Goal: Task Accomplishment & Management: Use online tool/utility

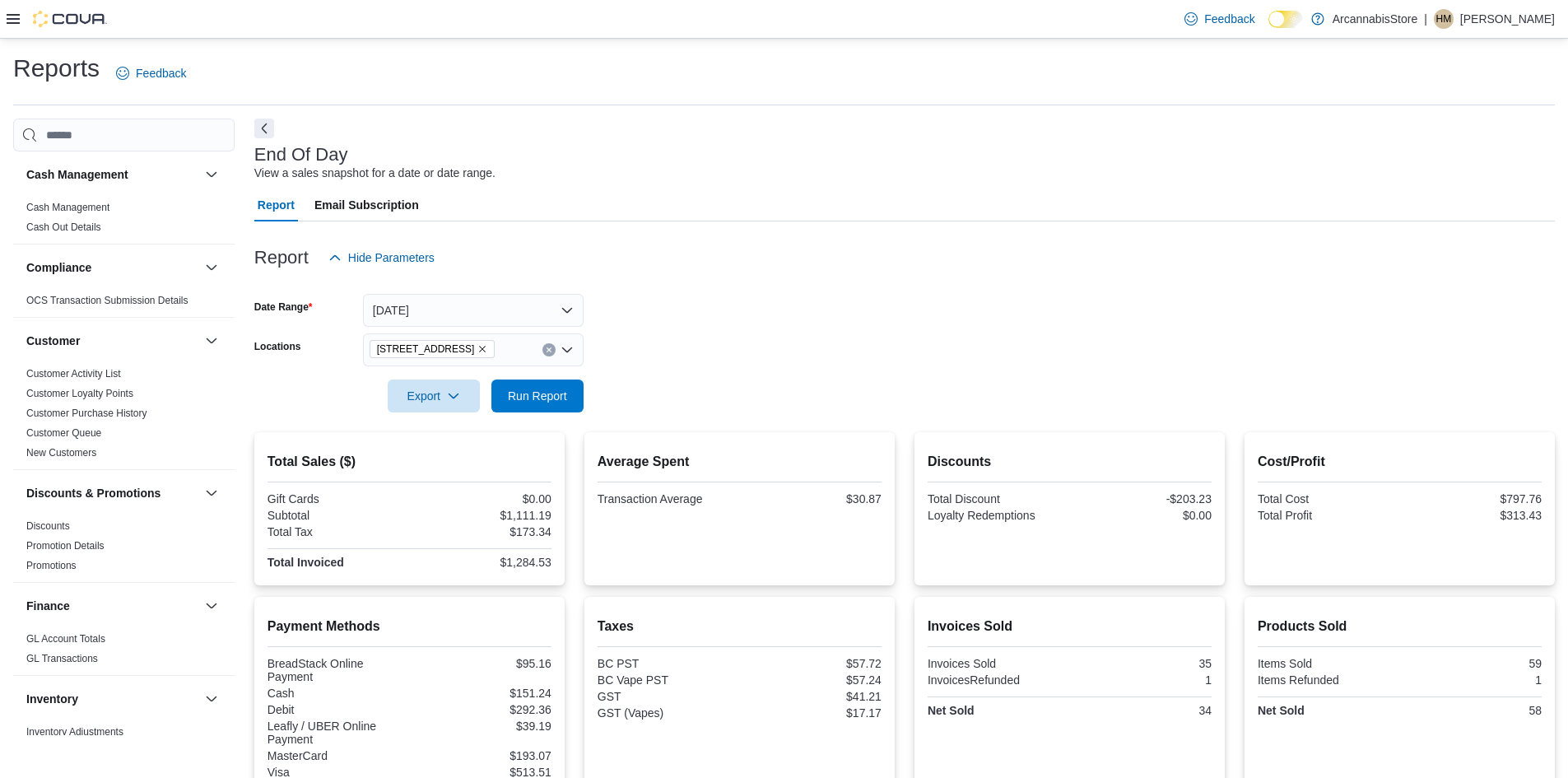
scroll to position [1003, 0]
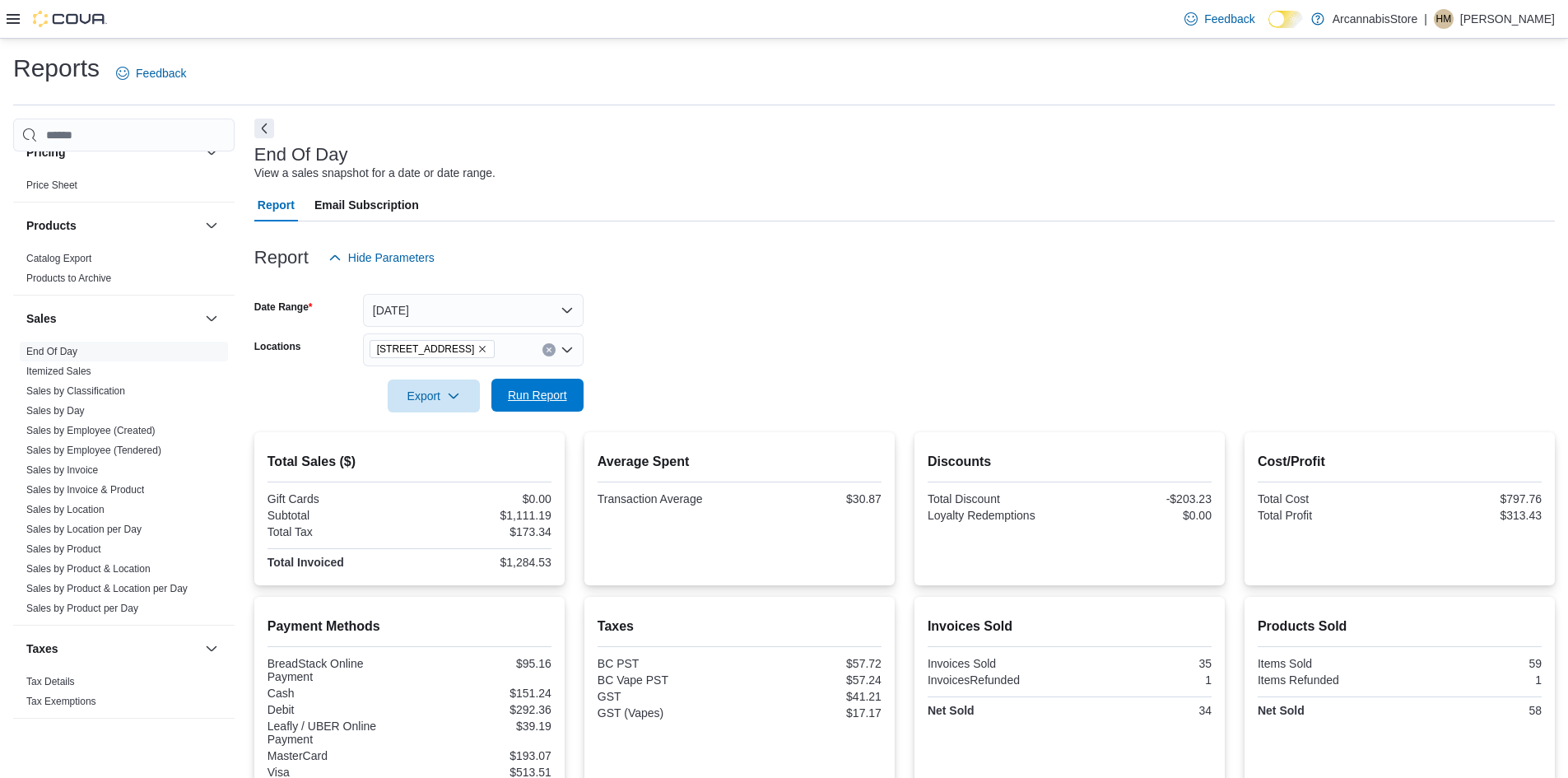
click at [559, 395] on span "Run Report" at bounding box center [537, 394] width 59 height 17
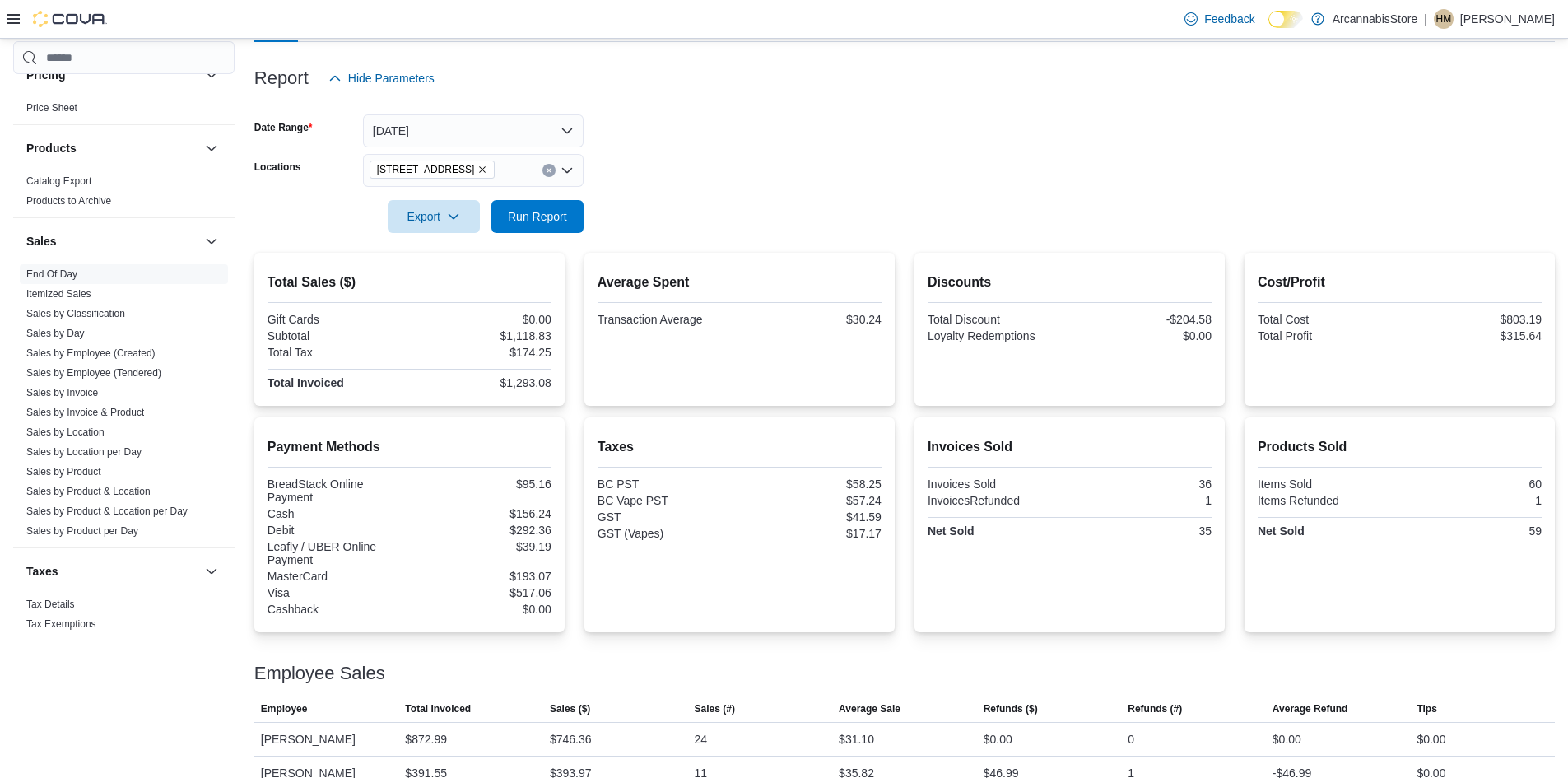
scroll to position [239, 0]
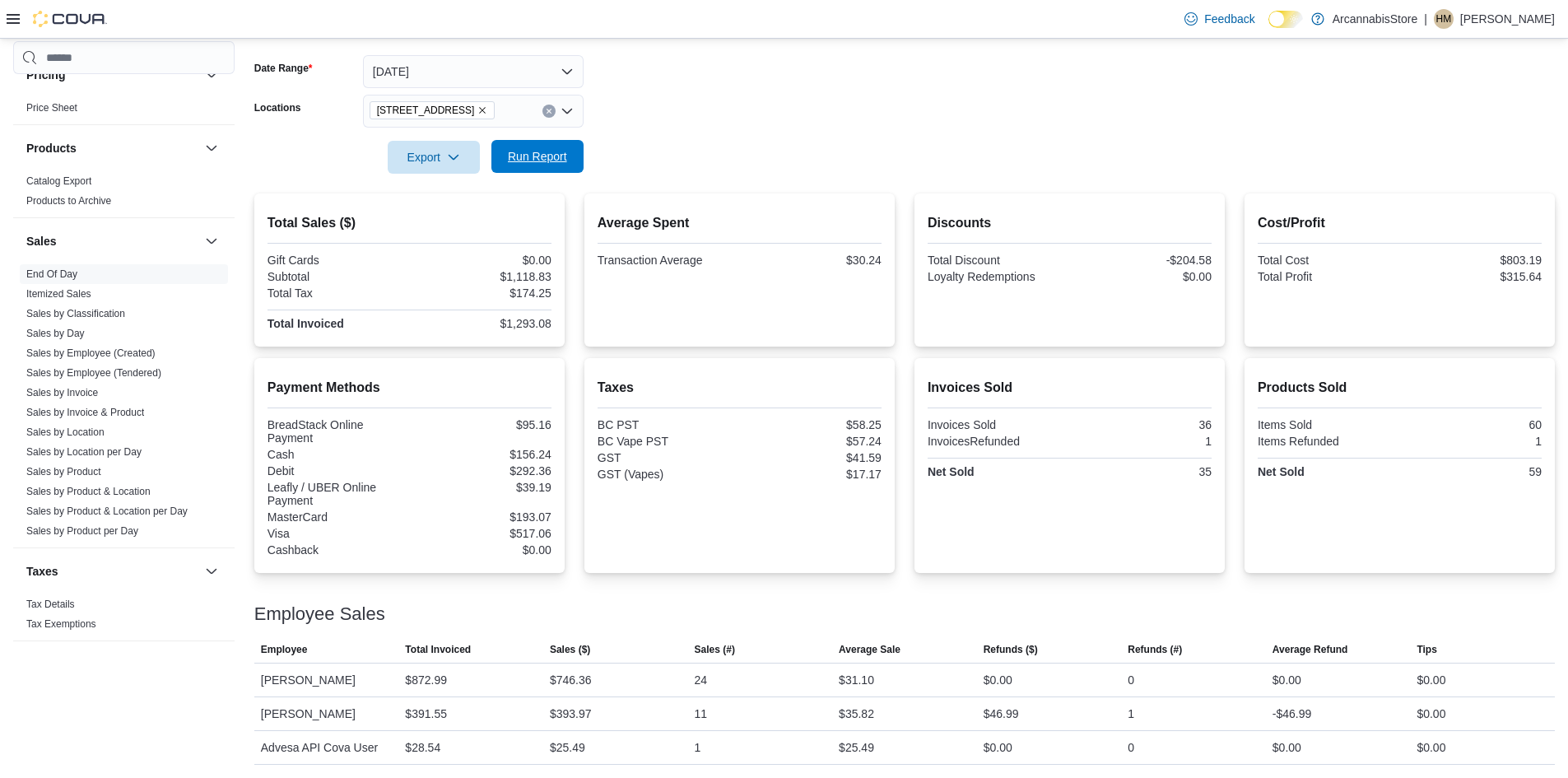
click at [526, 167] on span "Run Report" at bounding box center [537, 156] width 72 height 33
click at [522, 153] on span "Run Report" at bounding box center [537, 156] width 59 height 17
click at [537, 160] on span "Run Report" at bounding box center [537, 156] width 59 height 17
drag, startPoint x: 556, startPoint y: 166, endPoint x: 545, endPoint y: 161, distance: 12.1
click at [556, 165] on span "Run Report" at bounding box center [537, 156] width 72 height 33
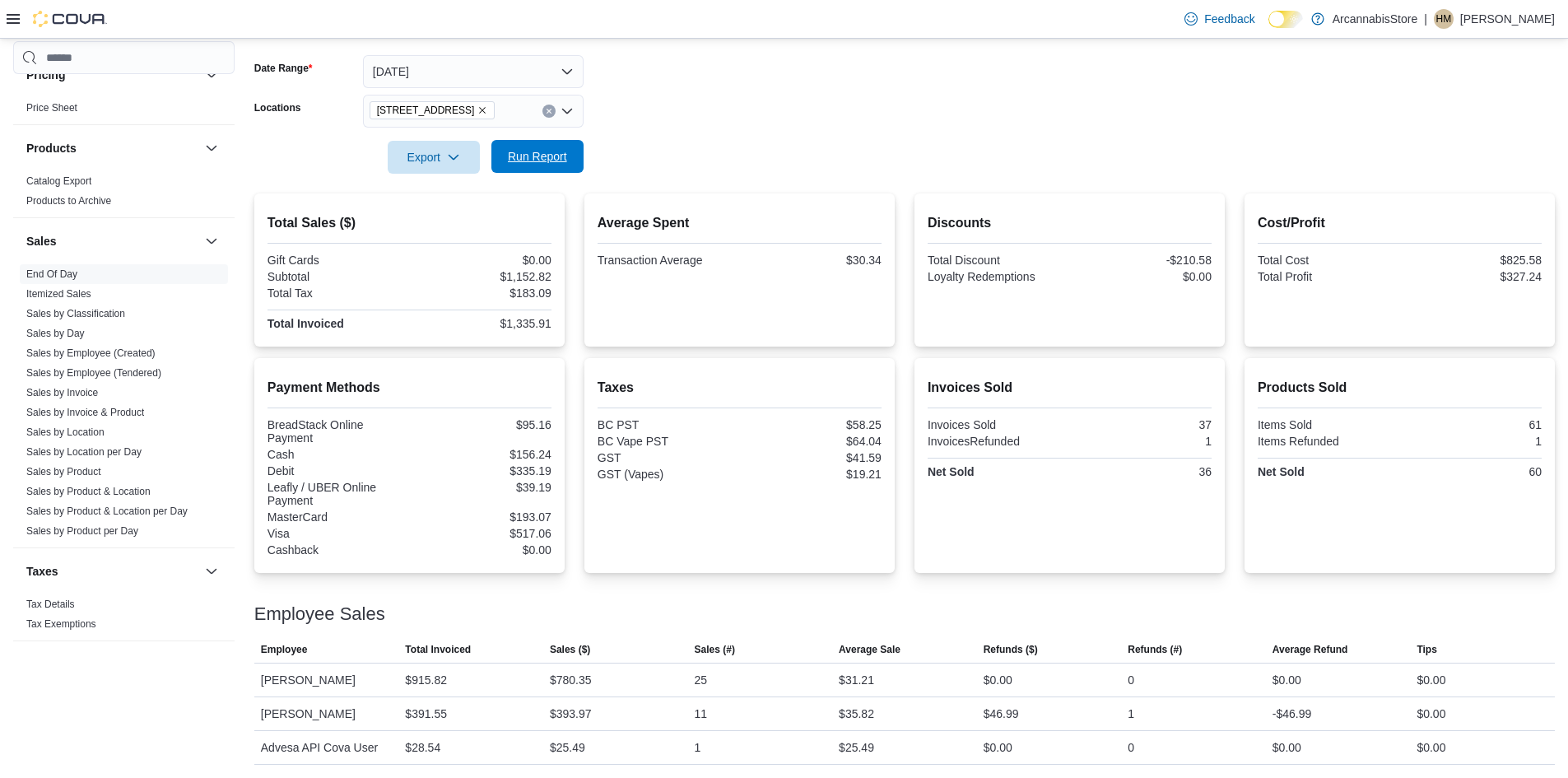
click at [546, 158] on span "Run Report" at bounding box center [537, 156] width 59 height 17
click at [532, 170] on span "Run Report" at bounding box center [537, 156] width 72 height 33
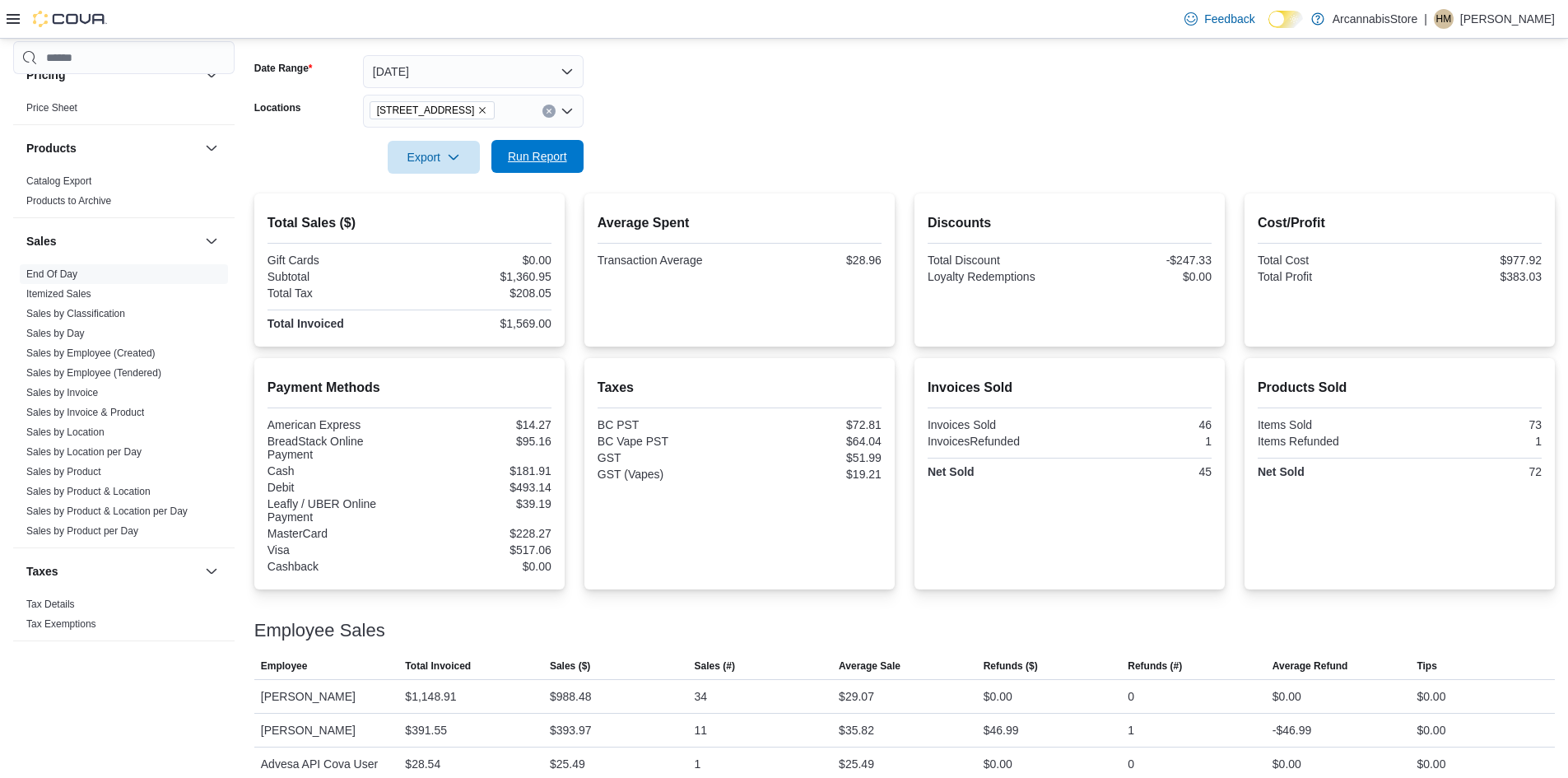
click at [536, 144] on span "Run Report" at bounding box center [537, 156] width 72 height 33
click at [518, 167] on span "Run Report" at bounding box center [537, 156] width 72 height 33
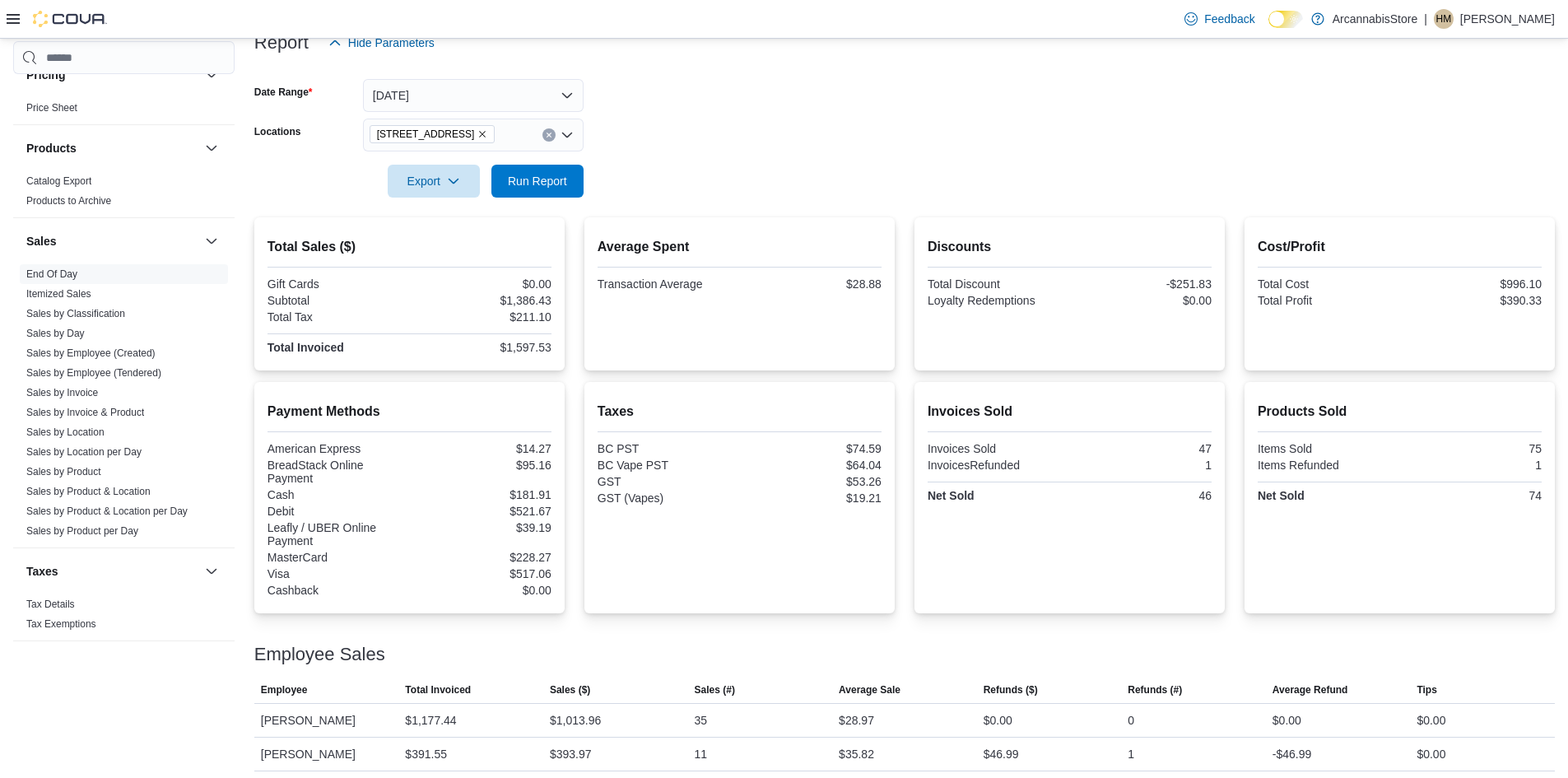
scroll to position [255, 0]
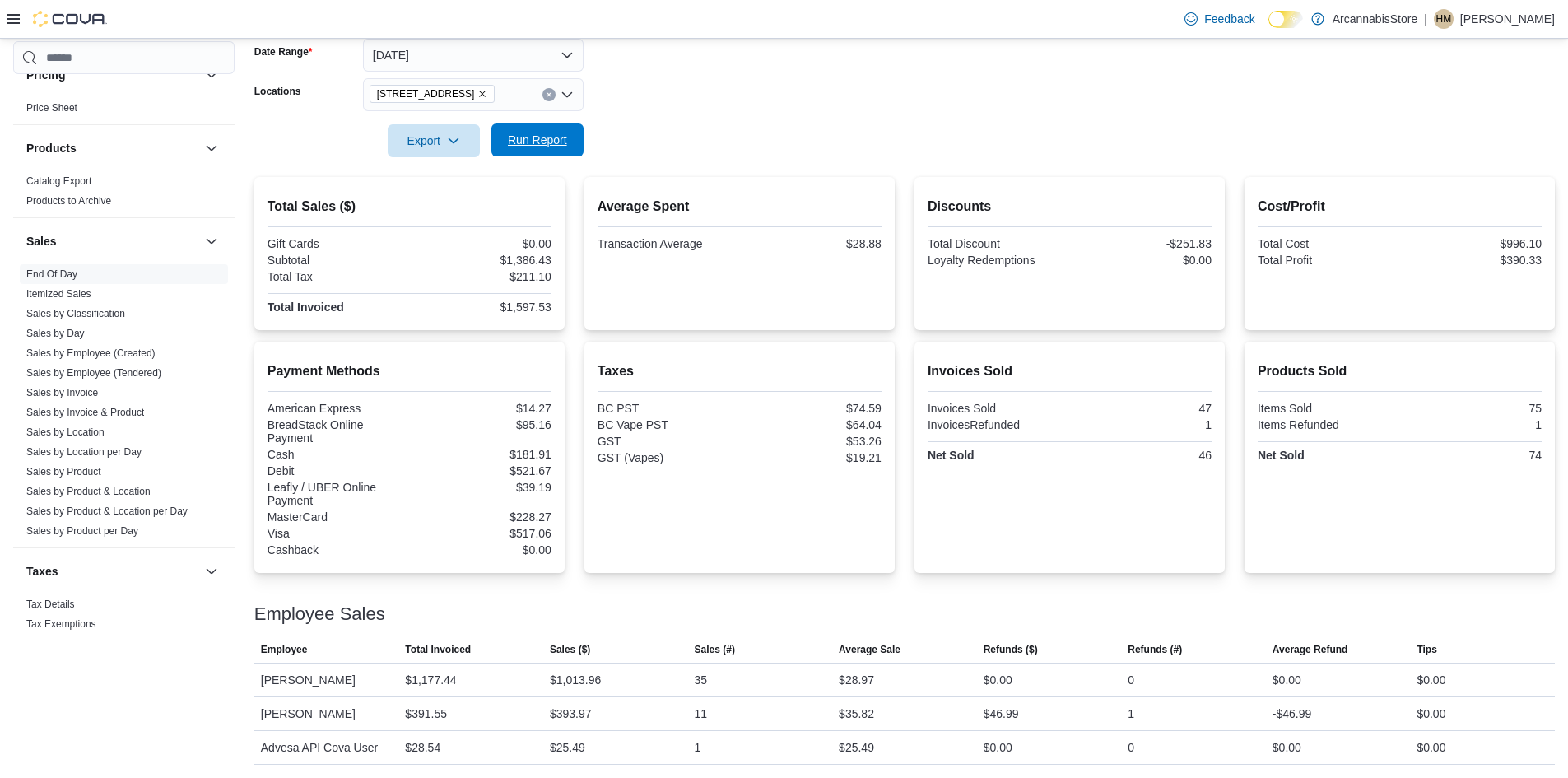
drag, startPoint x: 523, startPoint y: 143, endPoint x: 531, endPoint y: 129, distance: 16.1
click at [523, 139] on span "Run Report" at bounding box center [537, 140] width 59 height 17
click at [530, 136] on span "Run Report" at bounding box center [537, 140] width 59 height 17
click at [488, 90] on span "[STREET_ADDRESS]" at bounding box center [432, 93] width 111 height 17
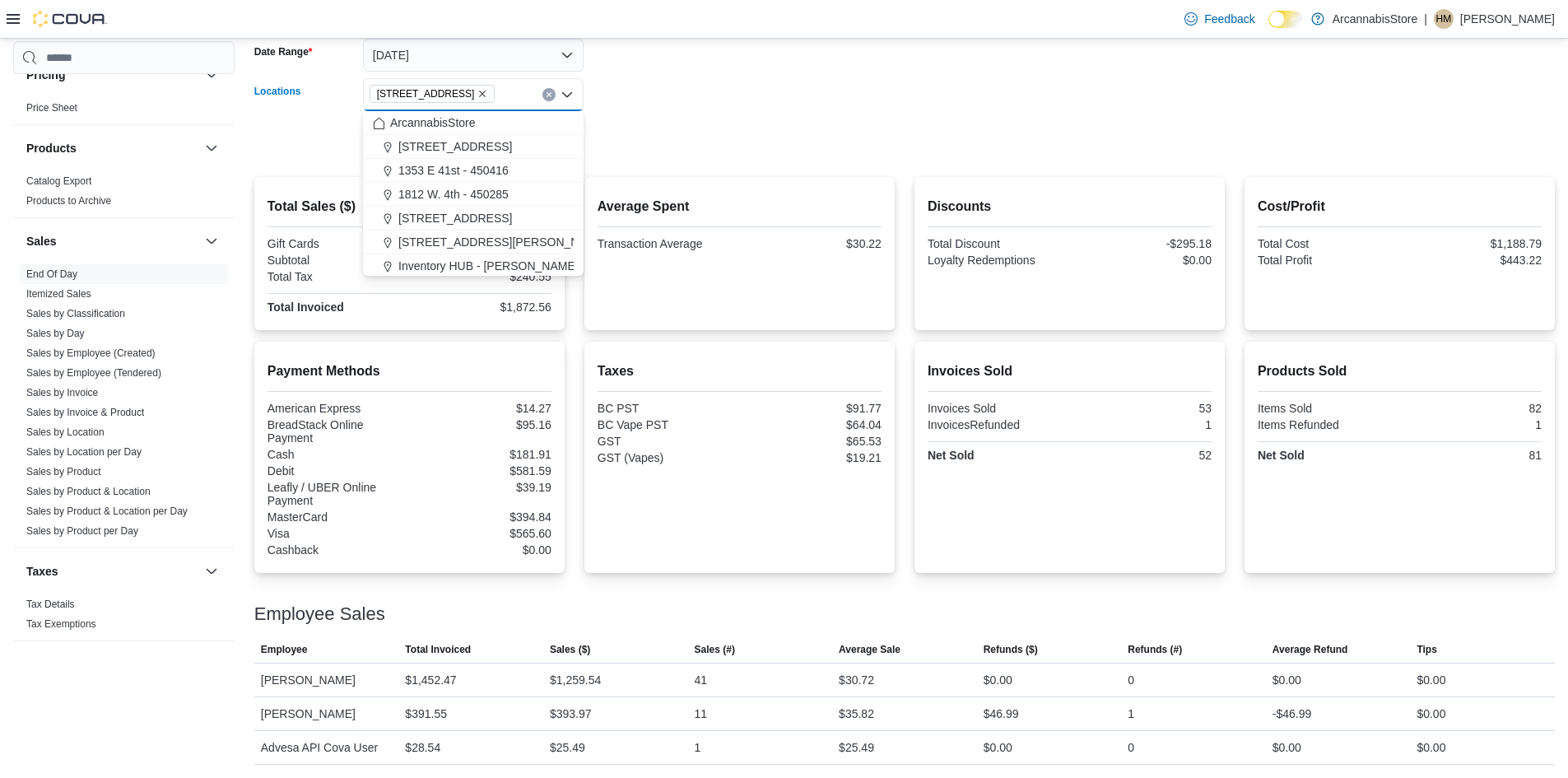
click at [488, 95] on icon "Remove 2267 Kingsway - 450548 from selection in this group" at bounding box center [483, 94] width 10 height 10
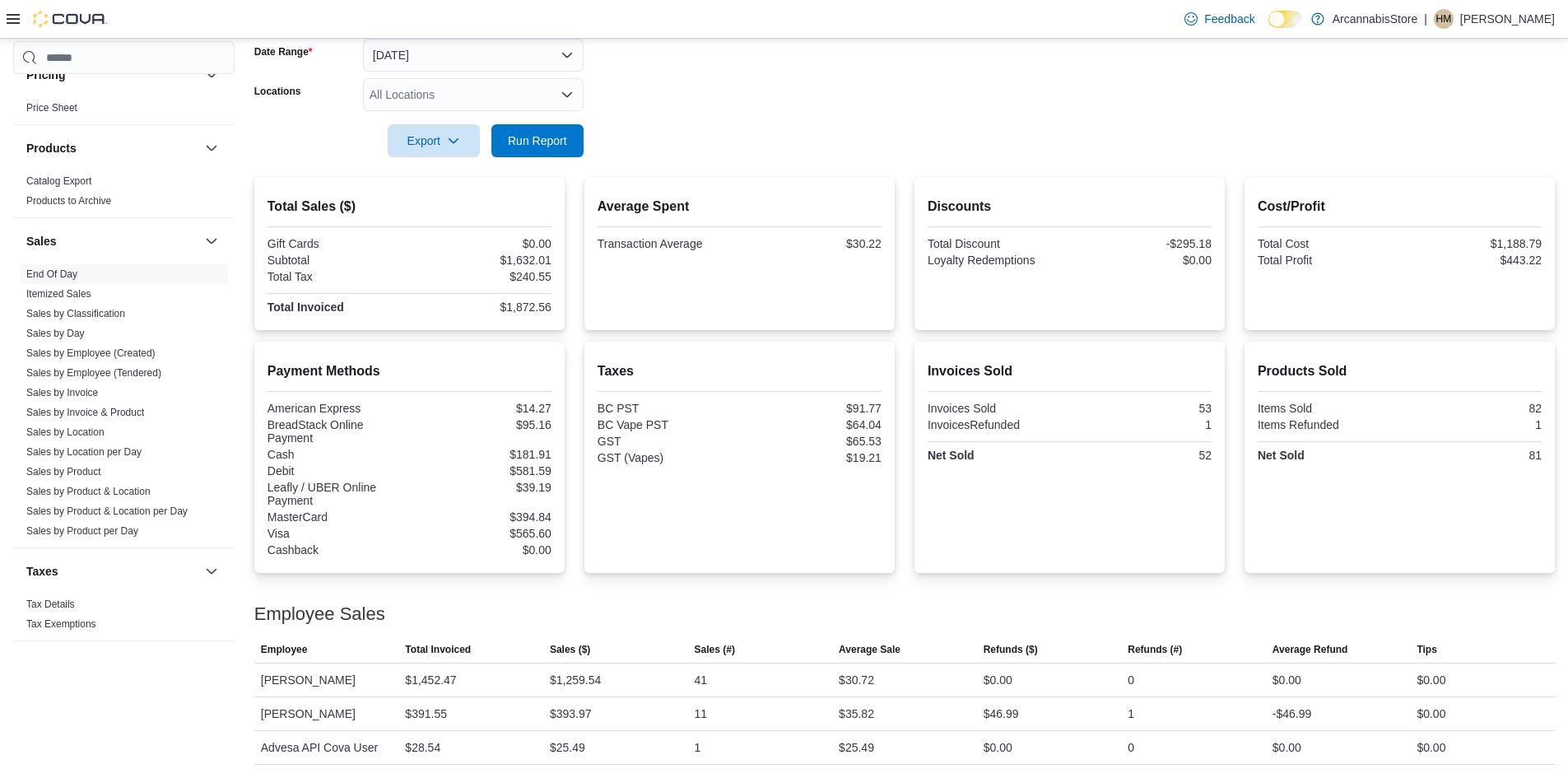
drag, startPoint x: 748, startPoint y: 177, endPoint x: 625, endPoint y: 167, distance: 123.4
click at [727, 177] on div "Average Spent Transaction Average $30.22" at bounding box center [739, 254] width 310 height 153
click at [553, 134] on span "Run Report" at bounding box center [537, 140] width 59 height 17
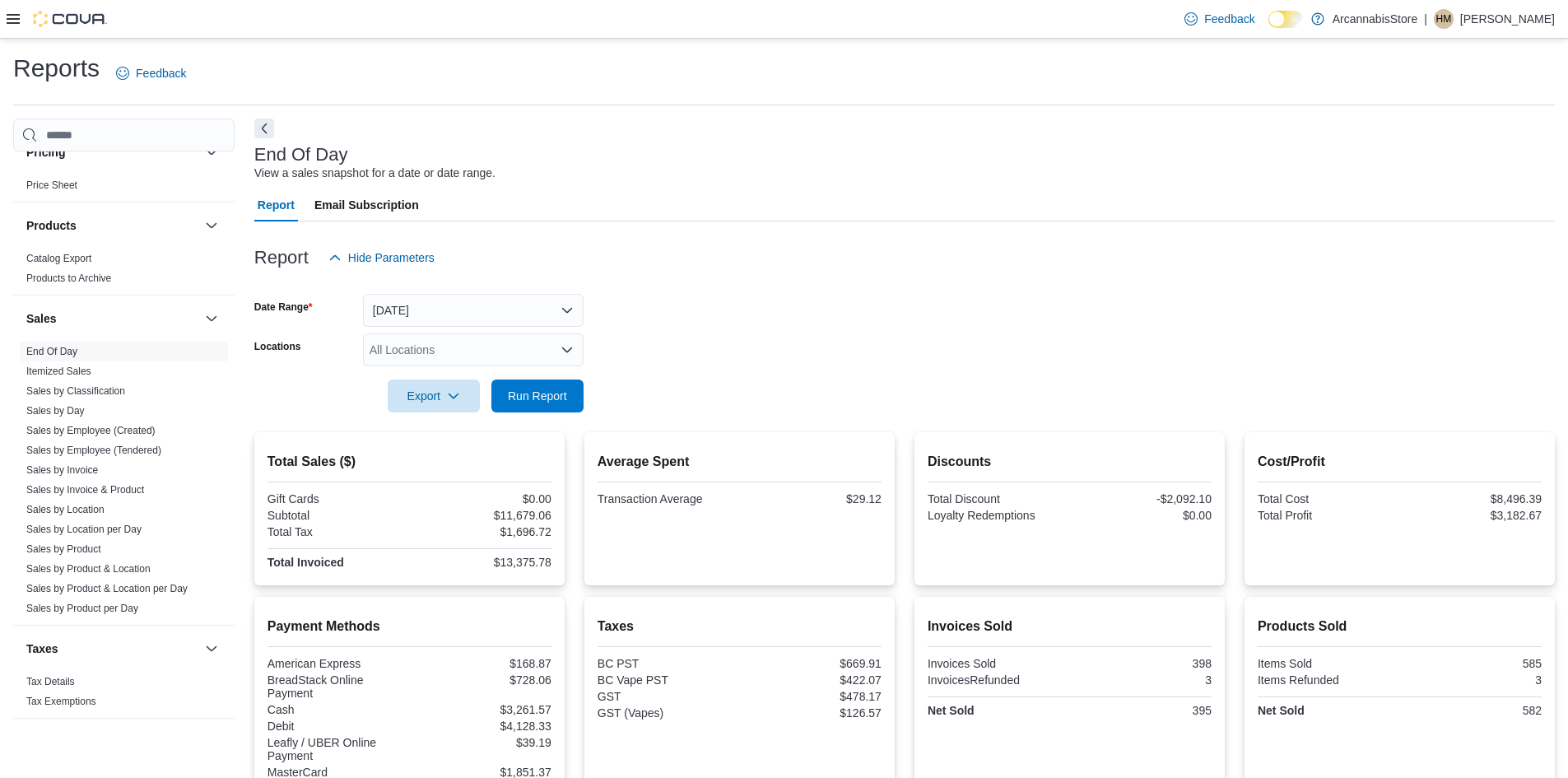
click at [403, 345] on div "All Locations" at bounding box center [473, 349] width 221 height 33
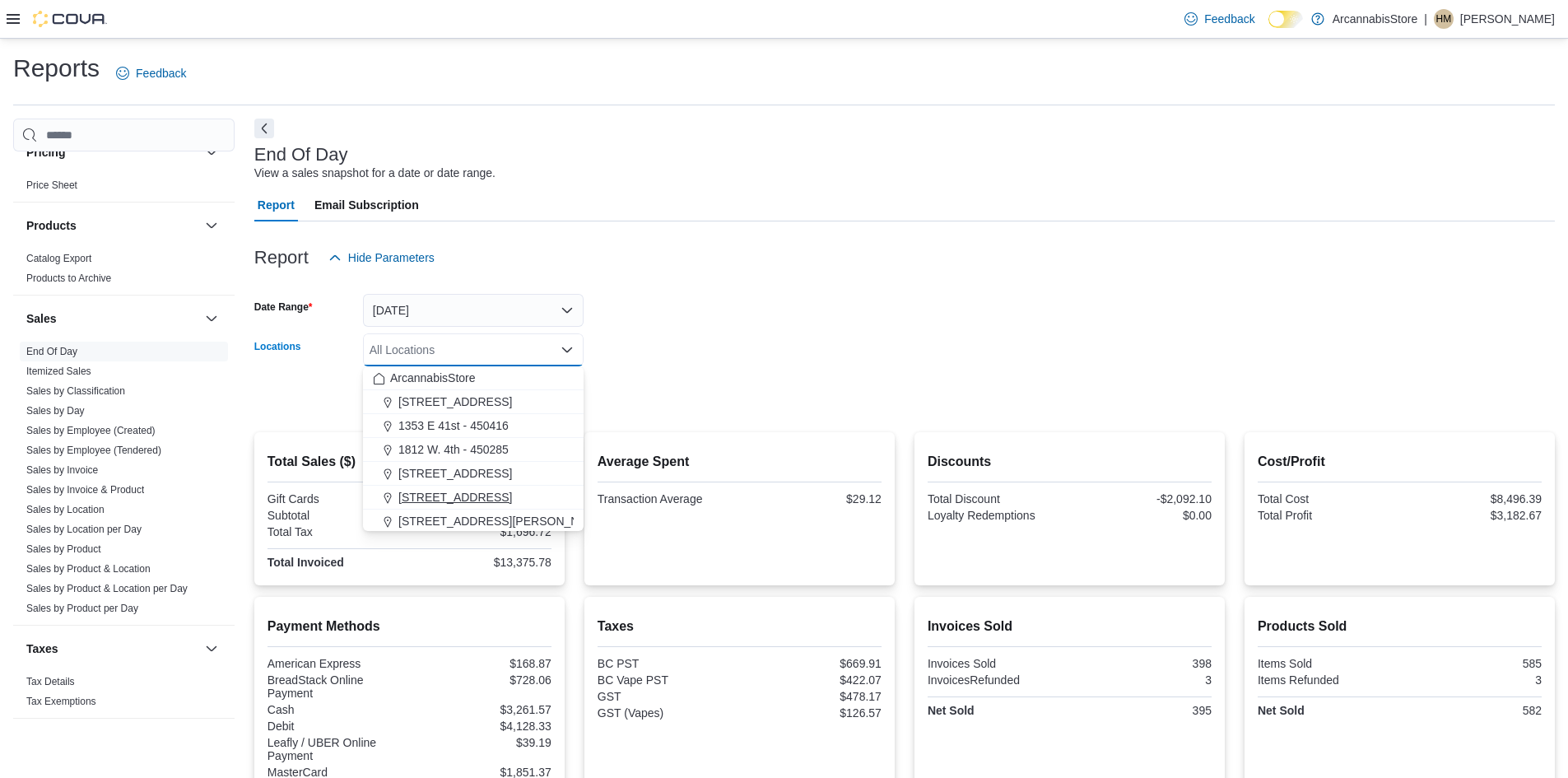
click at [452, 499] on span "[STREET_ADDRESS]" at bounding box center [455, 497] width 114 height 17
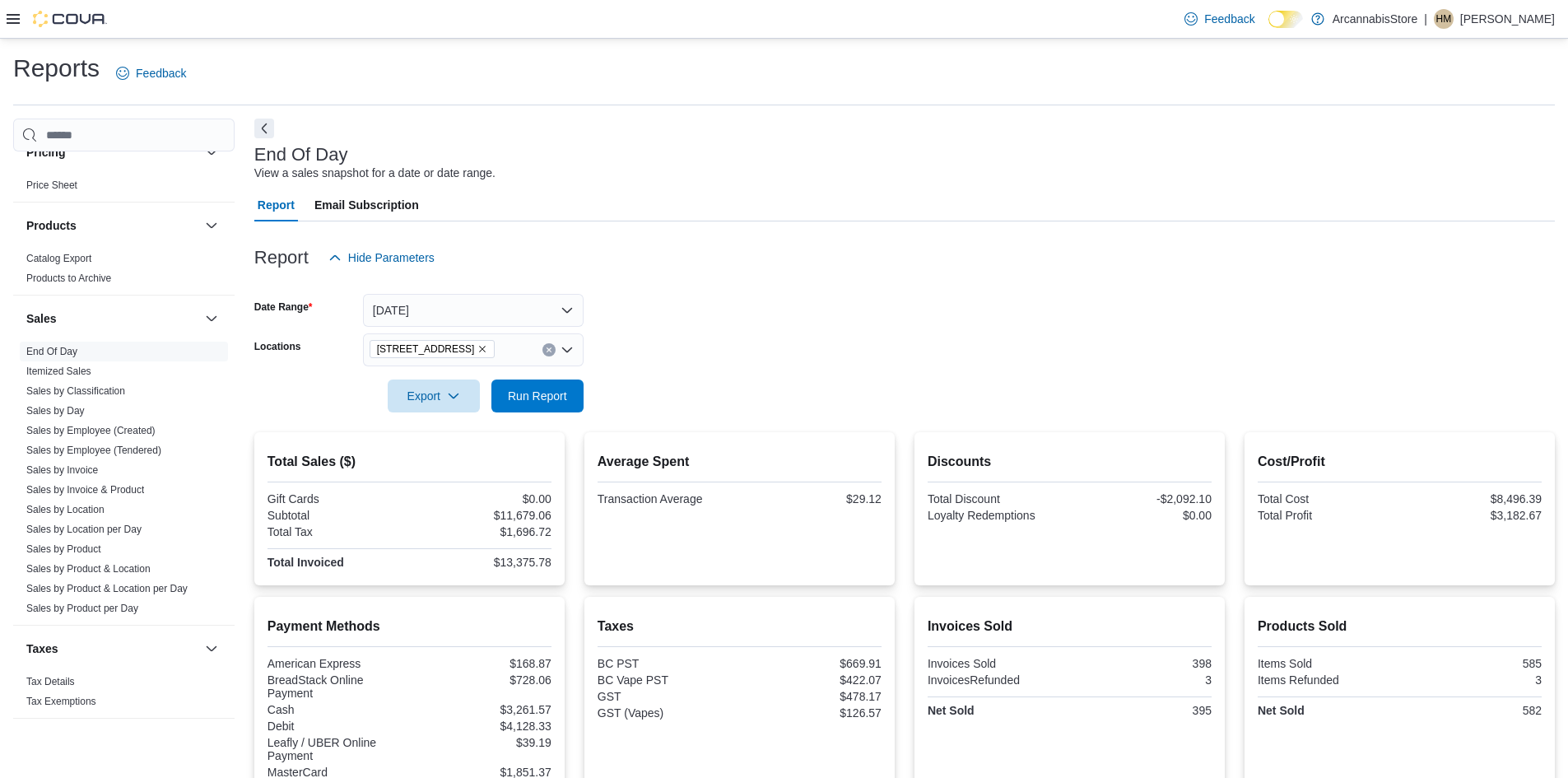
click at [722, 340] on form "Date Range [DATE] Locations [STREET_ADDRESS] Export Run Report" at bounding box center [905, 344] width 1300 height 139
click at [514, 393] on span "Run Report" at bounding box center [537, 394] width 59 height 17
click at [576, 377] on div at bounding box center [905, 373] width 1300 height 13
click at [553, 396] on span "Run Report" at bounding box center [537, 394] width 59 height 17
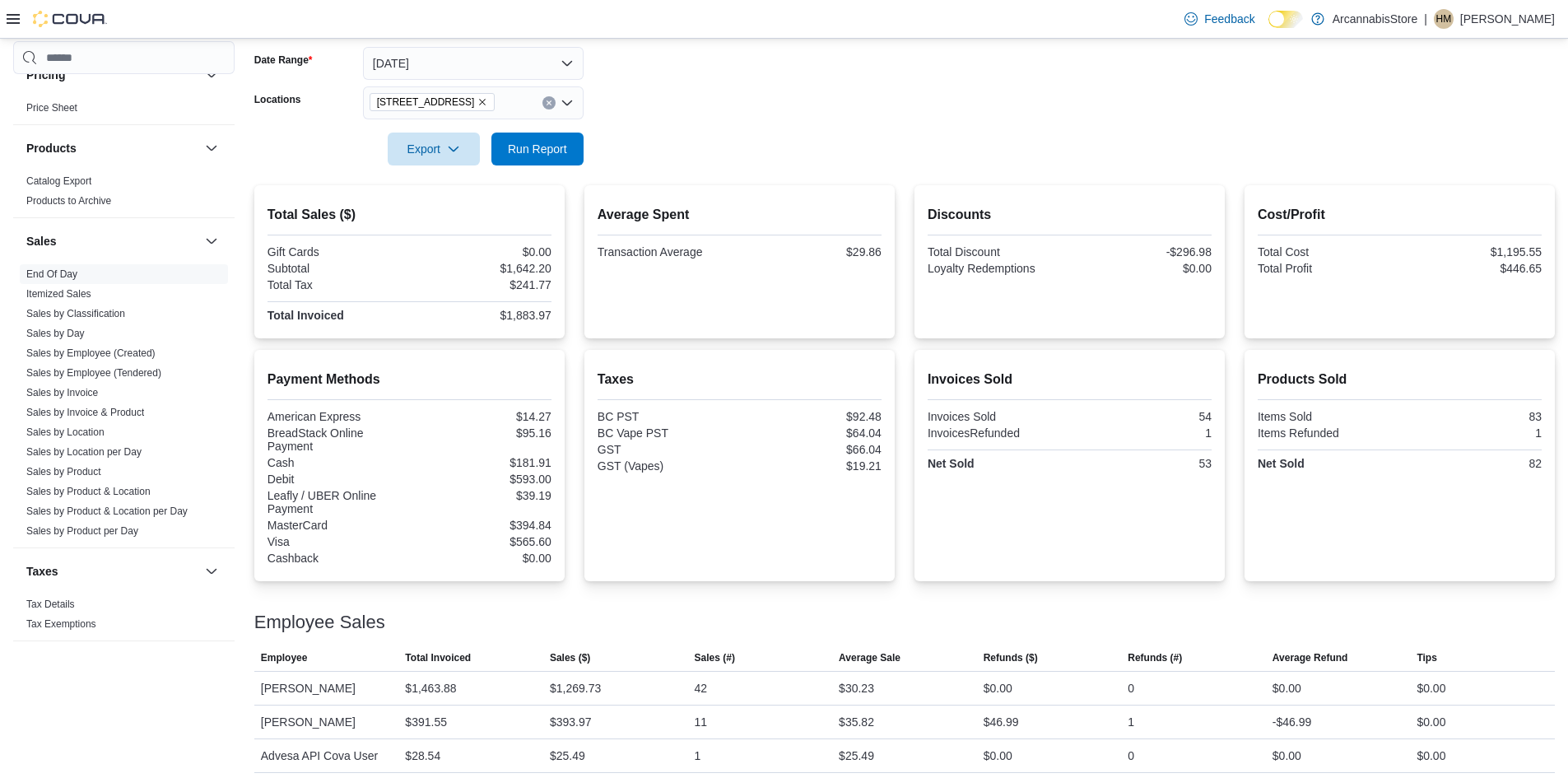
scroll to position [255, 0]
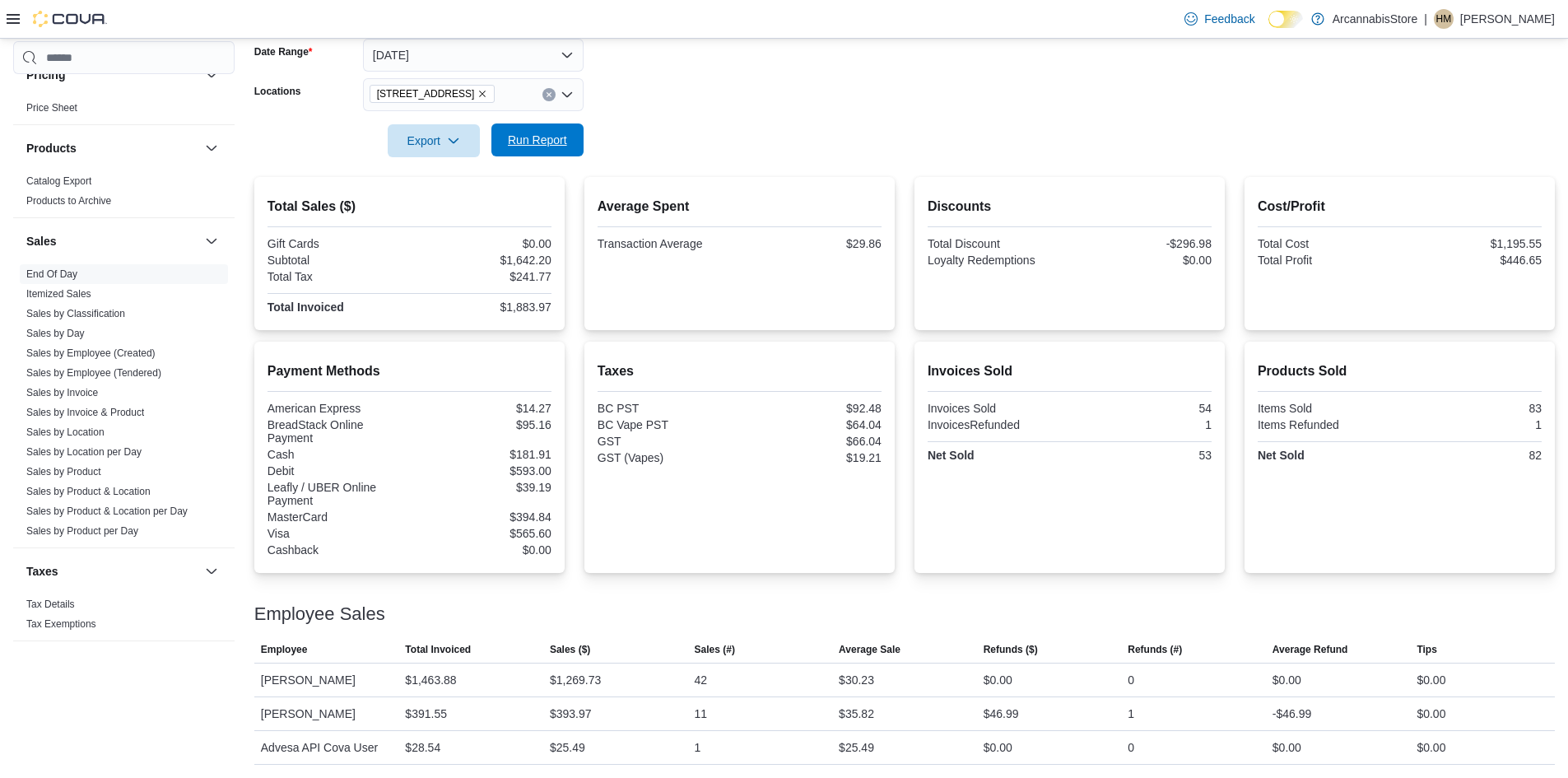
click at [555, 140] on span "Run Report" at bounding box center [537, 140] width 59 height 17
click at [531, 139] on span "Run Report" at bounding box center [537, 140] width 59 height 17
click at [575, 148] on button "Run Report" at bounding box center [537, 140] width 92 height 33
click at [516, 133] on span "Run Report" at bounding box center [537, 140] width 72 height 33
click at [536, 134] on span "Run Report" at bounding box center [537, 140] width 59 height 17
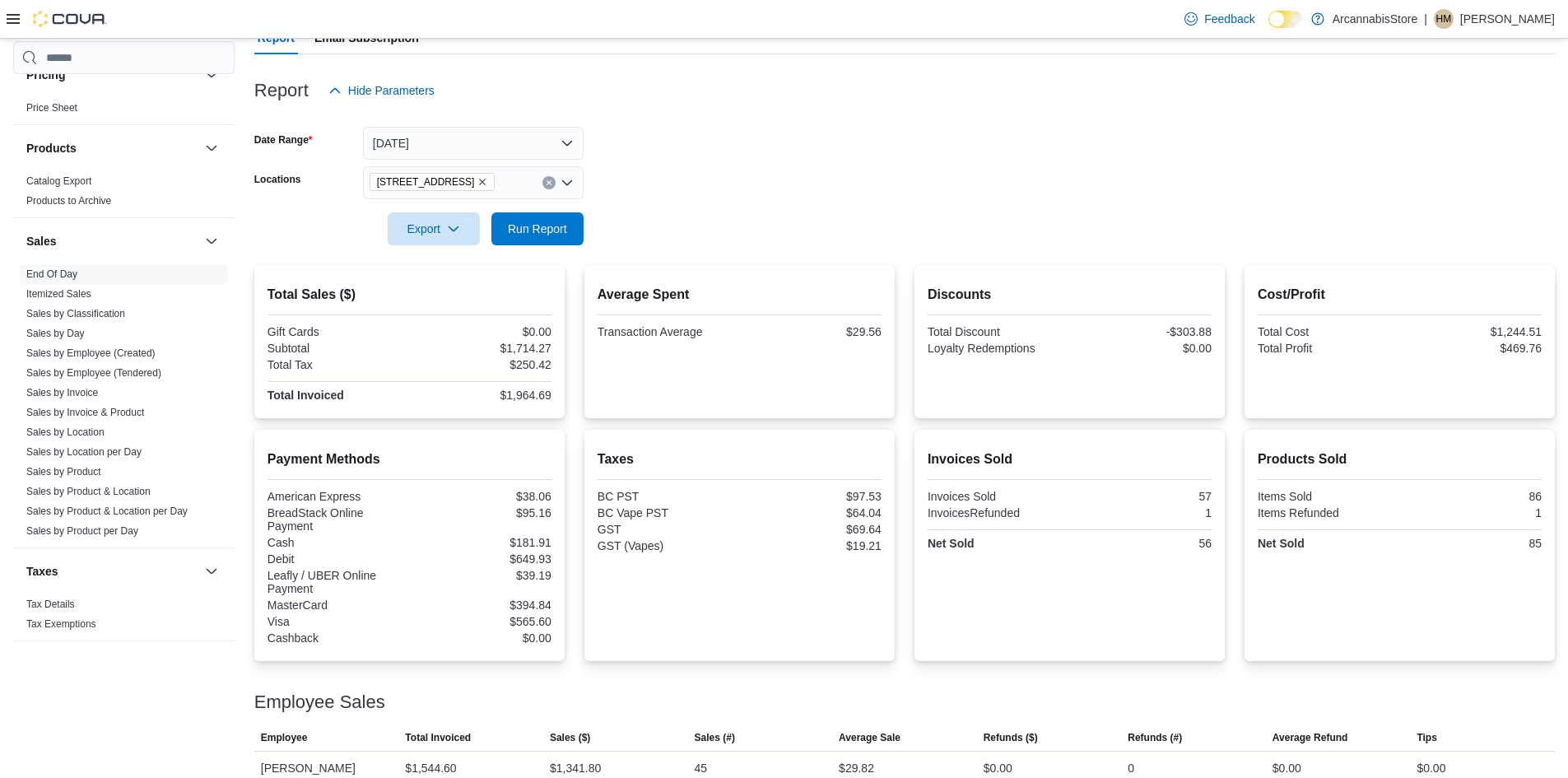
scroll to position [8, 0]
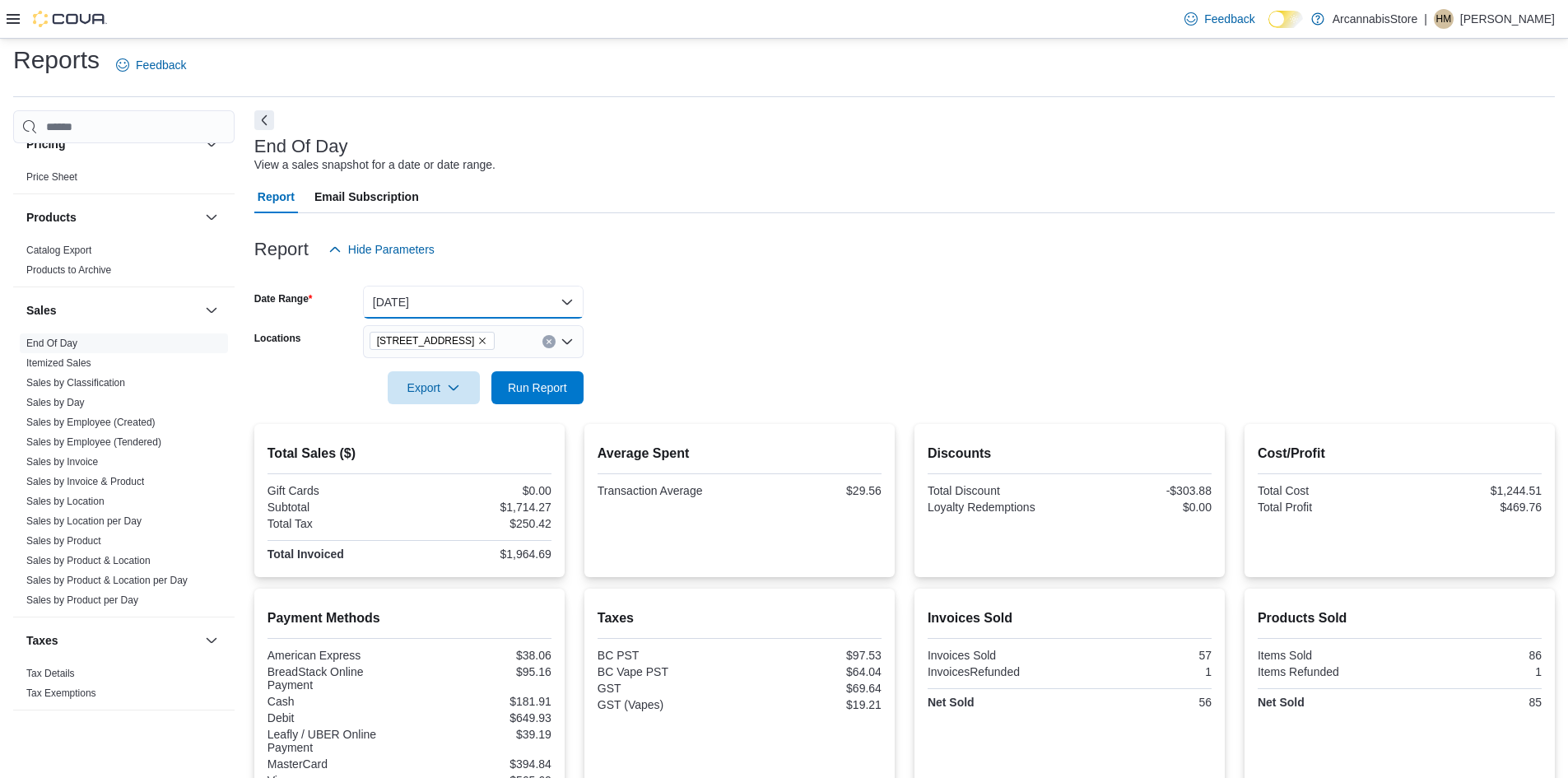
click at [471, 287] on button "[DATE]" at bounding box center [473, 301] width 221 height 33
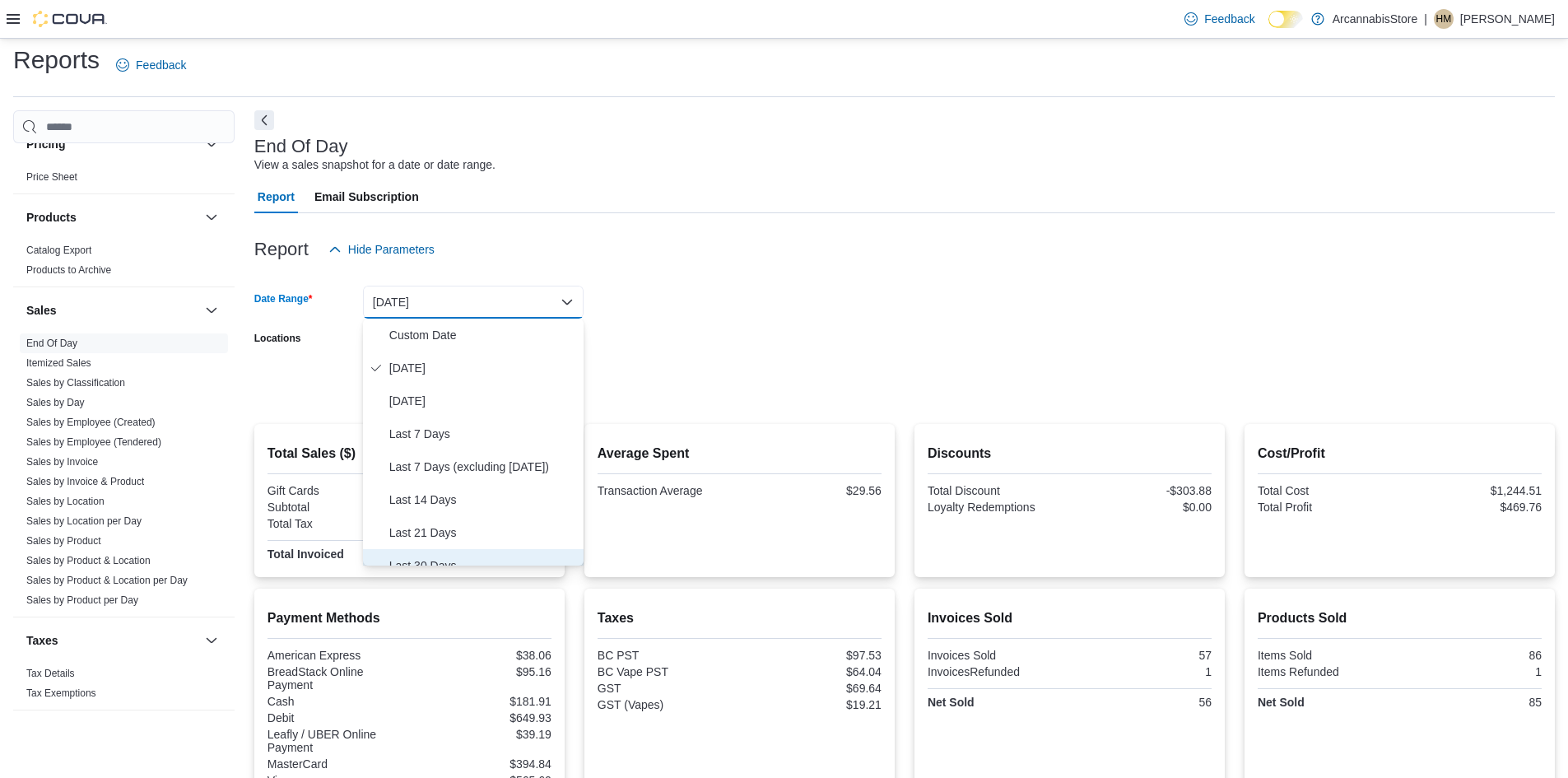
drag, startPoint x: 412, startPoint y: 561, endPoint x: 418, endPoint y: 541, distance: 20.9
click at [411, 561] on span "Last 30 Days" at bounding box center [483, 566] width 187 height 20
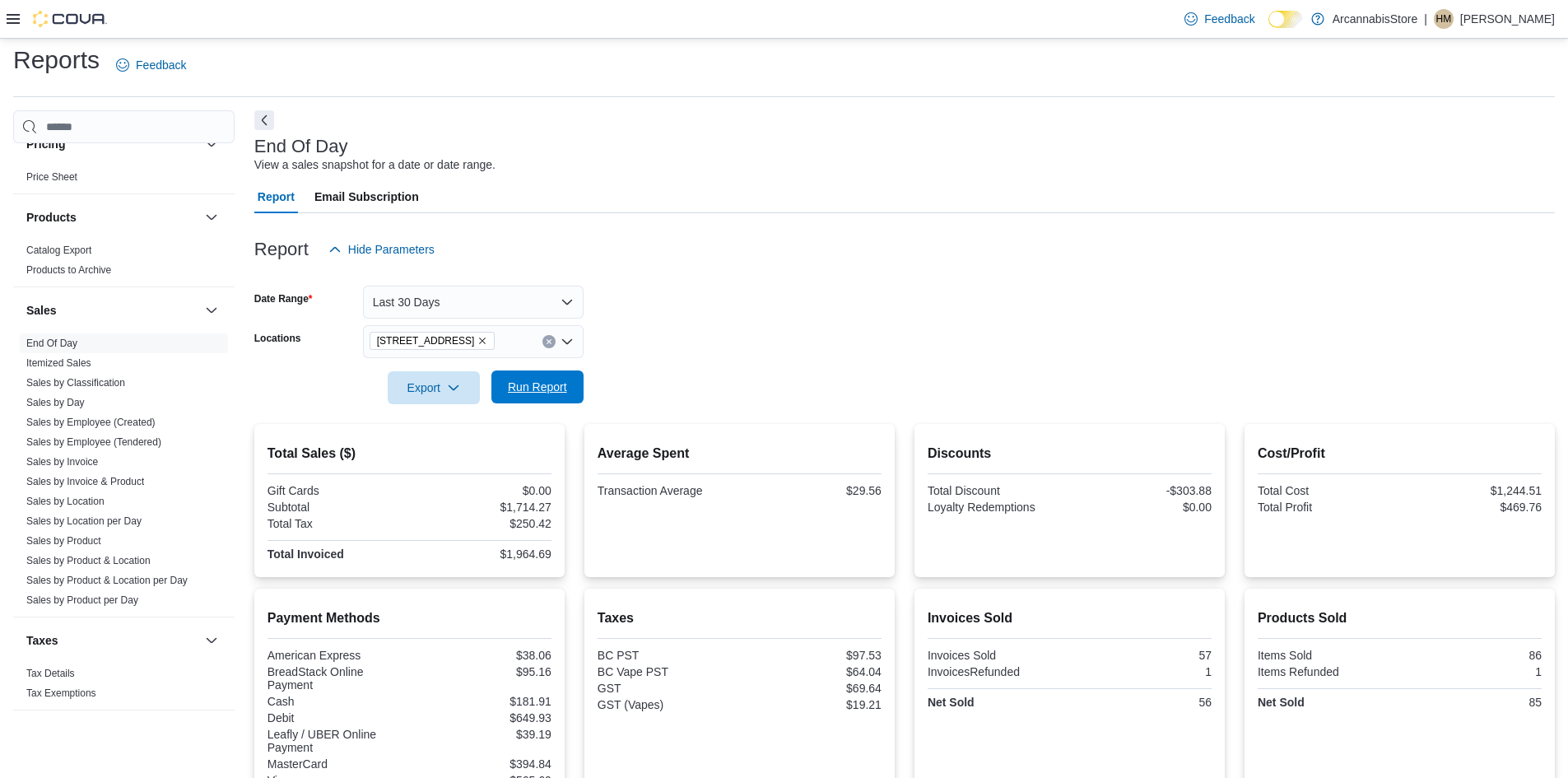
drag, startPoint x: 498, startPoint y: 385, endPoint x: 518, endPoint y: 386, distance: 20.0
click at [518, 386] on button "Run Report" at bounding box center [537, 387] width 92 height 33
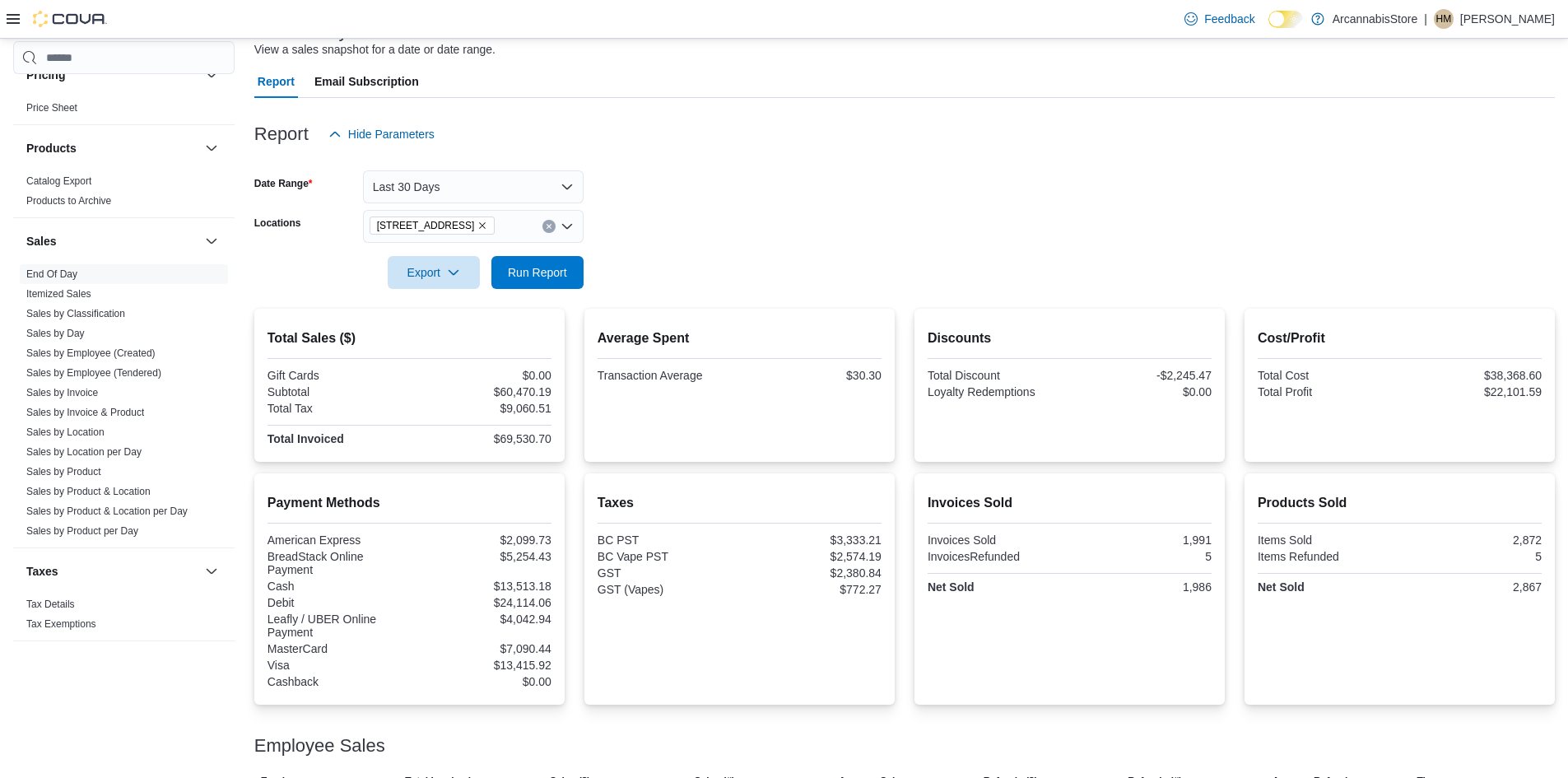
scroll to position [90, 0]
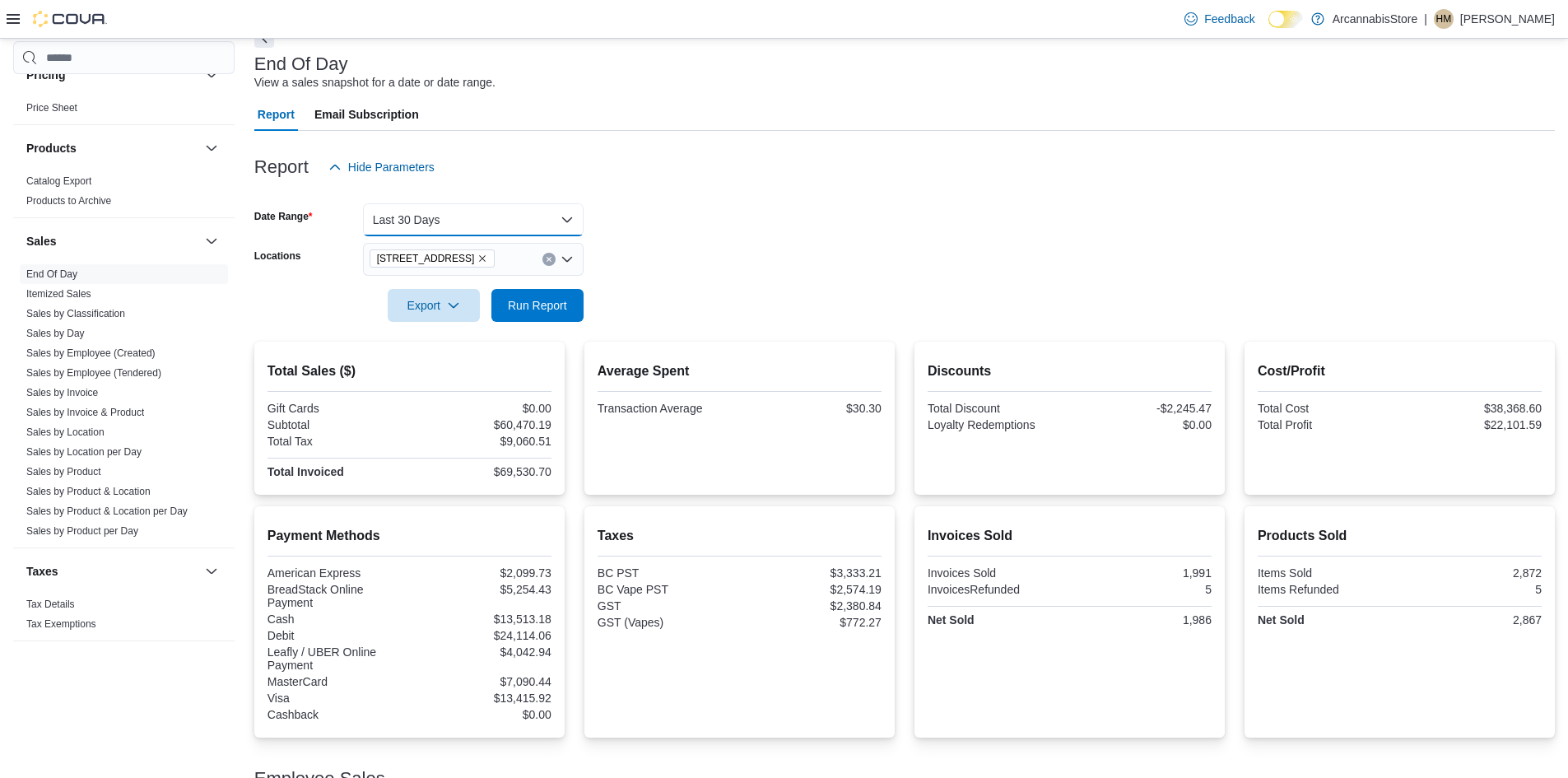
click at [489, 216] on button "Last 30 Days" at bounding box center [473, 219] width 221 height 33
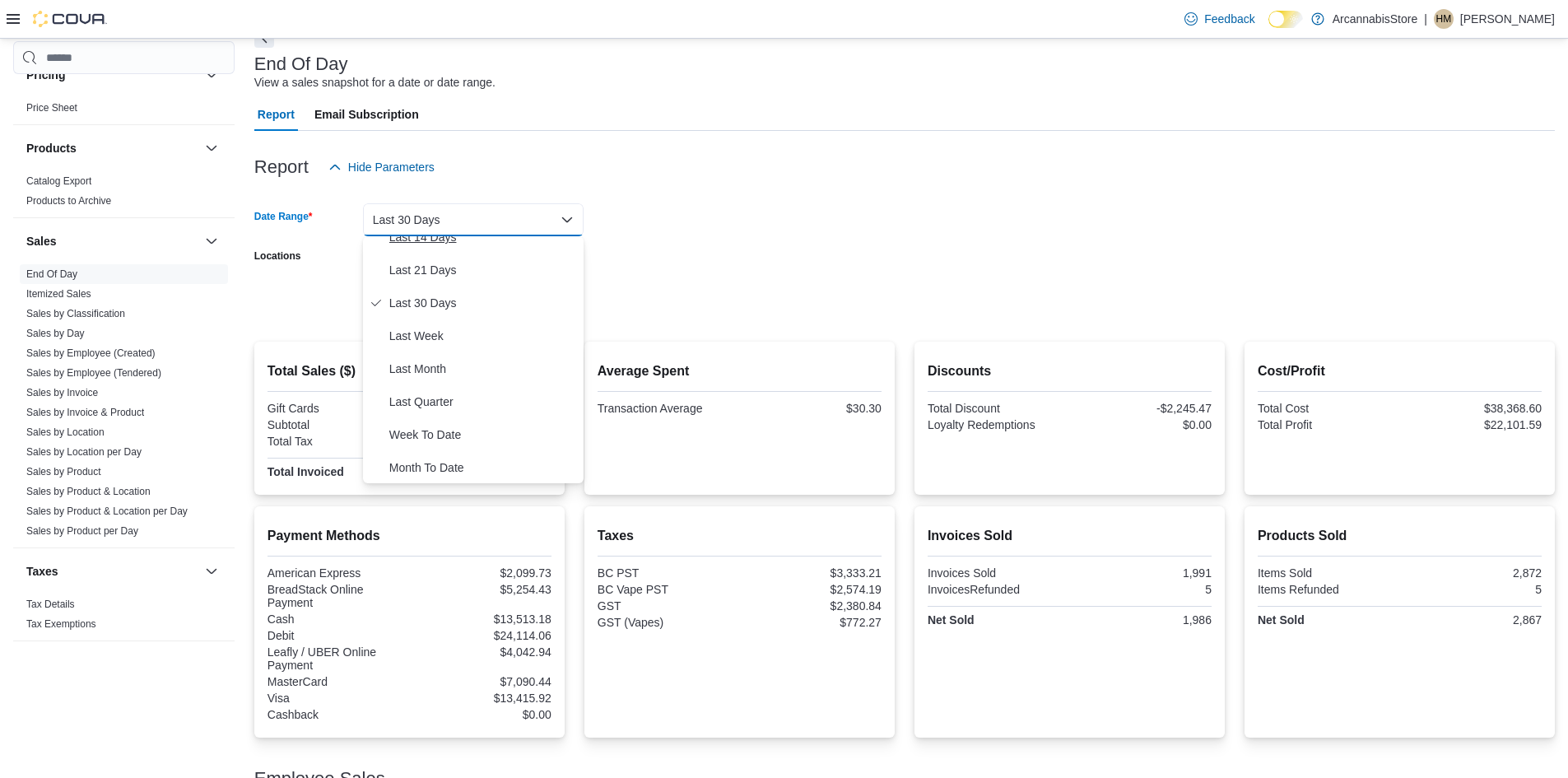
scroll to position [181, 0]
click at [469, 392] on span "Last Quarter" at bounding box center [483, 400] width 187 height 20
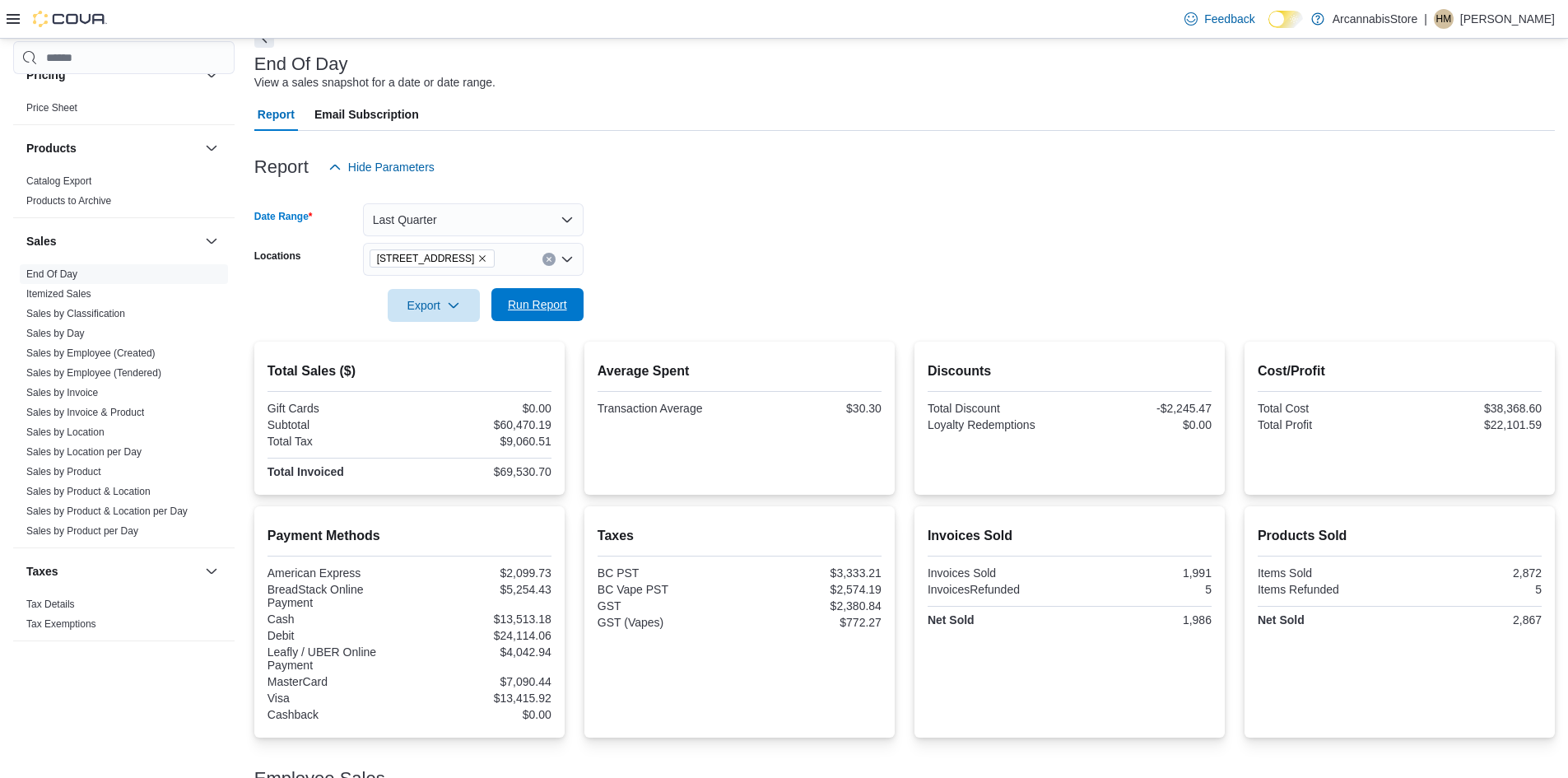
click at [540, 289] on span "Run Report" at bounding box center [537, 304] width 72 height 33
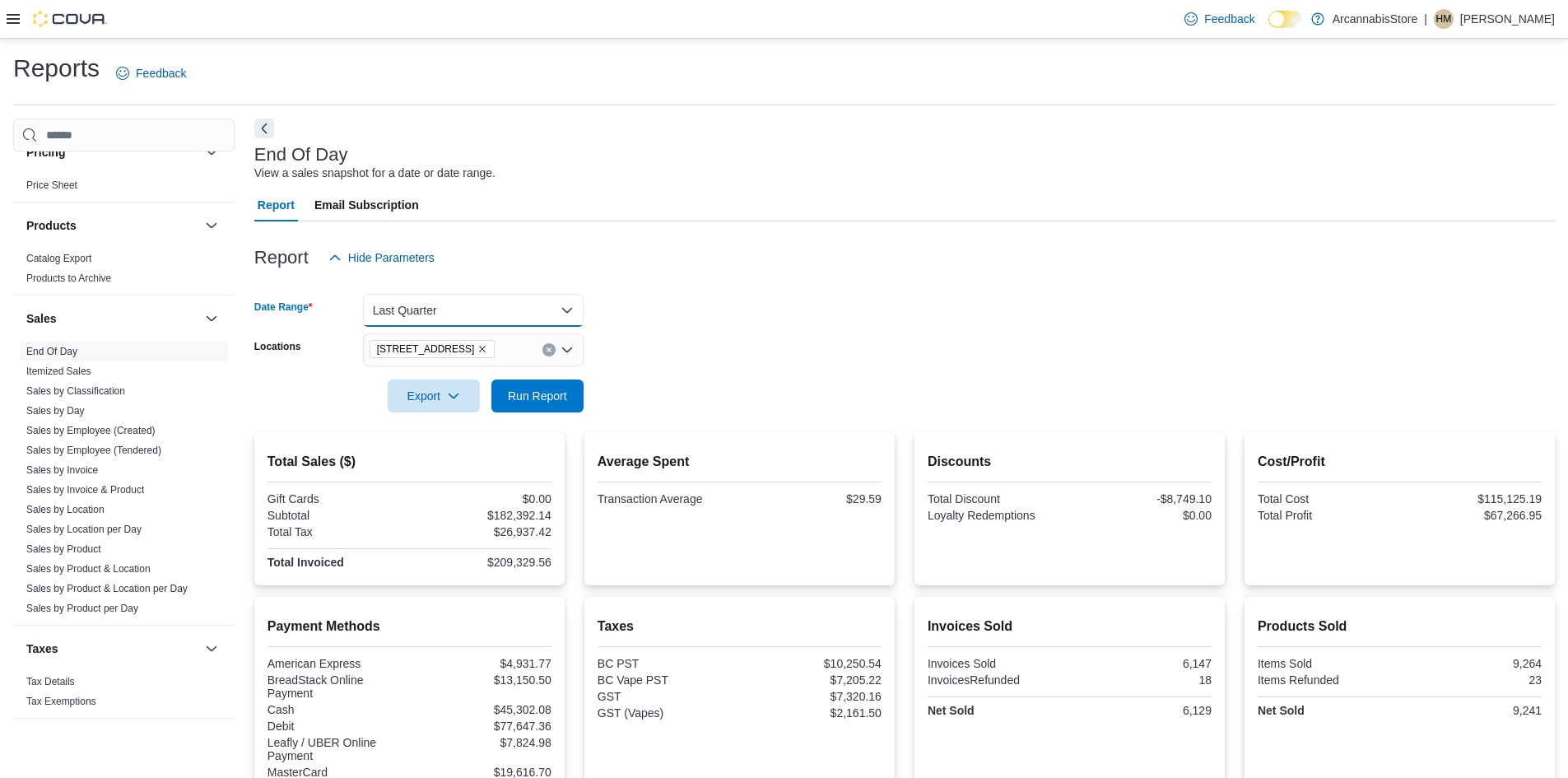
click at [421, 308] on button "Last Quarter" at bounding box center [473, 309] width 221 height 33
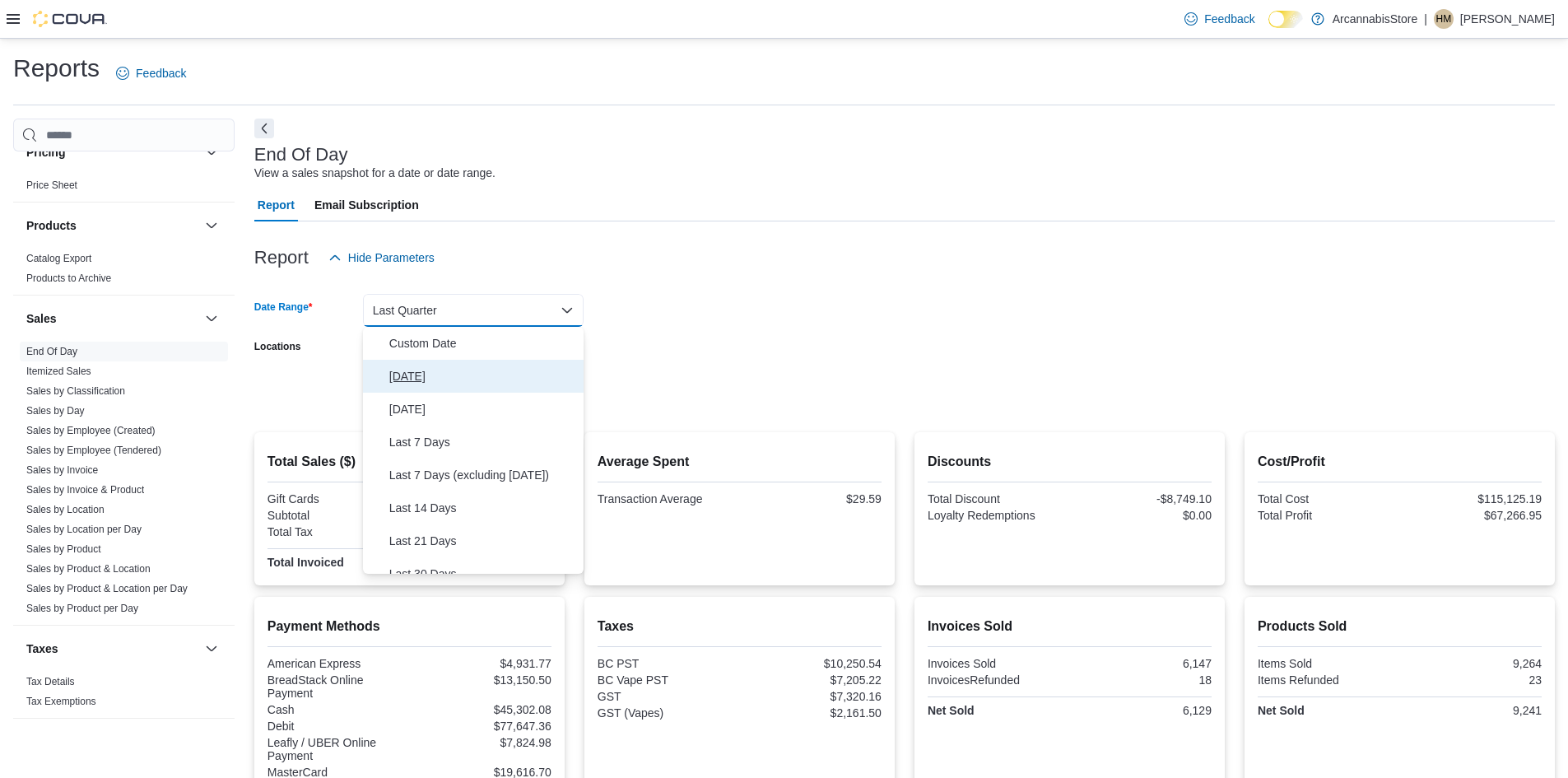
click at [394, 367] on span "[DATE]" at bounding box center [483, 377] width 187 height 20
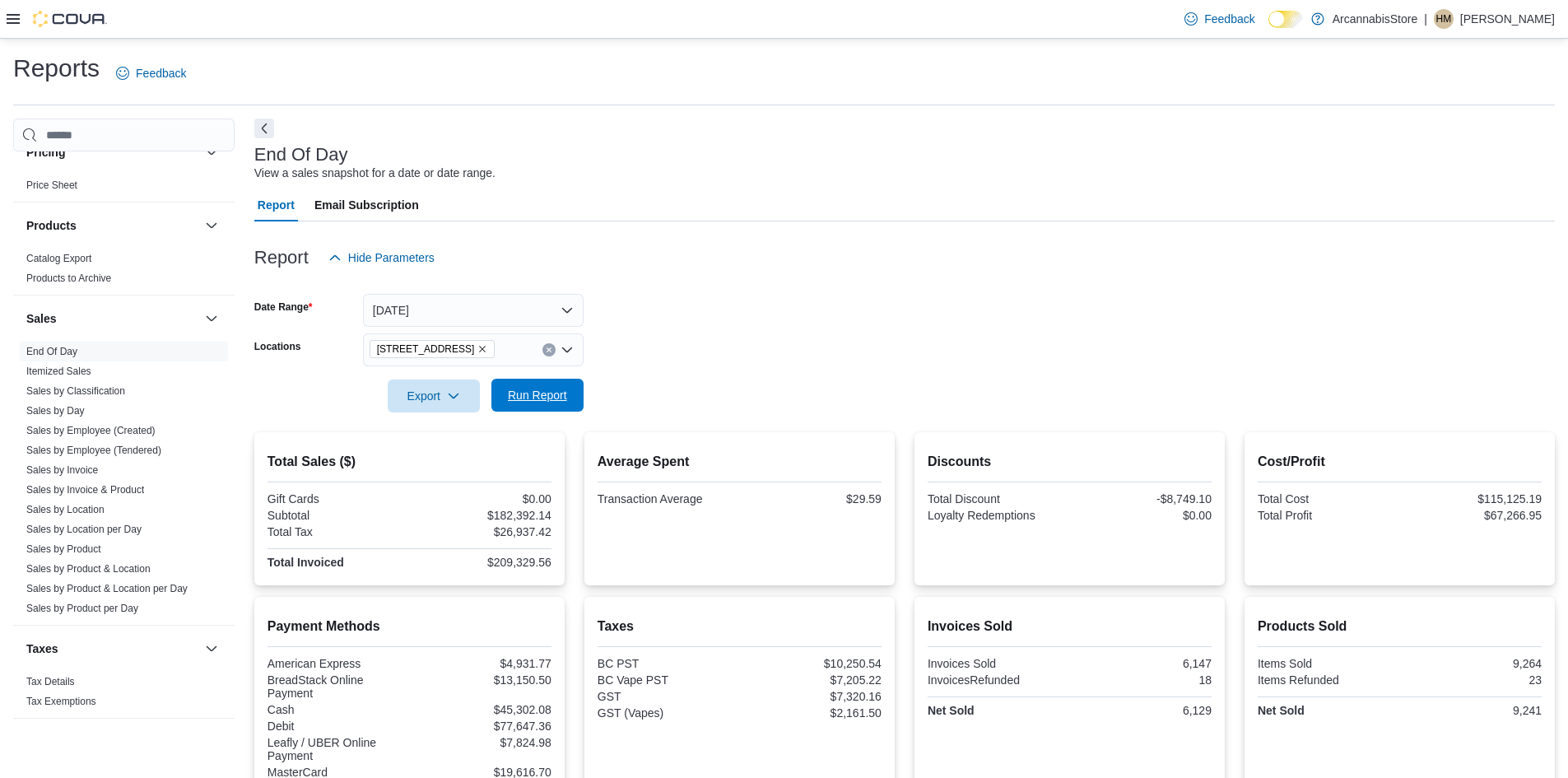
click at [531, 402] on span "Run Report" at bounding box center [537, 394] width 59 height 17
drag, startPoint x: 585, startPoint y: 381, endPoint x: 568, endPoint y: 390, distance: 19.2
click at [577, 386] on form "Date Range [DATE] Locations [STREET_ADDRESS] Export Run Report" at bounding box center [905, 344] width 1300 height 139
click at [566, 390] on span "Run Report" at bounding box center [537, 394] width 59 height 17
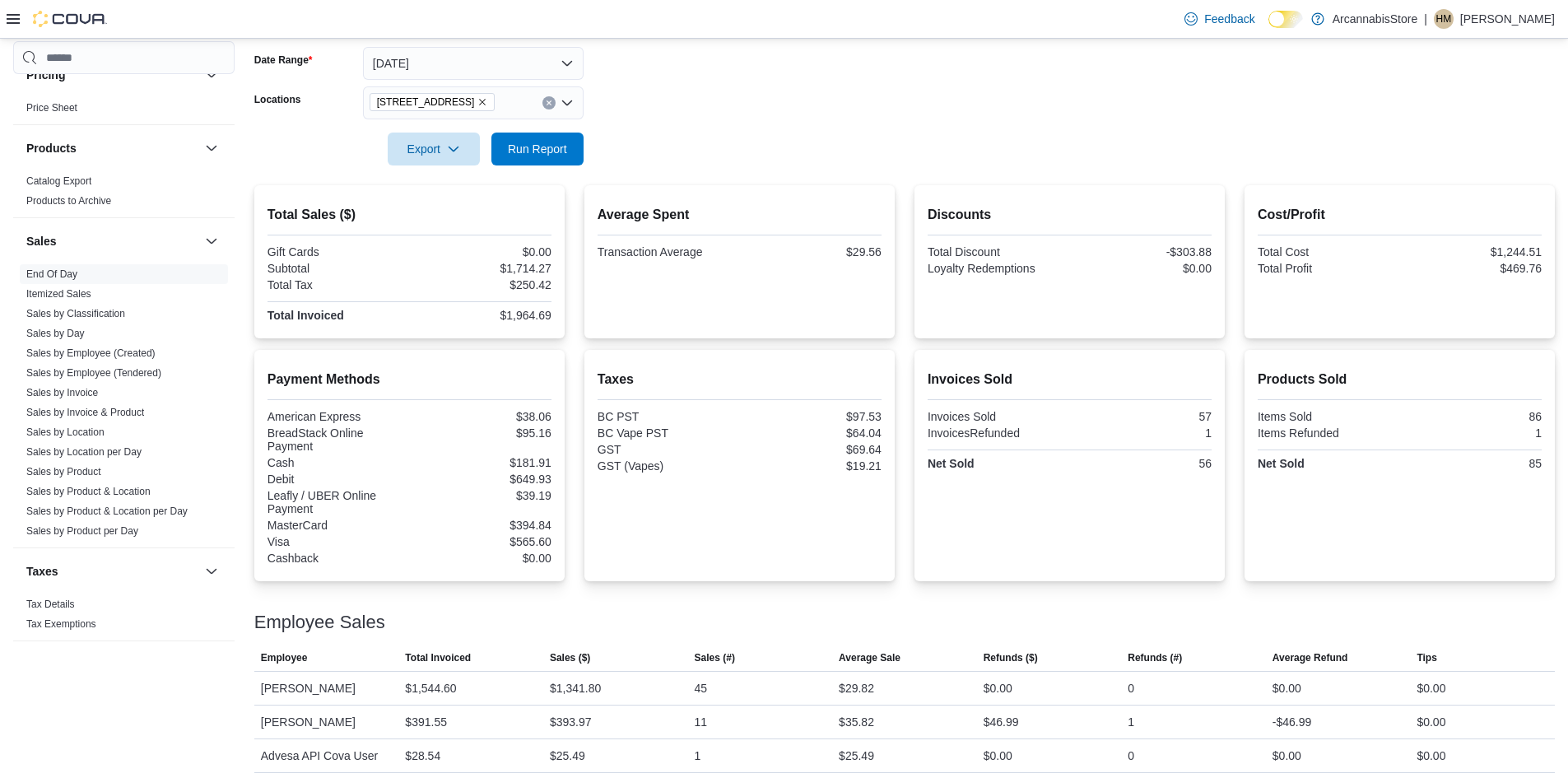
scroll to position [255, 0]
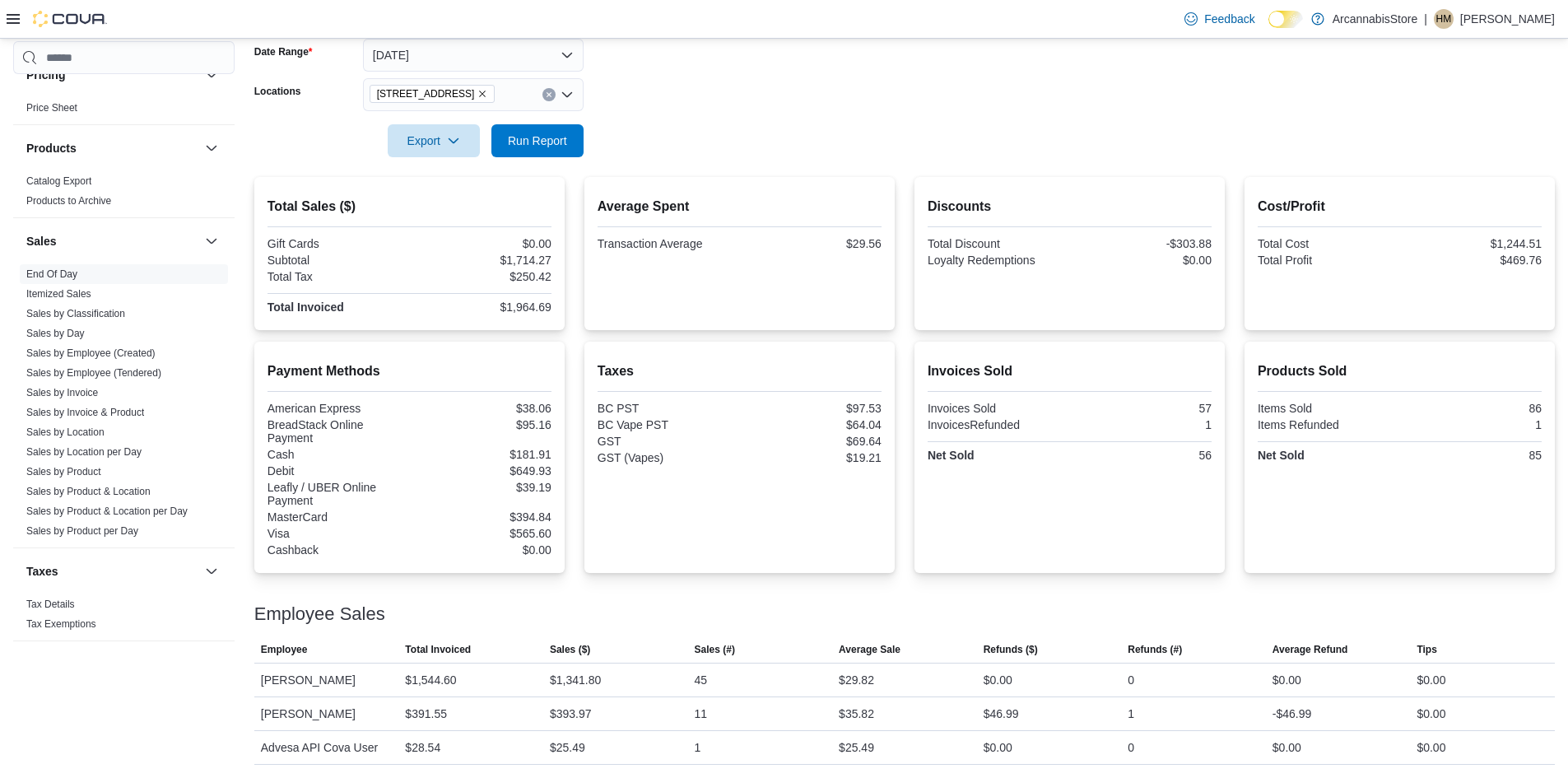
click at [526, 124] on div at bounding box center [905, 117] width 1300 height 13
click at [536, 154] on span "Run Report" at bounding box center [537, 140] width 72 height 33
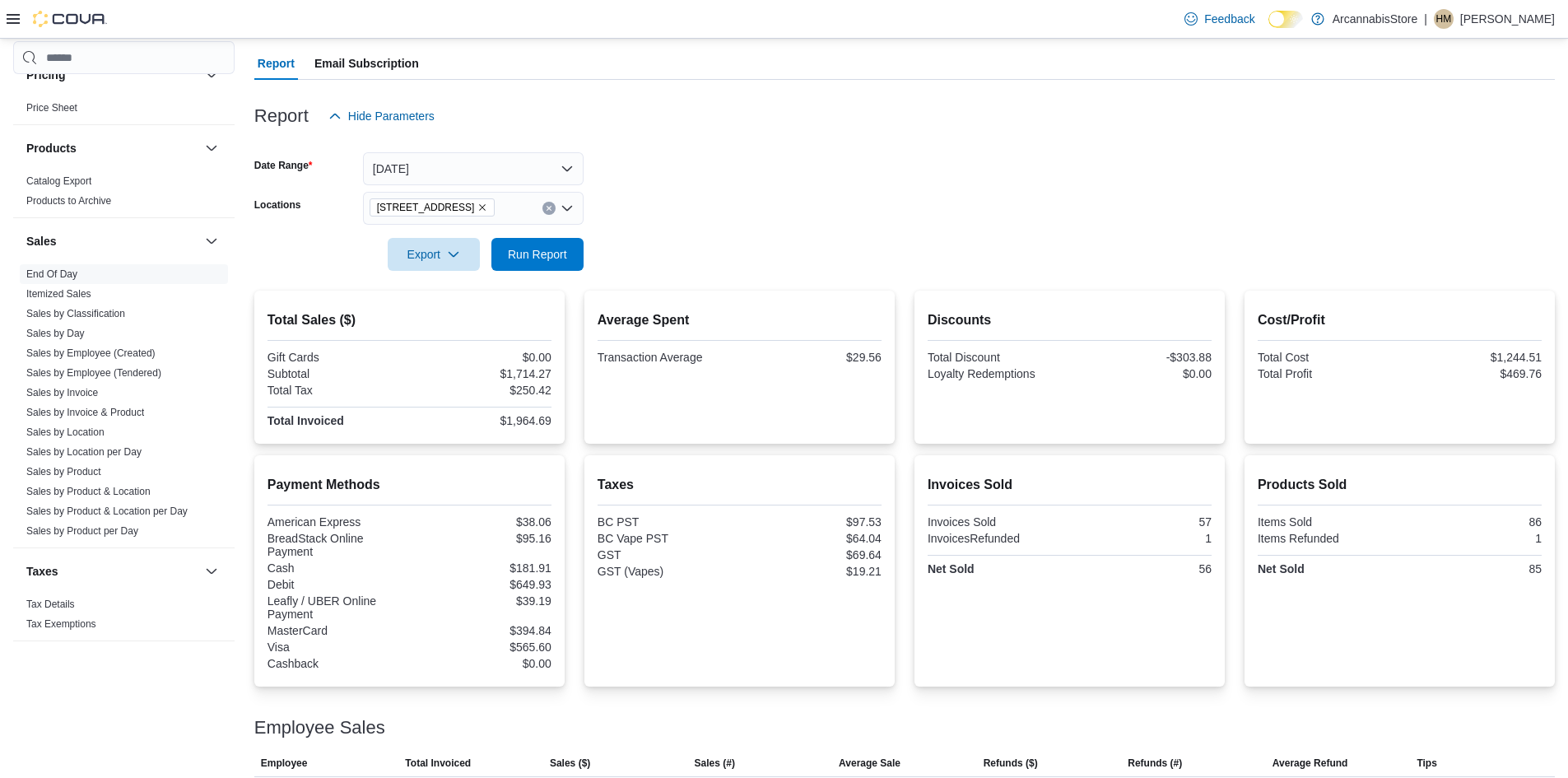
scroll to position [0, 0]
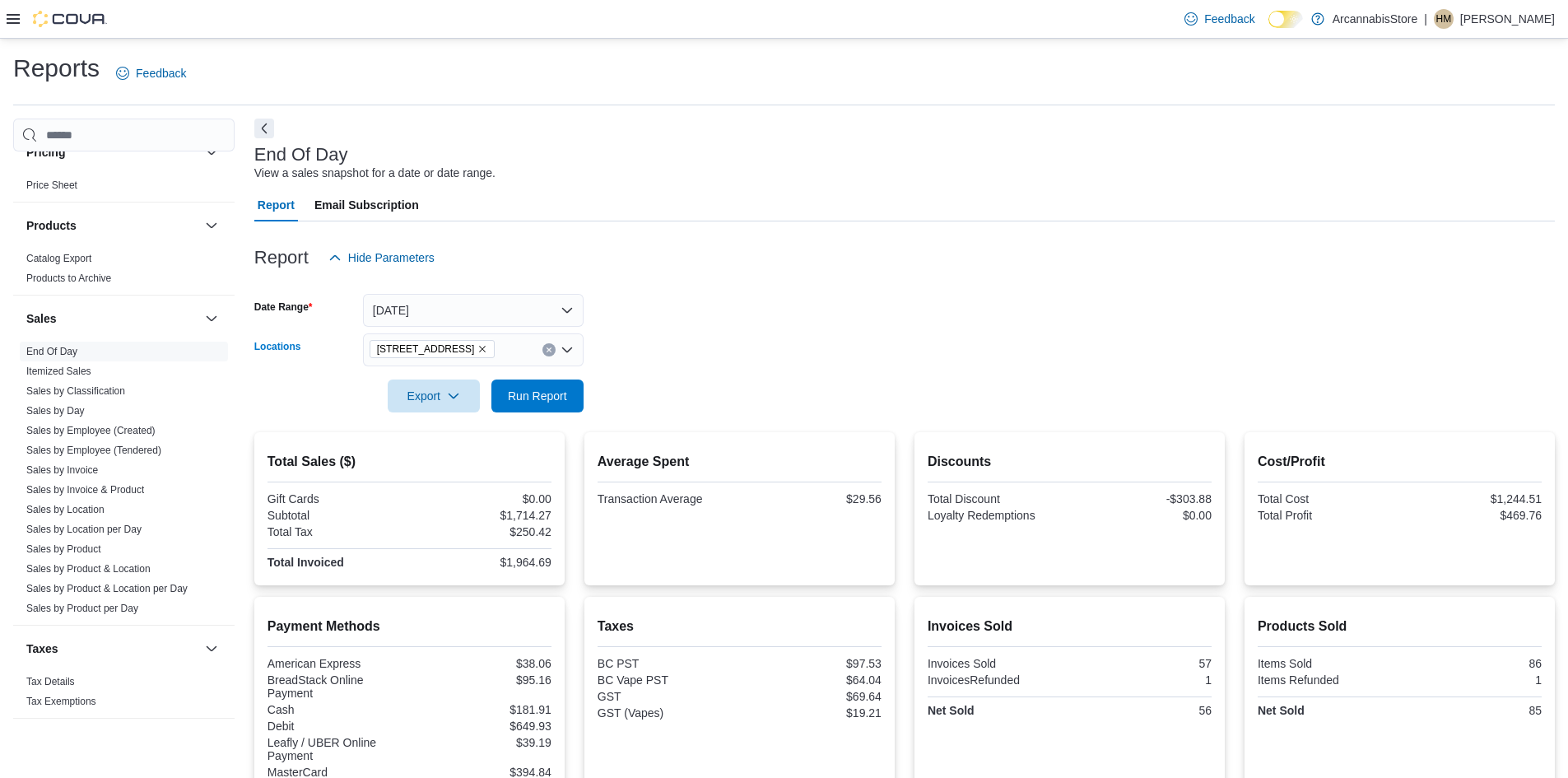
click at [488, 352] on icon "Remove 2267 Kingsway - 450548 from selection in this group" at bounding box center [483, 349] width 10 height 10
drag, startPoint x: 685, startPoint y: 335, endPoint x: 606, endPoint y: 361, distance: 83.2
click at [671, 339] on form "Date Range [DATE] Locations All Locations Export Run Report" at bounding box center [905, 344] width 1300 height 139
click at [550, 425] on div at bounding box center [905, 422] width 1300 height 20
click at [534, 403] on span "Run Report" at bounding box center [537, 394] width 59 height 17
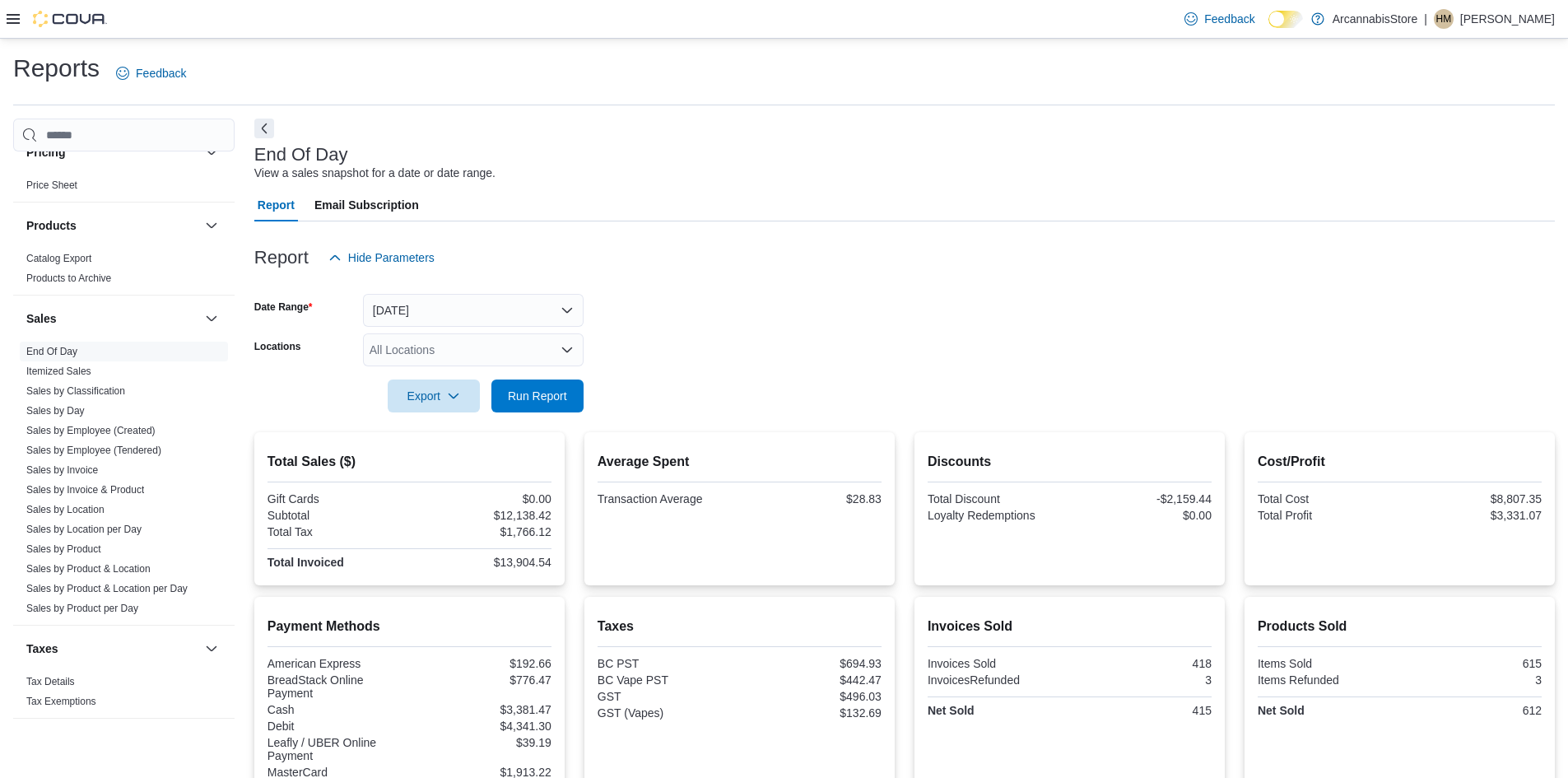
click at [451, 341] on div "All Locations" at bounding box center [473, 349] width 221 height 33
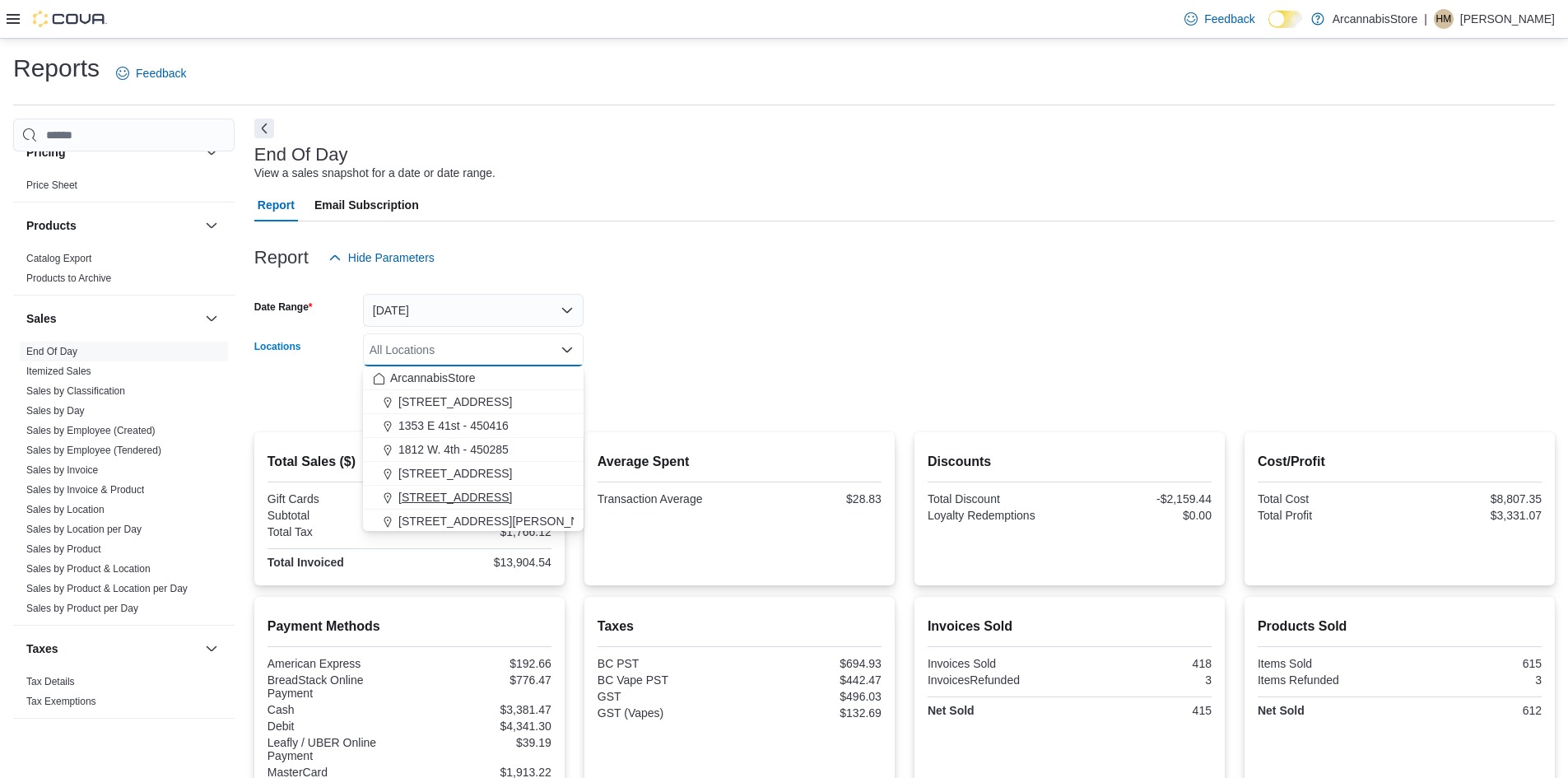
click at [491, 497] on span "[STREET_ADDRESS]" at bounding box center [455, 497] width 114 height 17
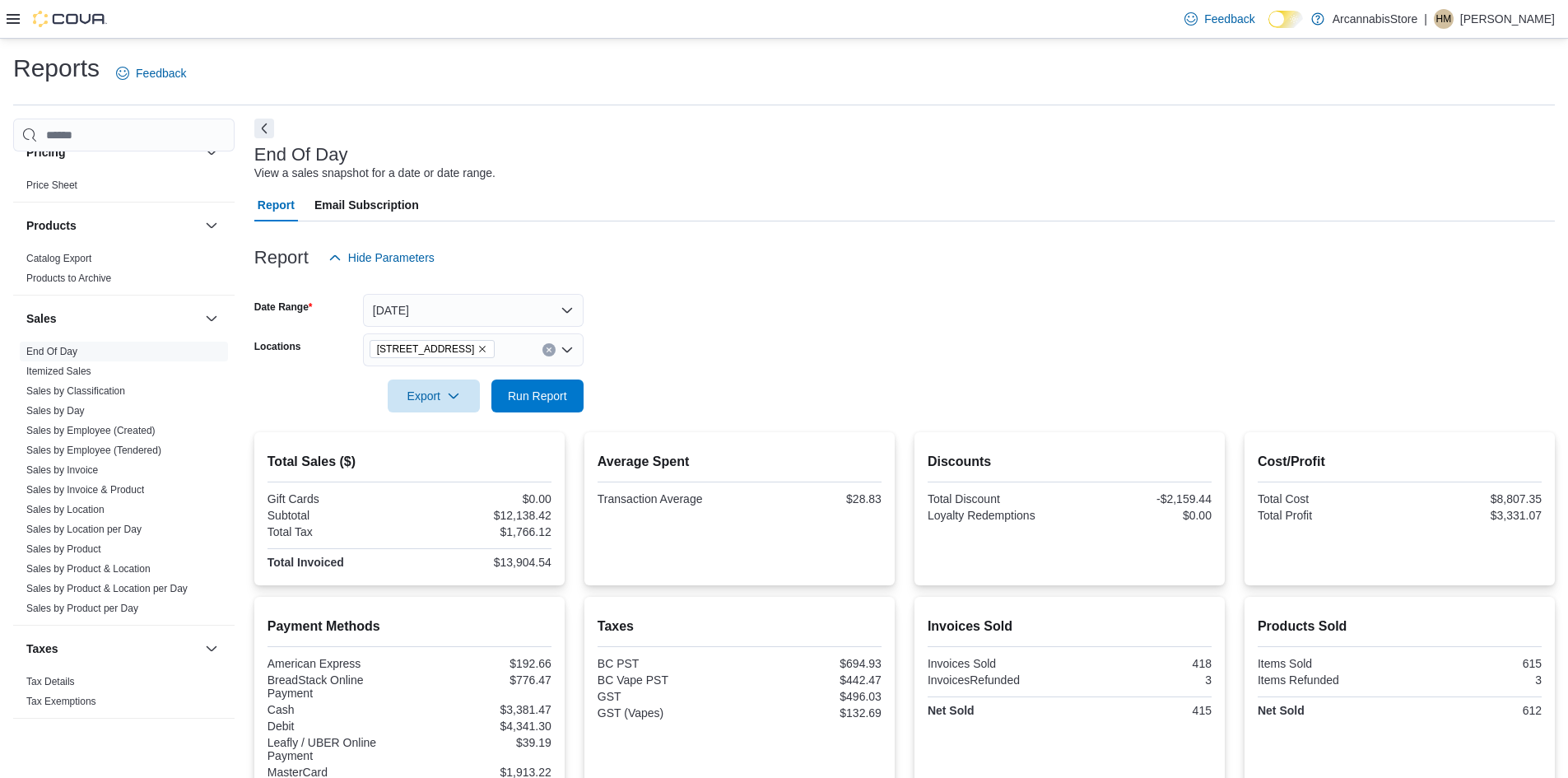
drag, startPoint x: 802, startPoint y: 177, endPoint x: 493, endPoint y: 498, distance: 445.6
click at [798, 180] on div "End Of Day View a sales snapshot for a date or date range." at bounding box center [901, 163] width 1292 height 37
click at [534, 387] on span "Run Report" at bounding box center [537, 394] width 72 height 33
click at [571, 368] on div at bounding box center [905, 373] width 1300 height 13
click at [560, 387] on span "Run Report" at bounding box center [537, 394] width 72 height 33
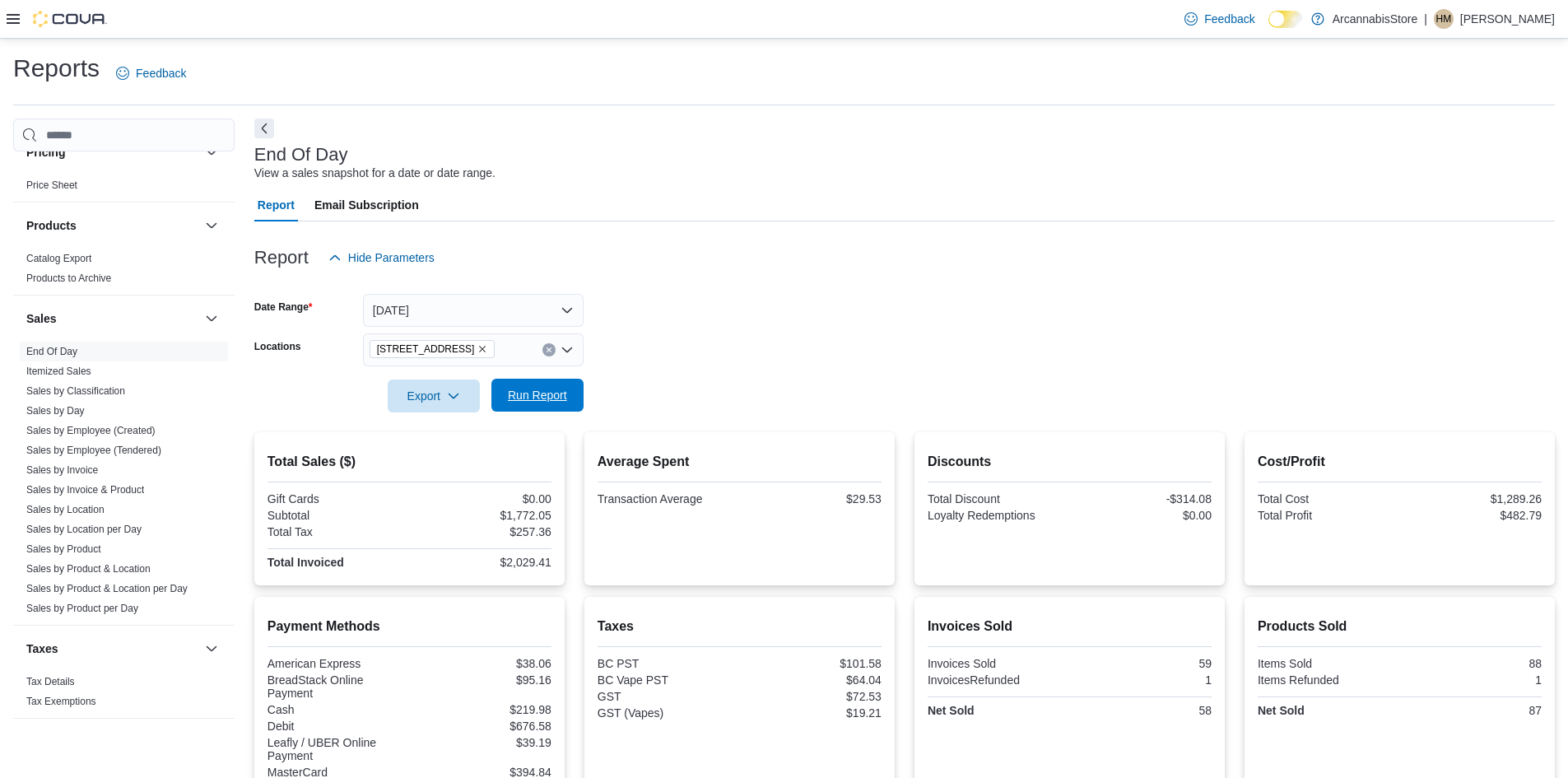
click at [539, 389] on span "Run Report" at bounding box center [537, 394] width 59 height 17
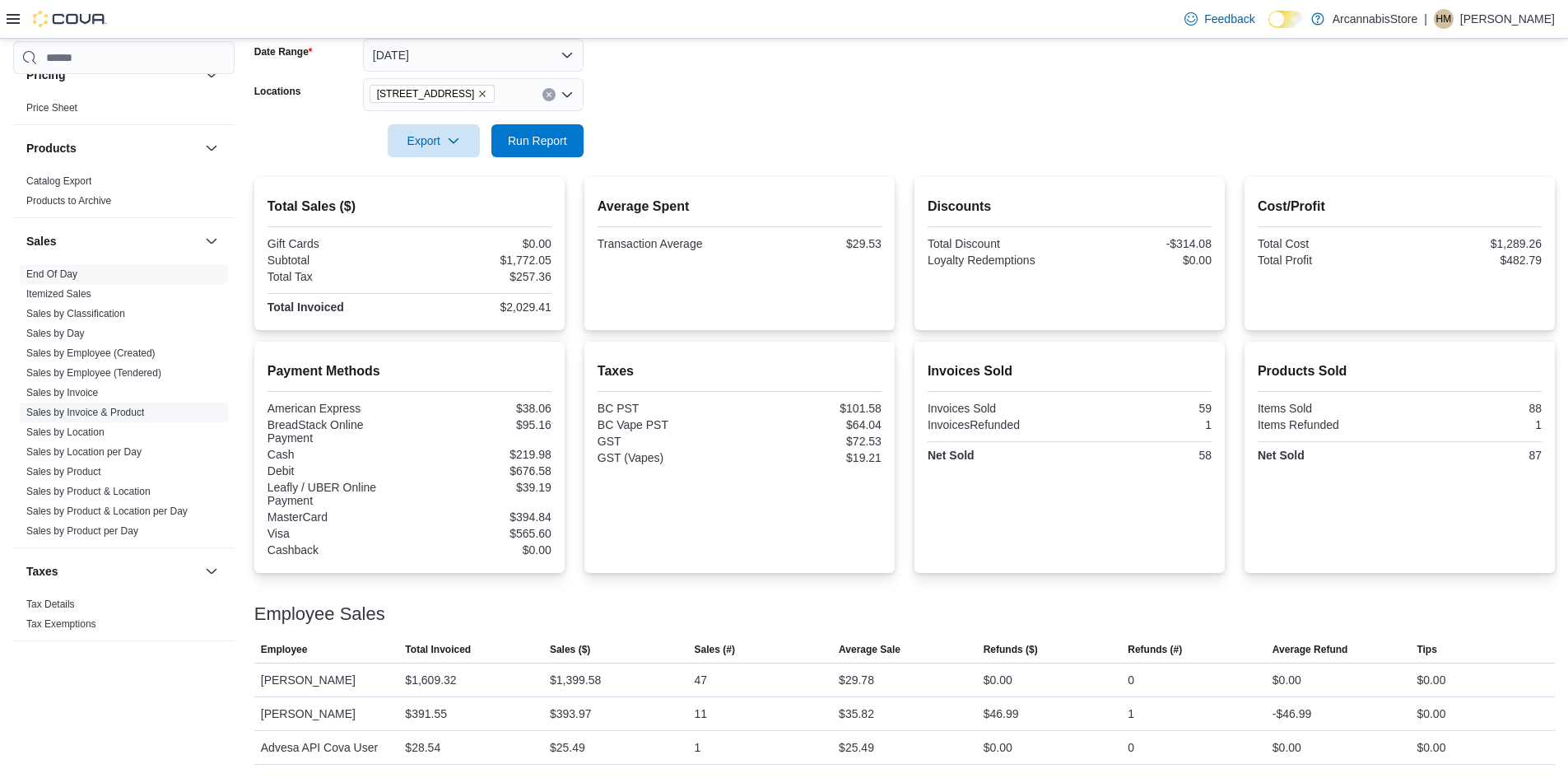
click at [80, 404] on span "Sales by Invoice & Product" at bounding box center [124, 412] width 208 height 20
click at [124, 493] on link "Sales by Product & Location" at bounding box center [88, 492] width 124 height 12
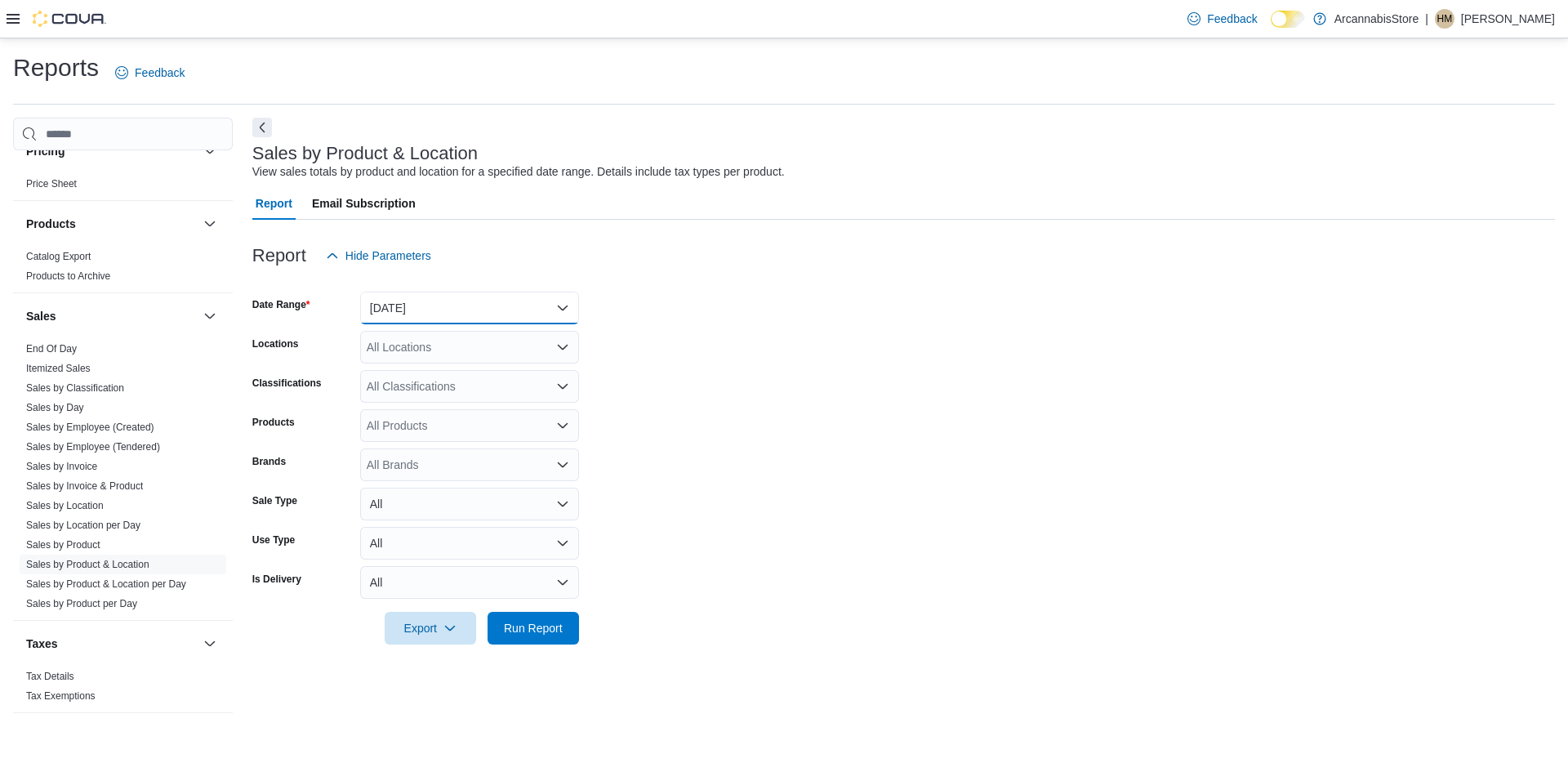
click at [459, 306] on button "[DATE]" at bounding box center [469, 307] width 219 height 32
drag, startPoint x: 571, startPoint y: 267, endPoint x: 532, endPoint y: 290, distance: 45.3
click at [570, 267] on div "Report Hide Parameters" at bounding box center [903, 255] width 1303 height 32
click at [453, 315] on button "[DATE]" at bounding box center [469, 307] width 219 height 32
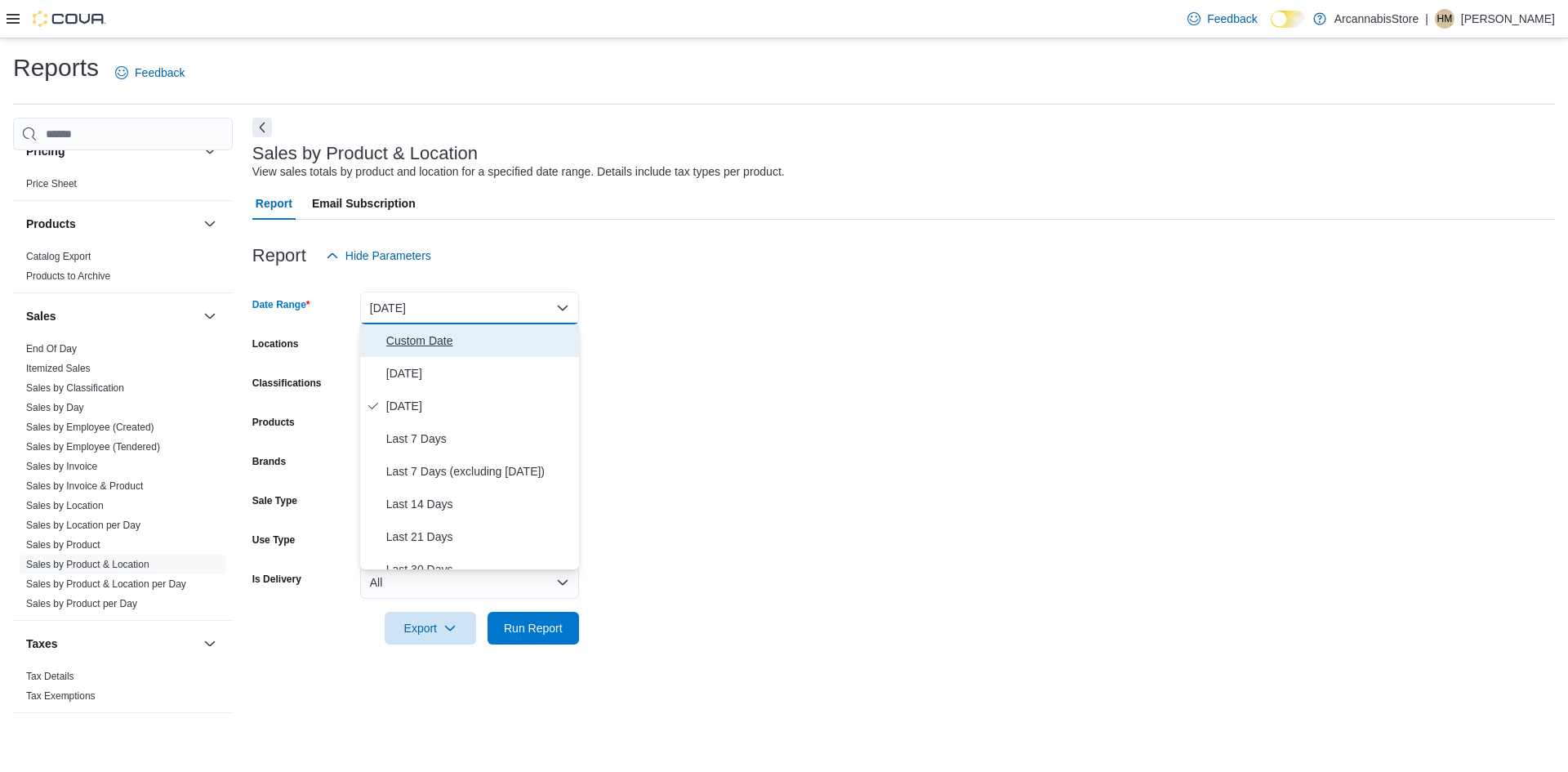
click at [440, 344] on span "Custom Date" at bounding box center [479, 340] width 186 height 20
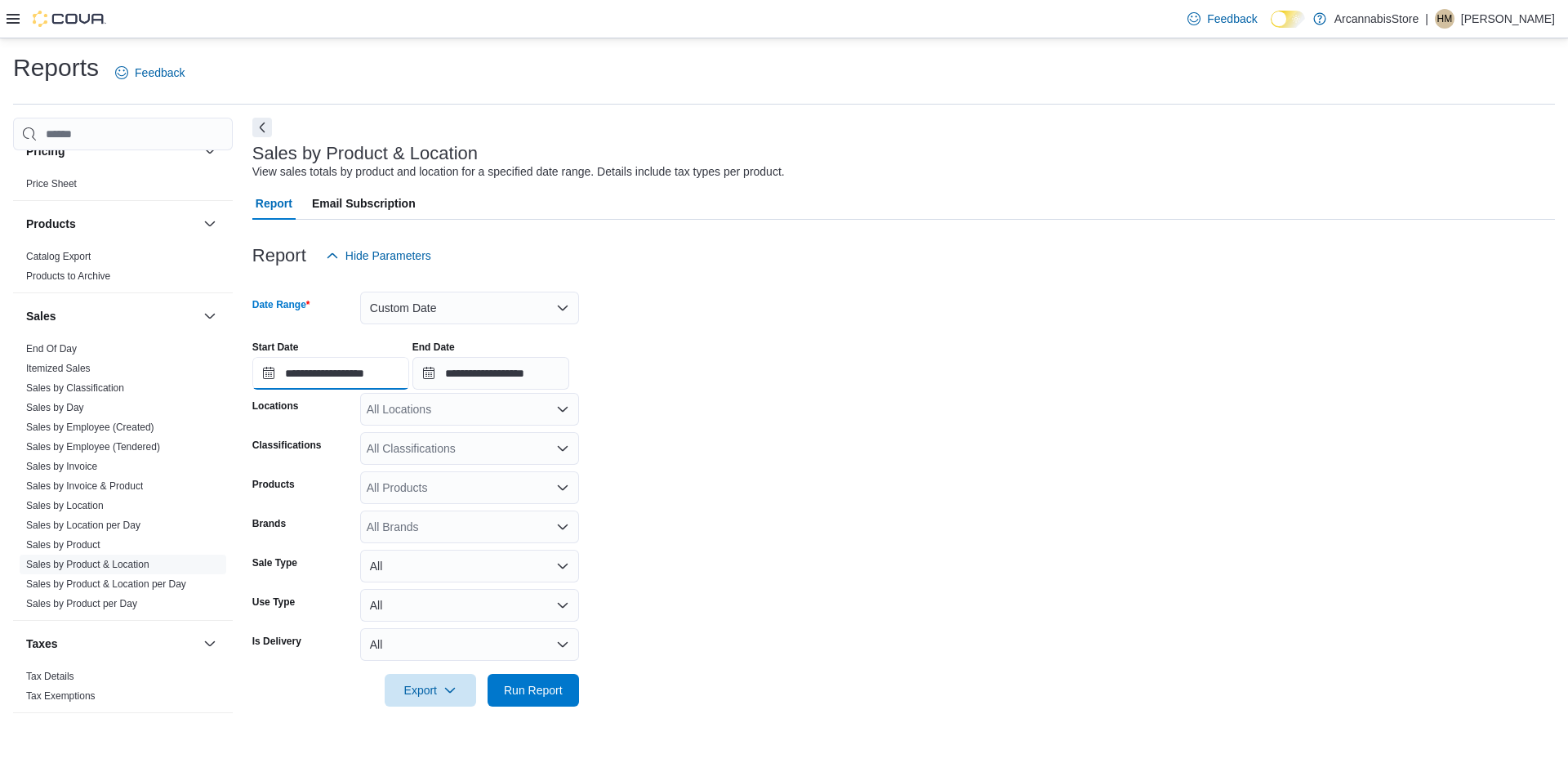
click at [374, 379] on input "**********" at bounding box center [330, 373] width 156 height 32
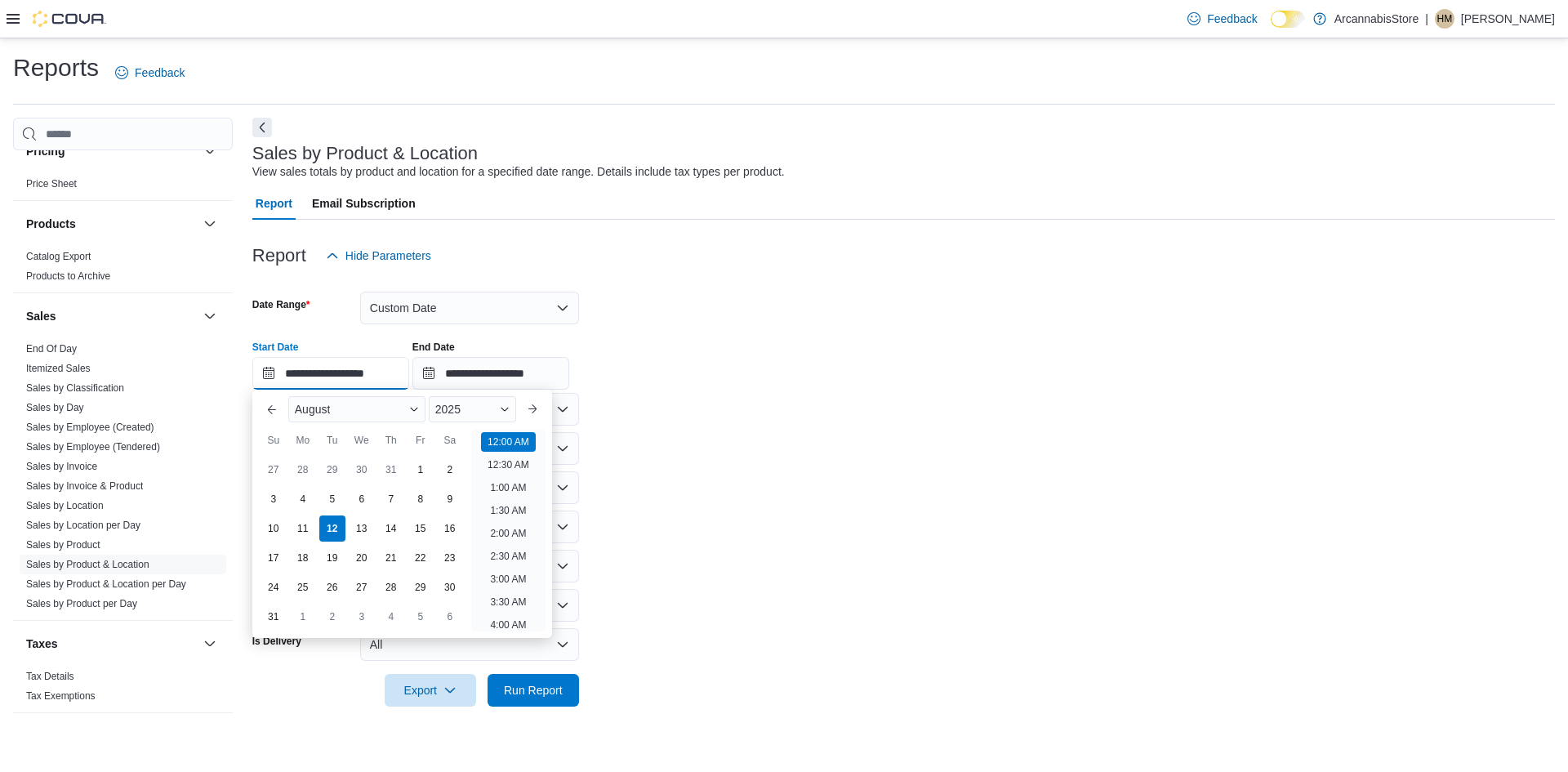
scroll to position [50, 0]
click at [268, 413] on button "Previous Month" at bounding box center [271, 409] width 27 height 27
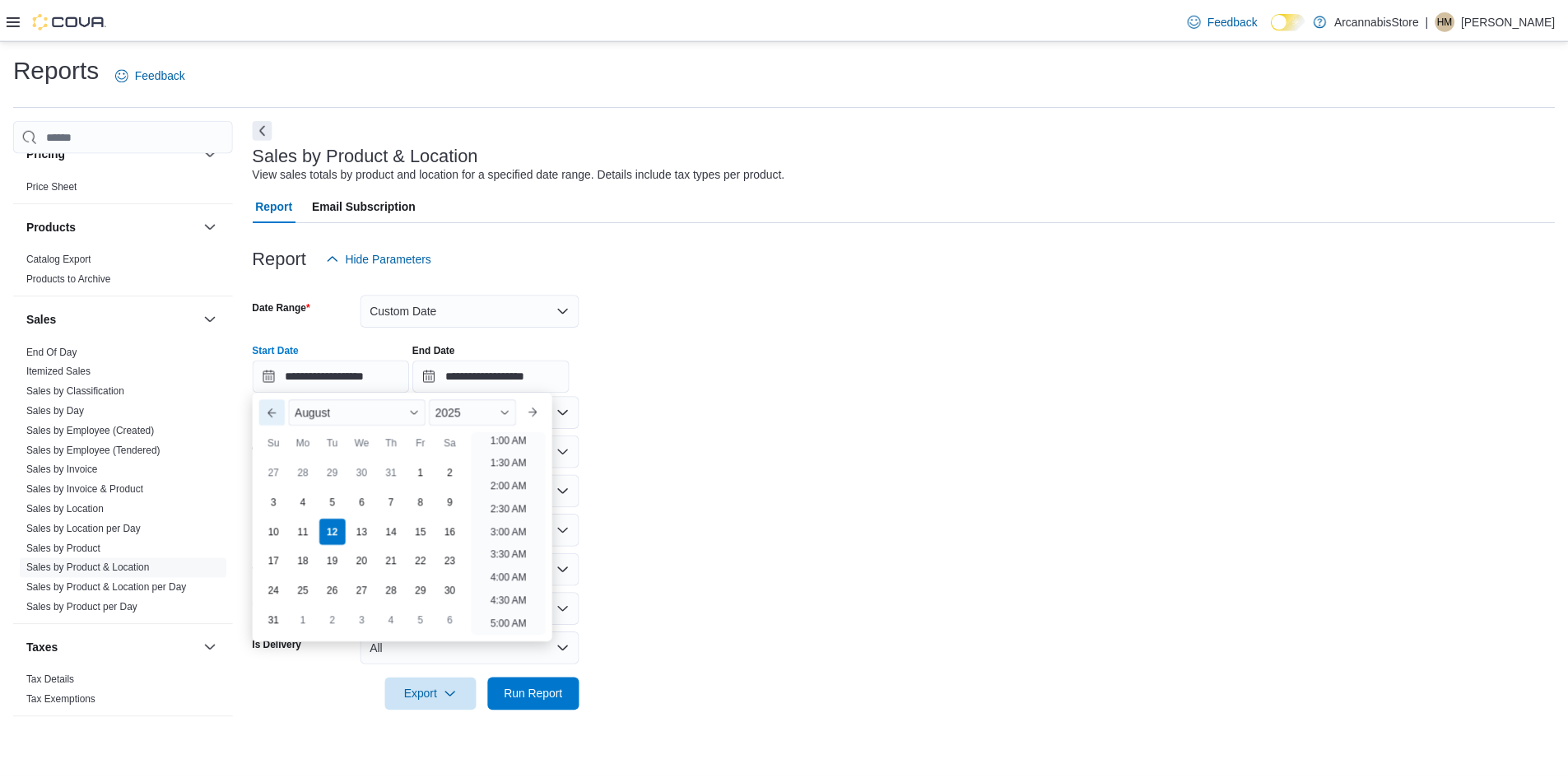
scroll to position [3, 0]
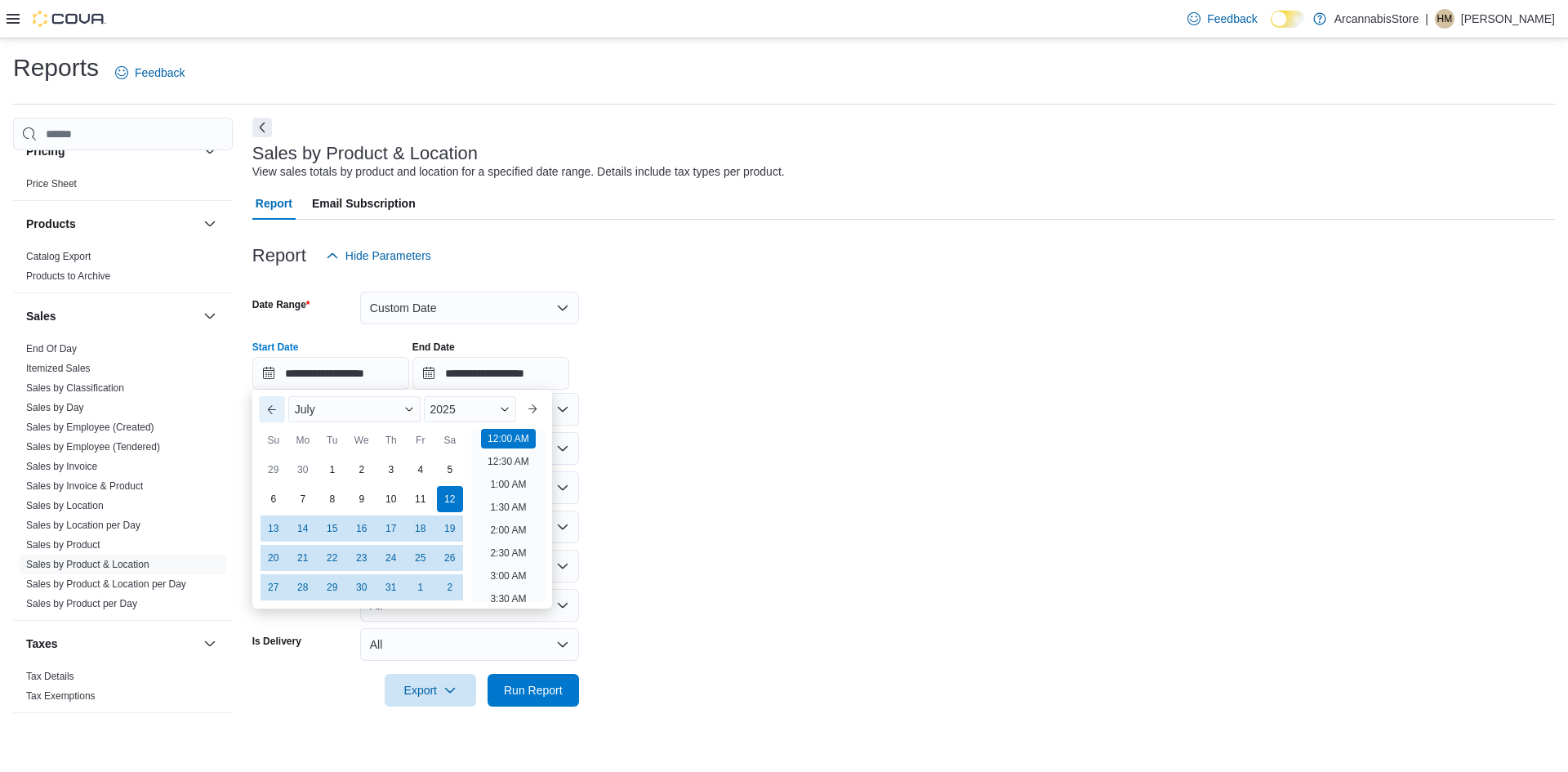
click at [268, 413] on button "Previous Month" at bounding box center [271, 409] width 27 height 27
click at [304, 580] on div "30" at bounding box center [302, 587] width 29 height 29
type input "**********"
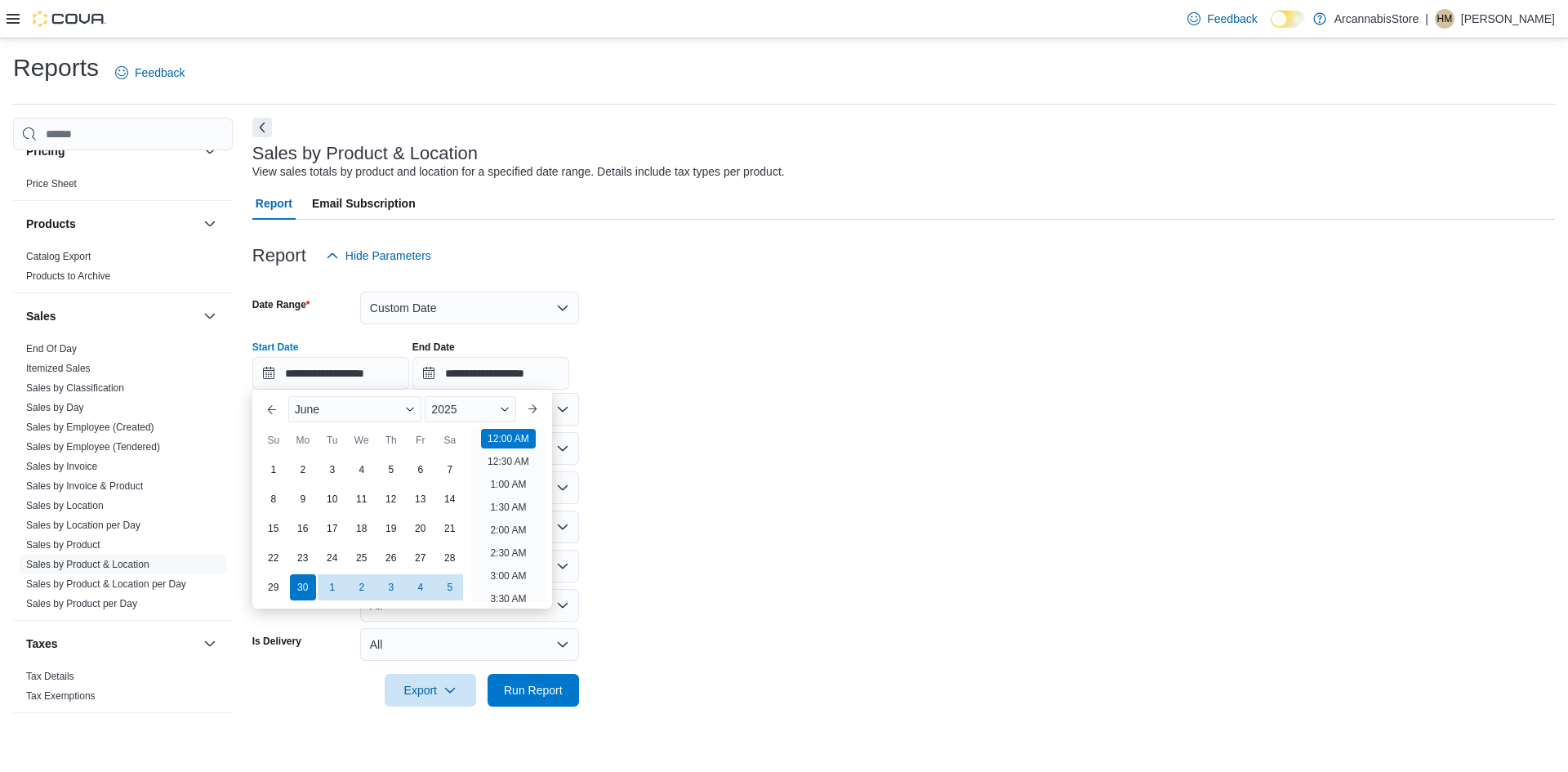
click at [704, 442] on form "**********" at bounding box center [903, 490] width 1303 height 435
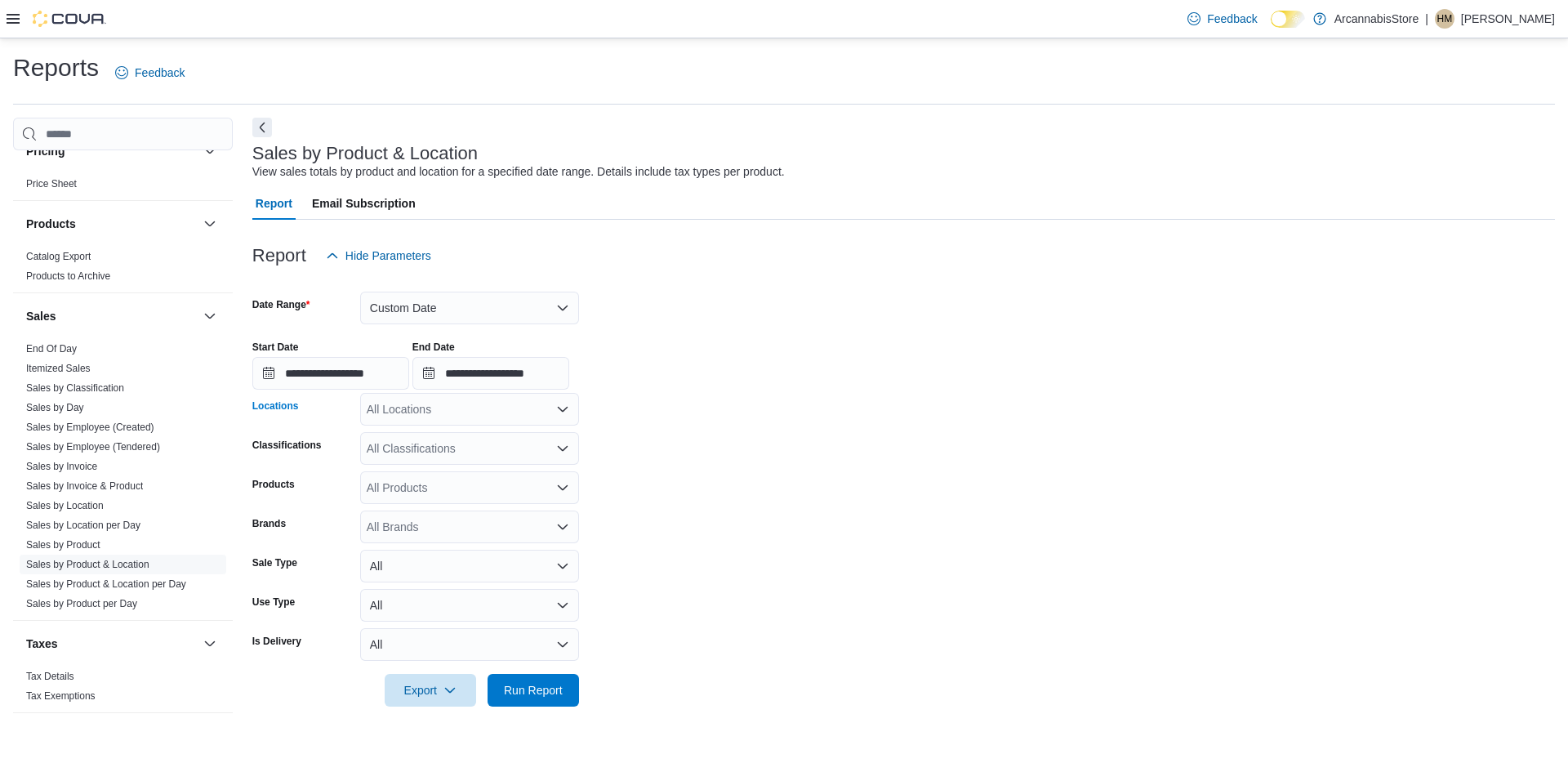
click at [415, 421] on div "All Locations" at bounding box center [469, 408] width 219 height 32
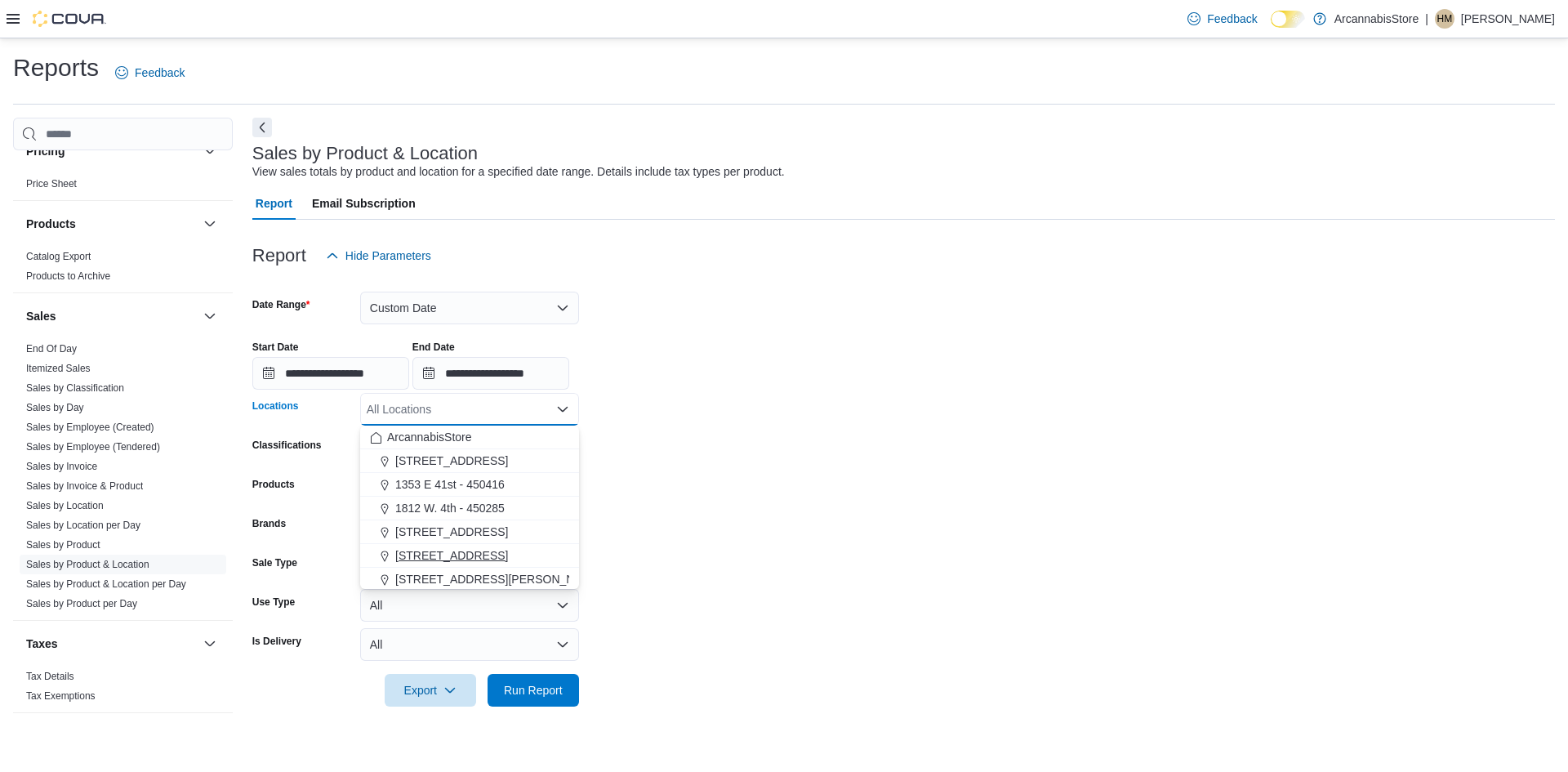
click at [455, 556] on span "[STREET_ADDRESS]" at bounding box center [451, 555] width 113 height 17
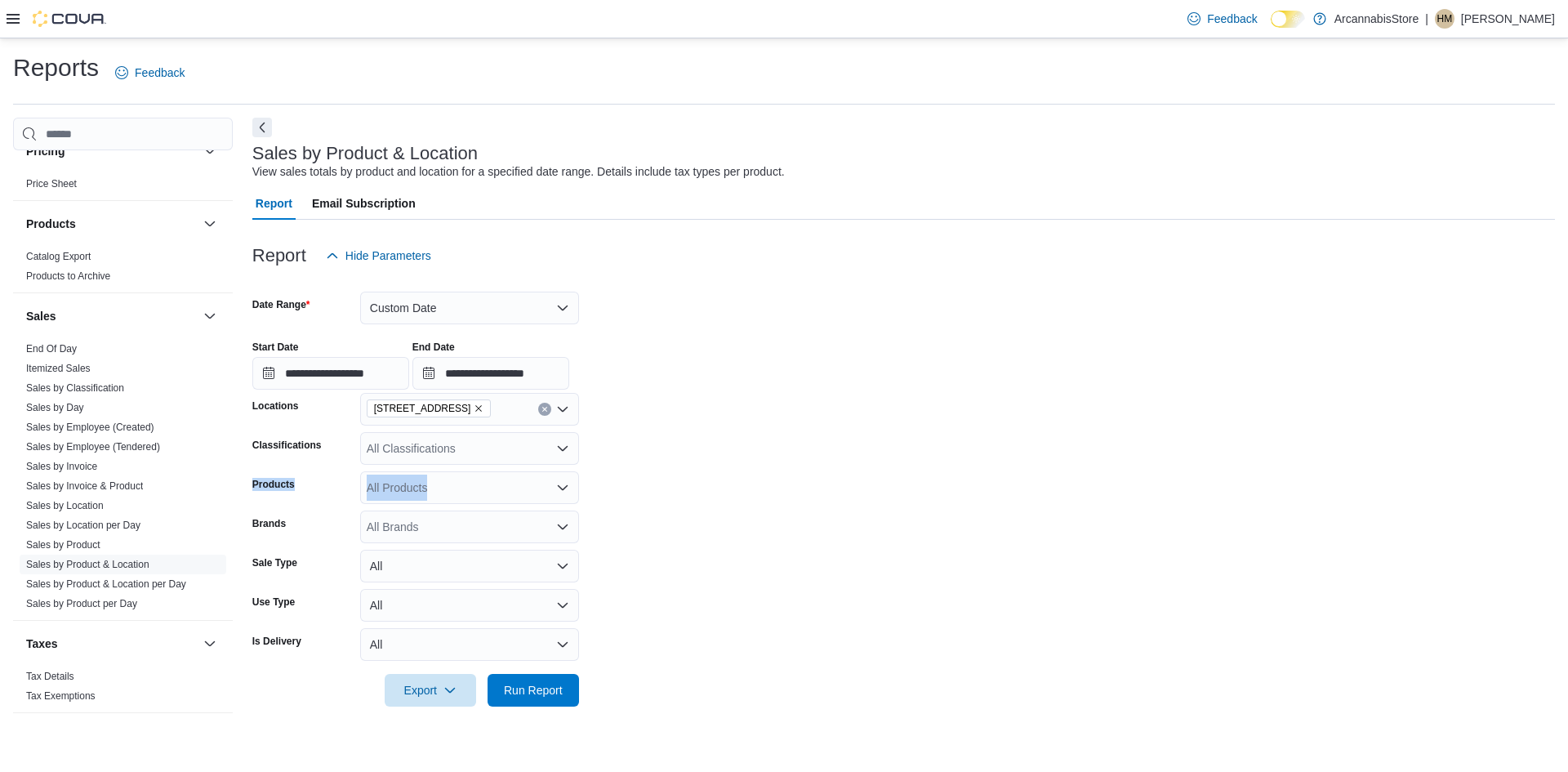
drag, startPoint x: 713, startPoint y: 465, endPoint x: 501, endPoint y: 435, distance: 214.1
click at [712, 464] on form "**********" at bounding box center [903, 490] width 1303 height 435
click at [424, 490] on div "All Products" at bounding box center [469, 487] width 219 height 32
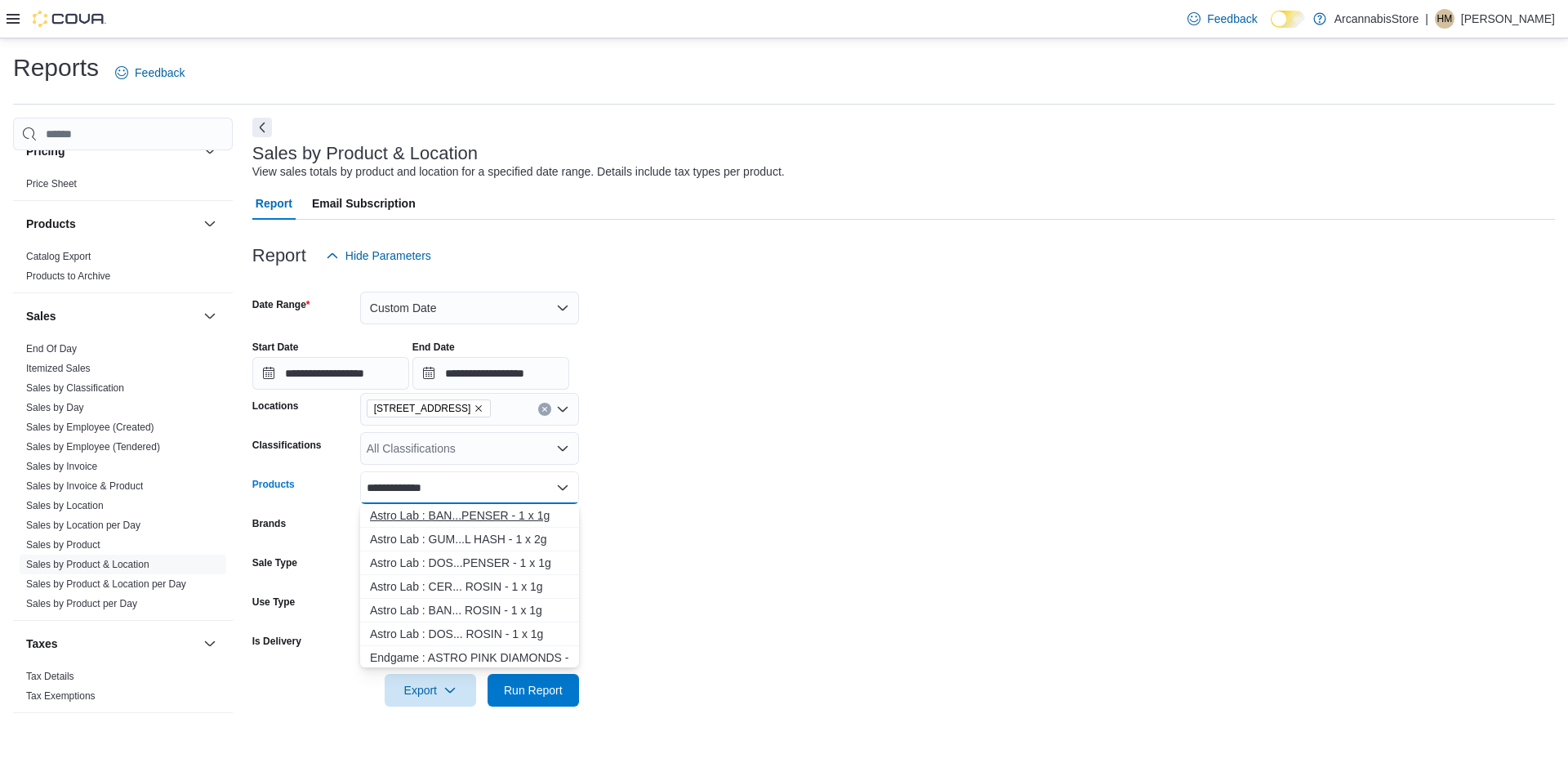
type input "**********"
click at [450, 519] on div "Astro Lab : BAN...PENSER - 1 x 1g" at bounding box center [469, 515] width 200 height 17
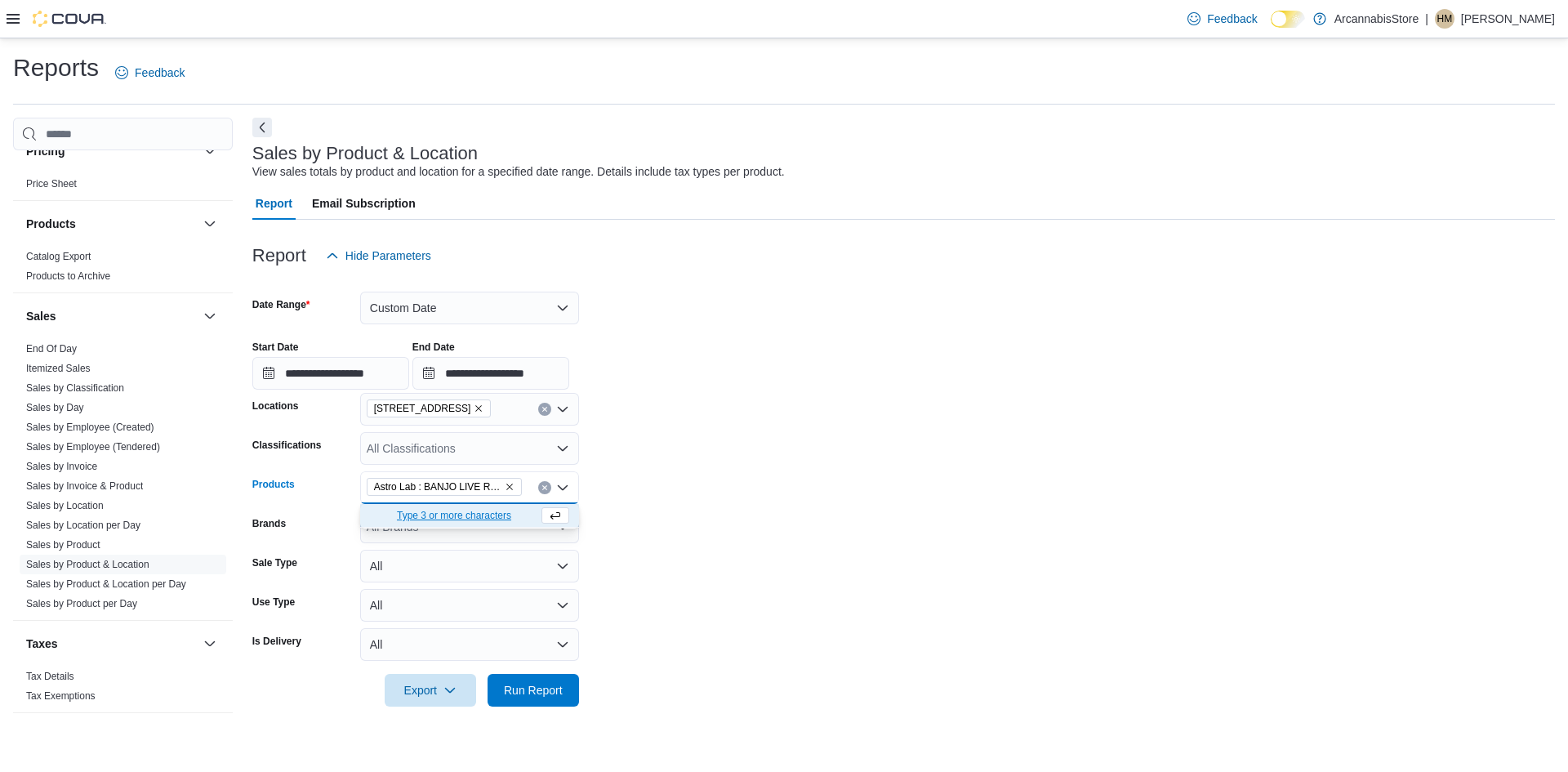
click at [857, 524] on form "**********" at bounding box center [903, 490] width 1303 height 435
click at [544, 687] on span "Run Report" at bounding box center [533, 689] width 59 height 17
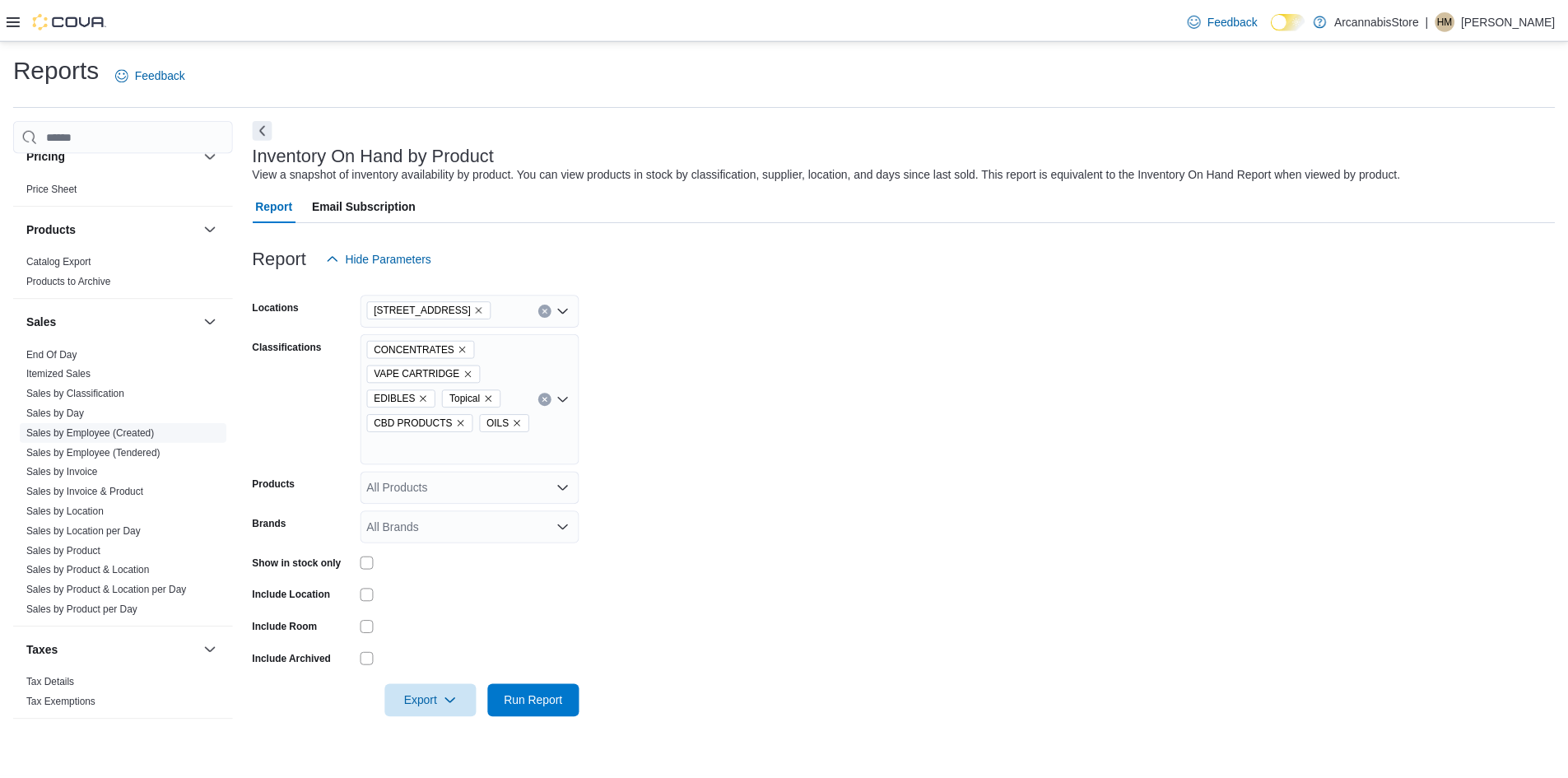
scroll to position [1003, 0]
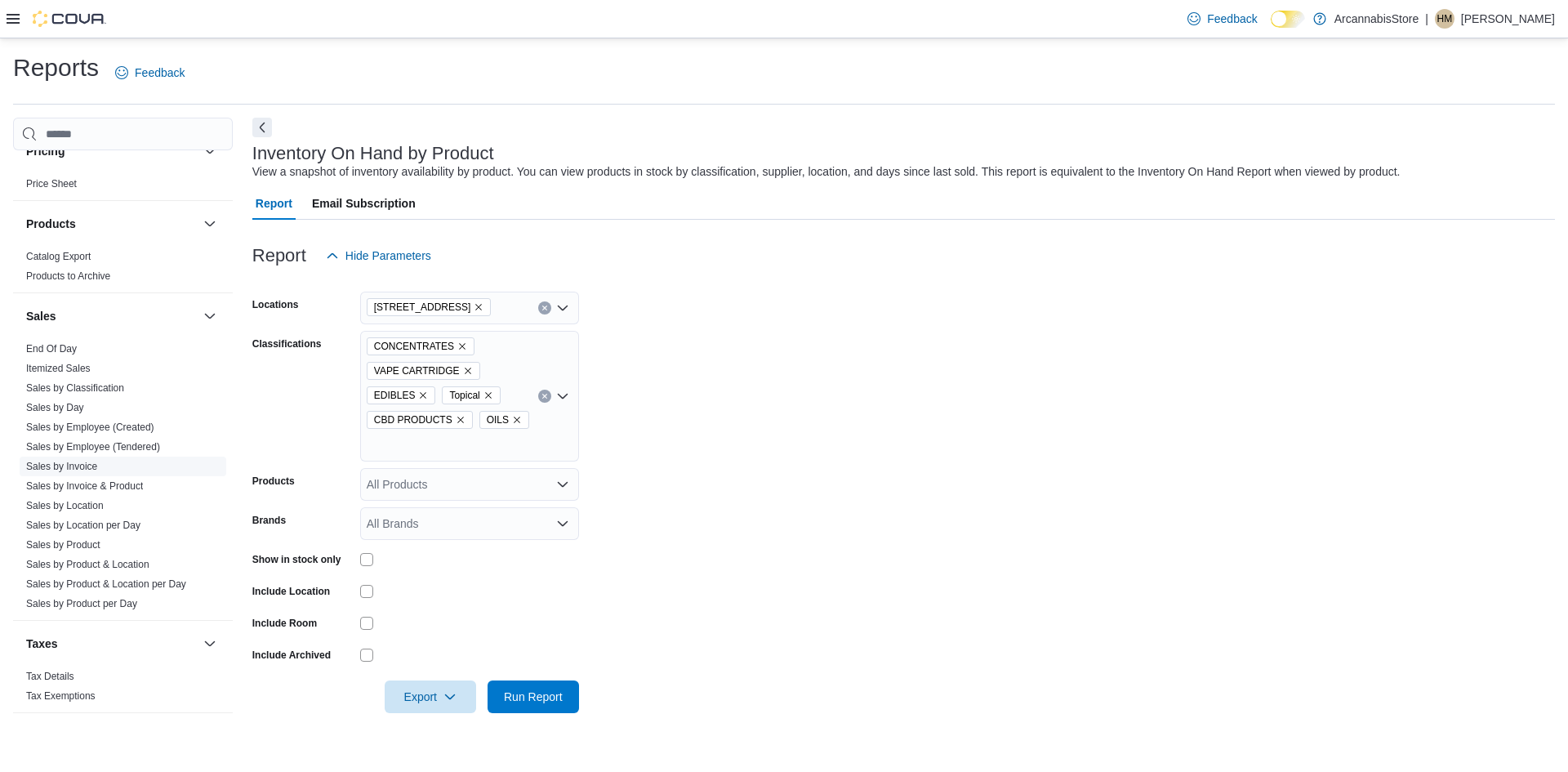
click at [71, 461] on link "Sales by Invoice" at bounding box center [62, 466] width 71 height 12
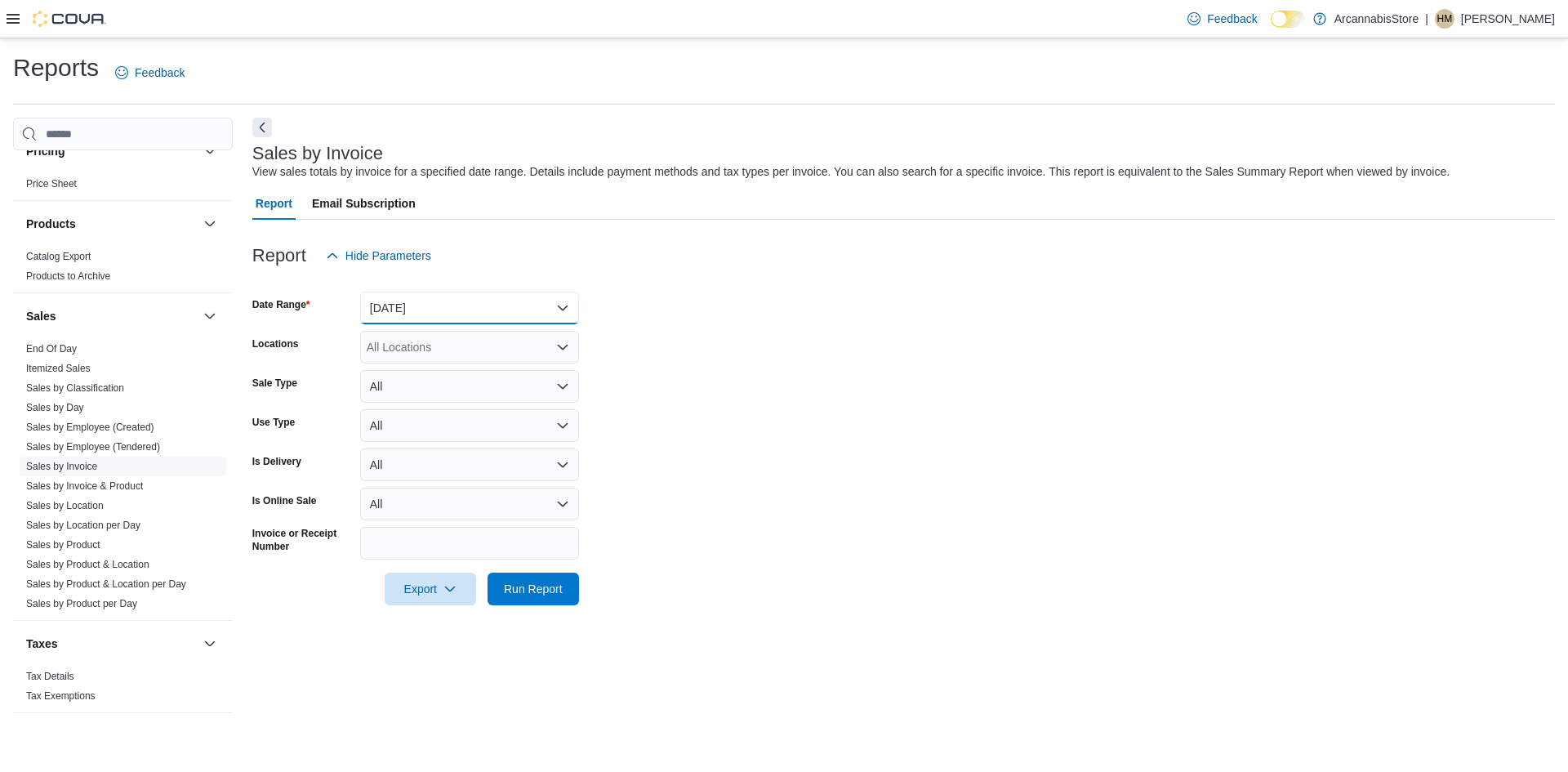
click at [423, 323] on button "[DATE]" at bounding box center [469, 307] width 219 height 32
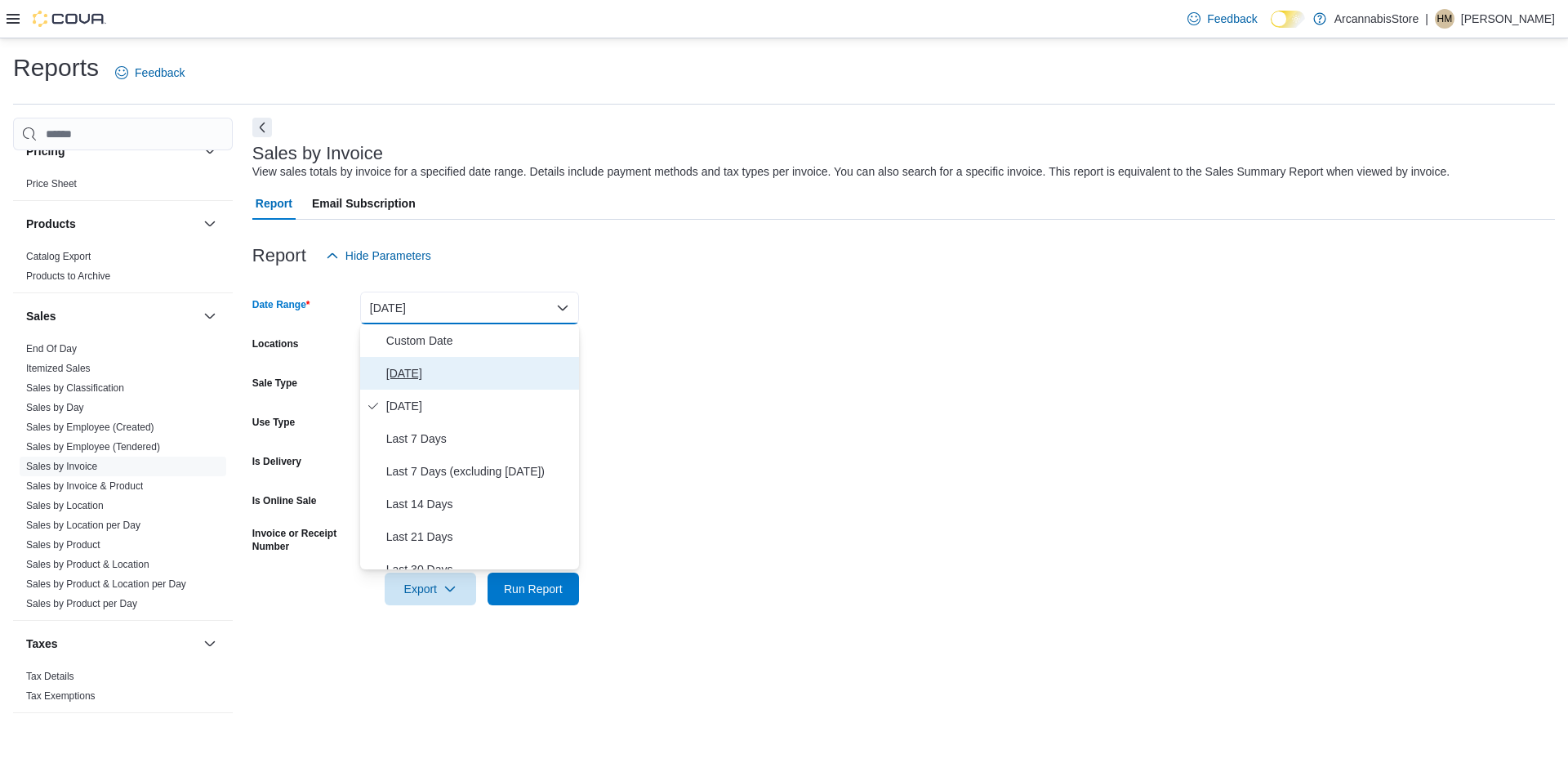
click at [422, 384] on button "[DATE]" at bounding box center [469, 373] width 219 height 32
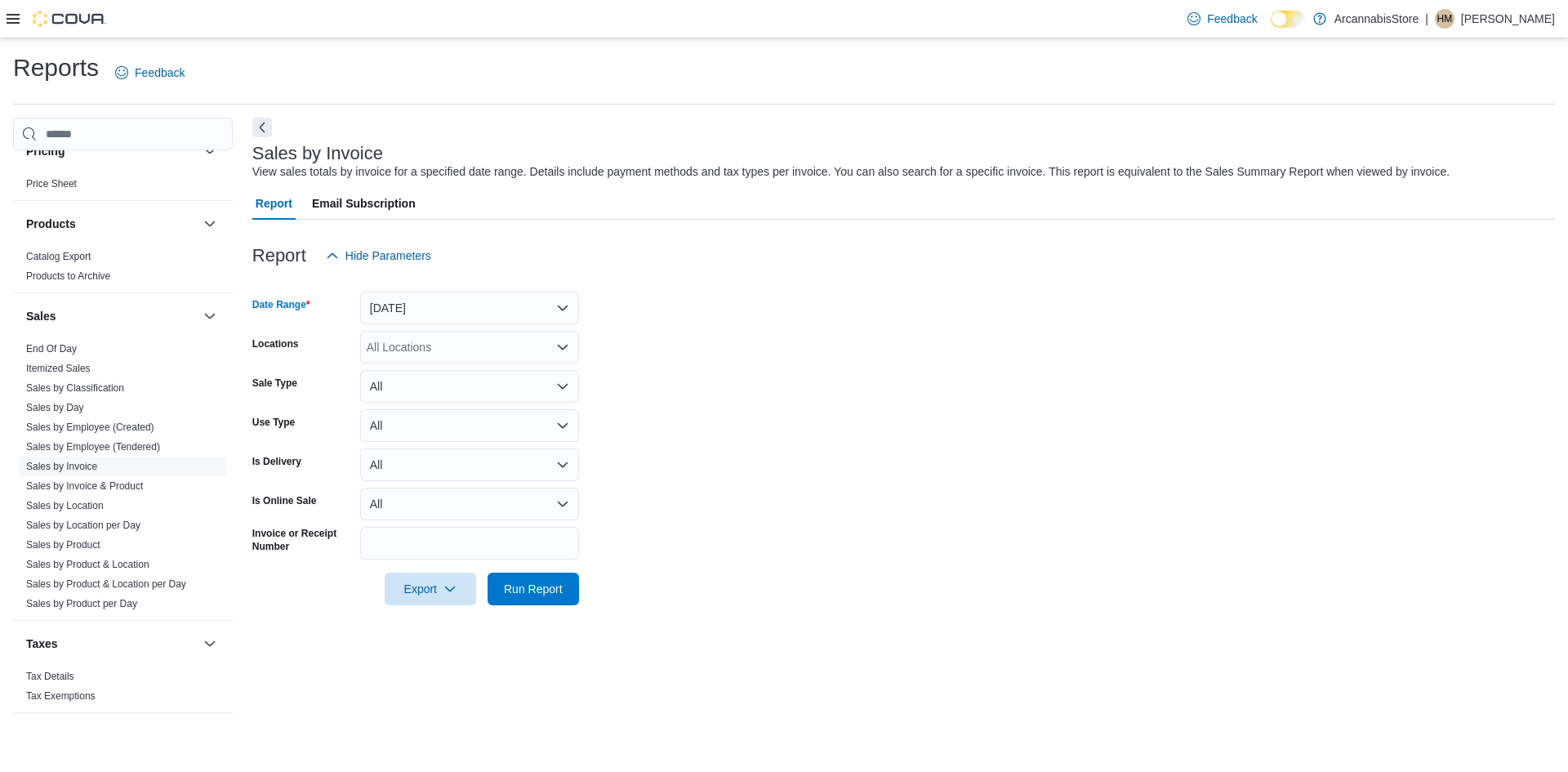
click at [423, 365] on form "Date Range Today Locations All Locations Sale Type All Use Type All Is Delivery…" at bounding box center [903, 439] width 1303 height 333
click at [423, 364] on form "Date Range Today Locations All Locations Sale Type All Use Type All Is Delivery…" at bounding box center [903, 439] width 1303 height 333
click at [419, 345] on div "All Locations" at bounding box center [469, 346] width 219 height 32
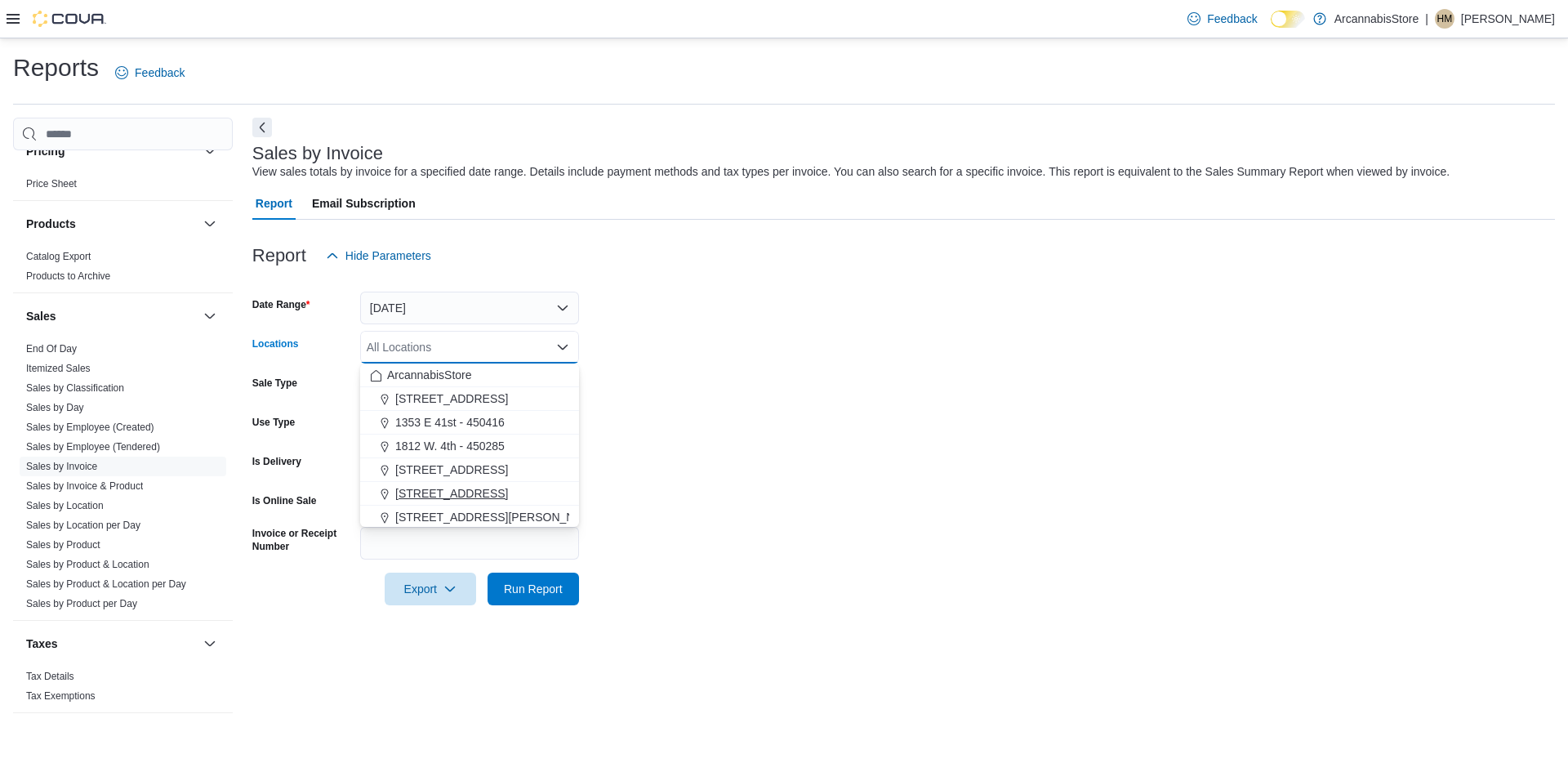
drag, startPoint x: 469, startPoint y: 479, endPoint x: 469, endPoint y: 491, distance: 12.0
click at [469, 491] on div "ArcannabisStore 1290 E. 12th Ave - 450225 1353 E 41st - 450416 1812 W. 4th - 45…" at bounding box center [469, 482] width 219 height 237
click at [469, 491] on span "[STREET_ADDRESS]" at bounding box center [451, 493] width 113 height 17
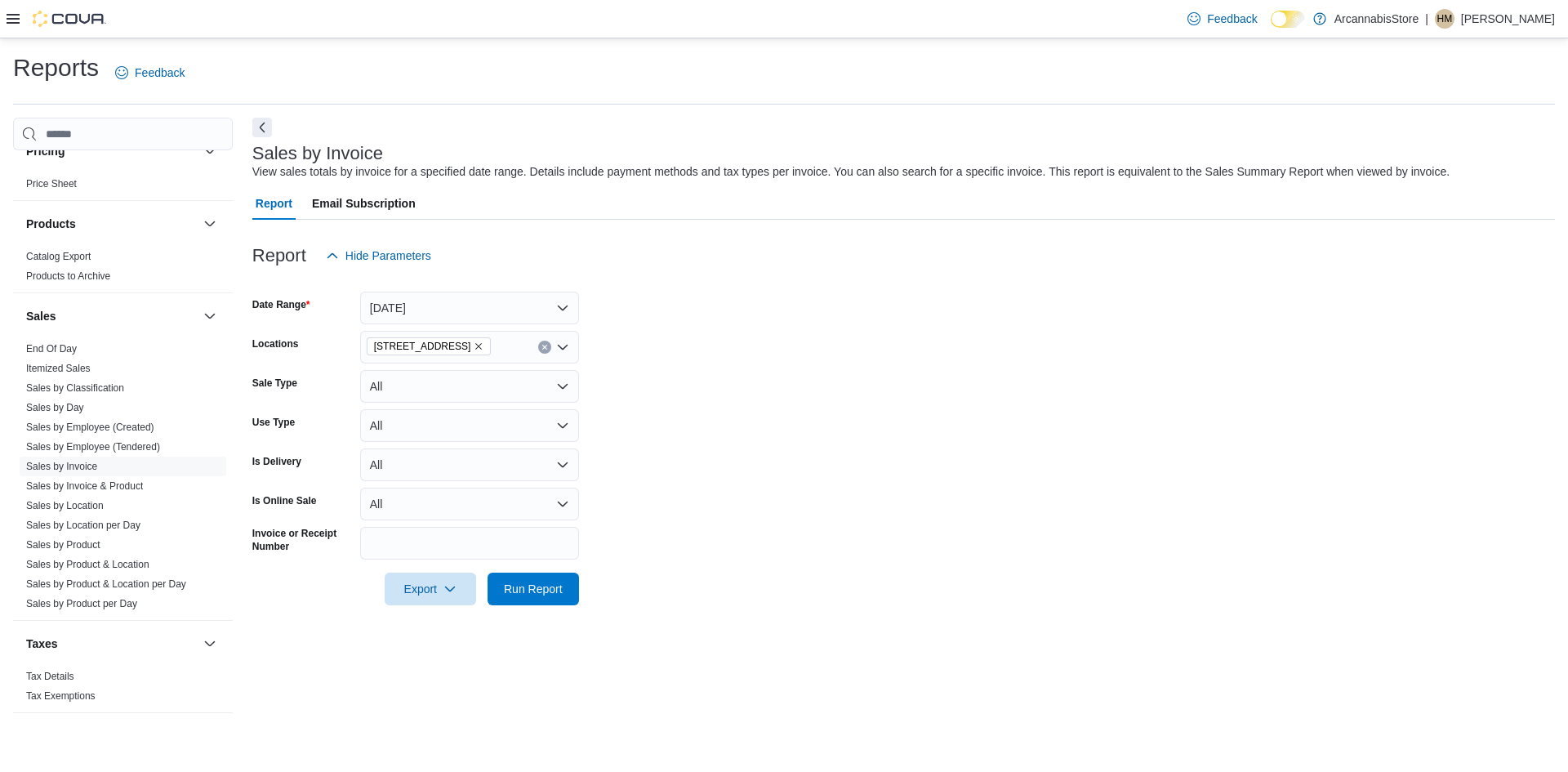
click at [787, 404] on form "Date Range Today Locations 2267 Kingsway - 450548 Sale Type All Use Type All Is…" at bounding box center [903, 439] width 1303 height 333
click at [518, 595] on span "Run Report" at bounding box center [533, 588] width 59 height 17
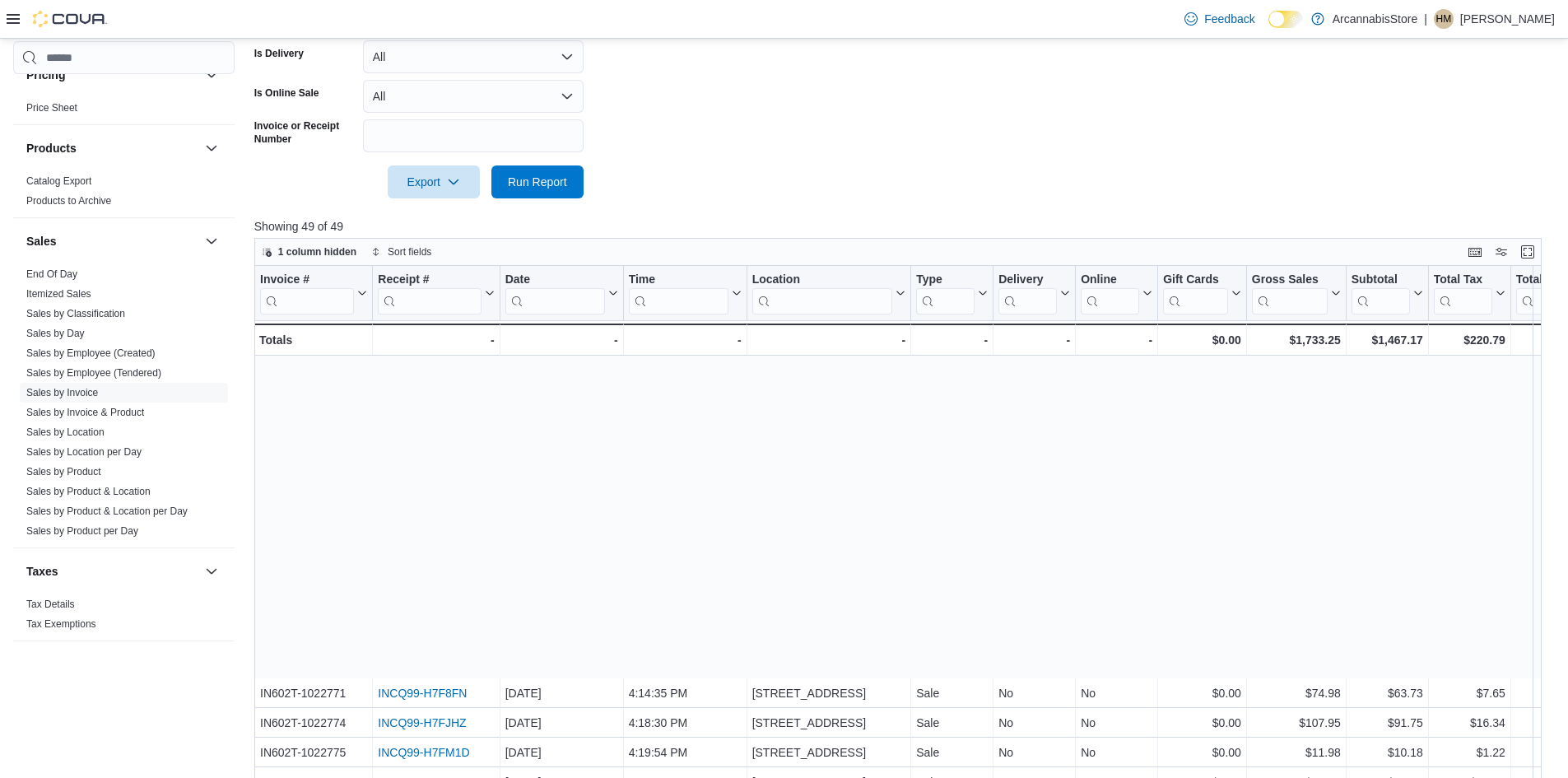
scroll to position [740, 0]
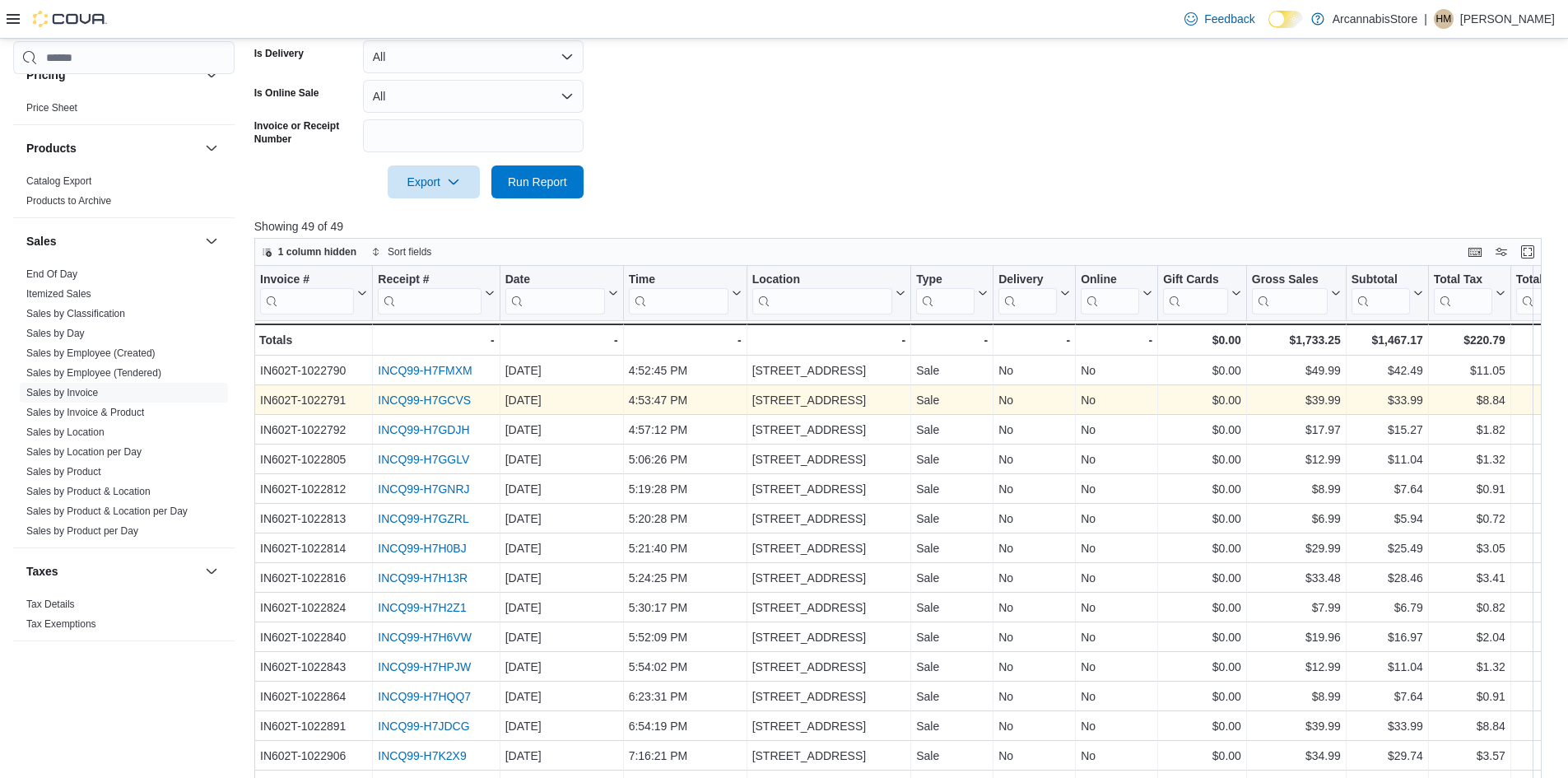
click at [454, 405] on link "INCQ99-H7GCVS" at bounding box center [424, 399] width 93 height 13
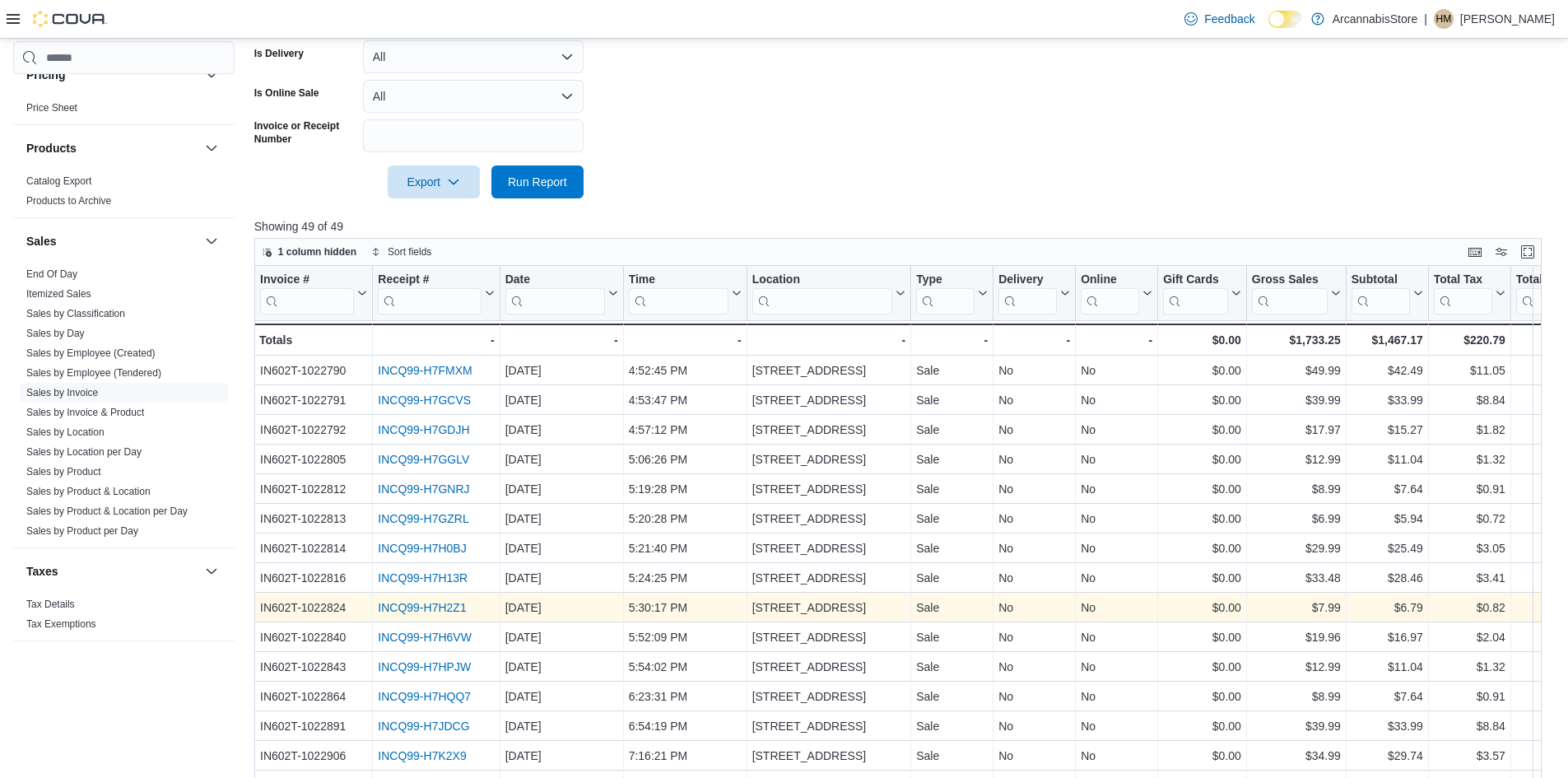
click at [426, 612] on link "INCQ99-H7H2Z1" at bounding box center [421, 607] width 88 height 13
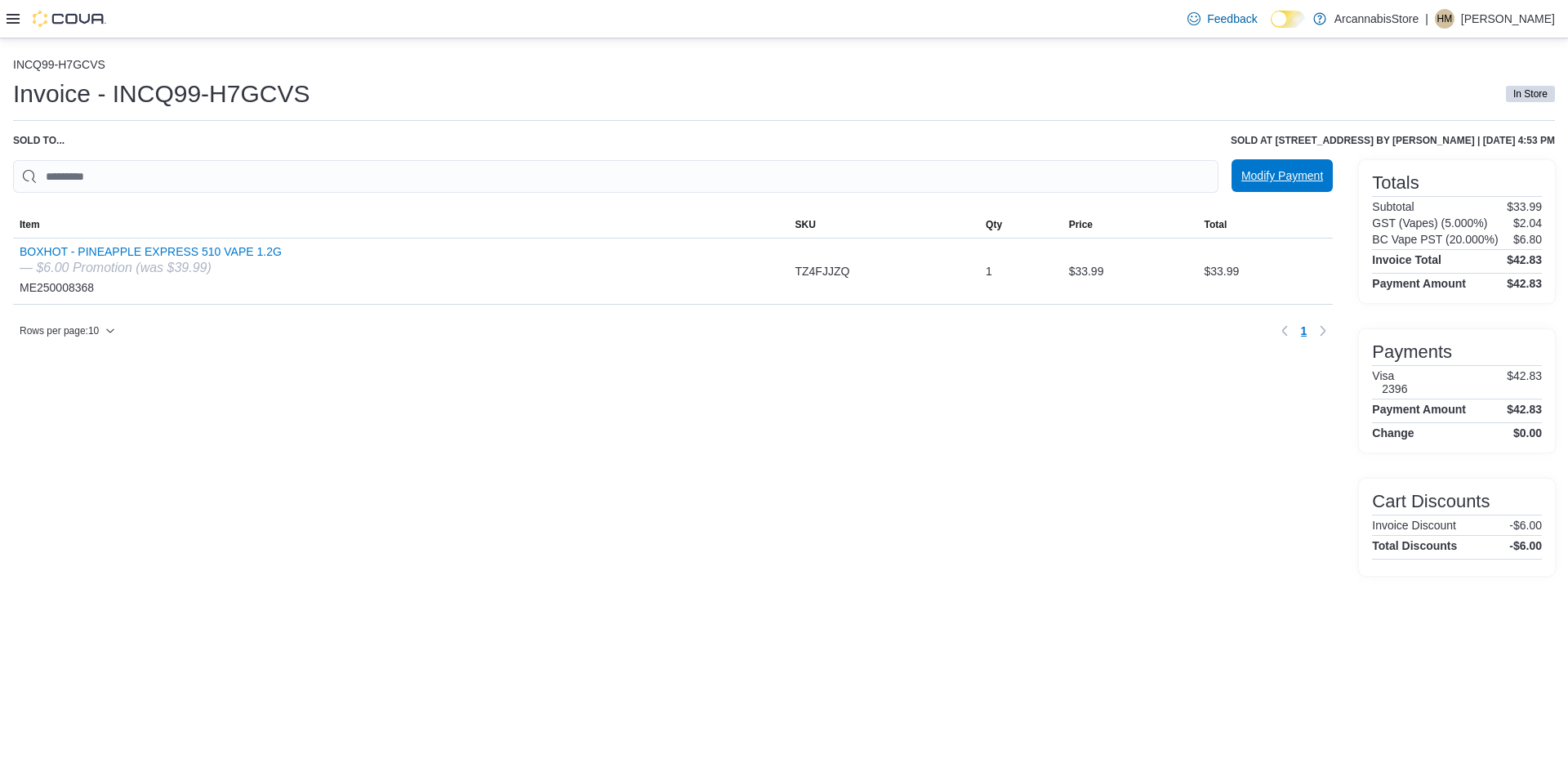
click at [1251, 181] on span "Modify Payment" at bounding box center [1281, 175] width 82 height 17
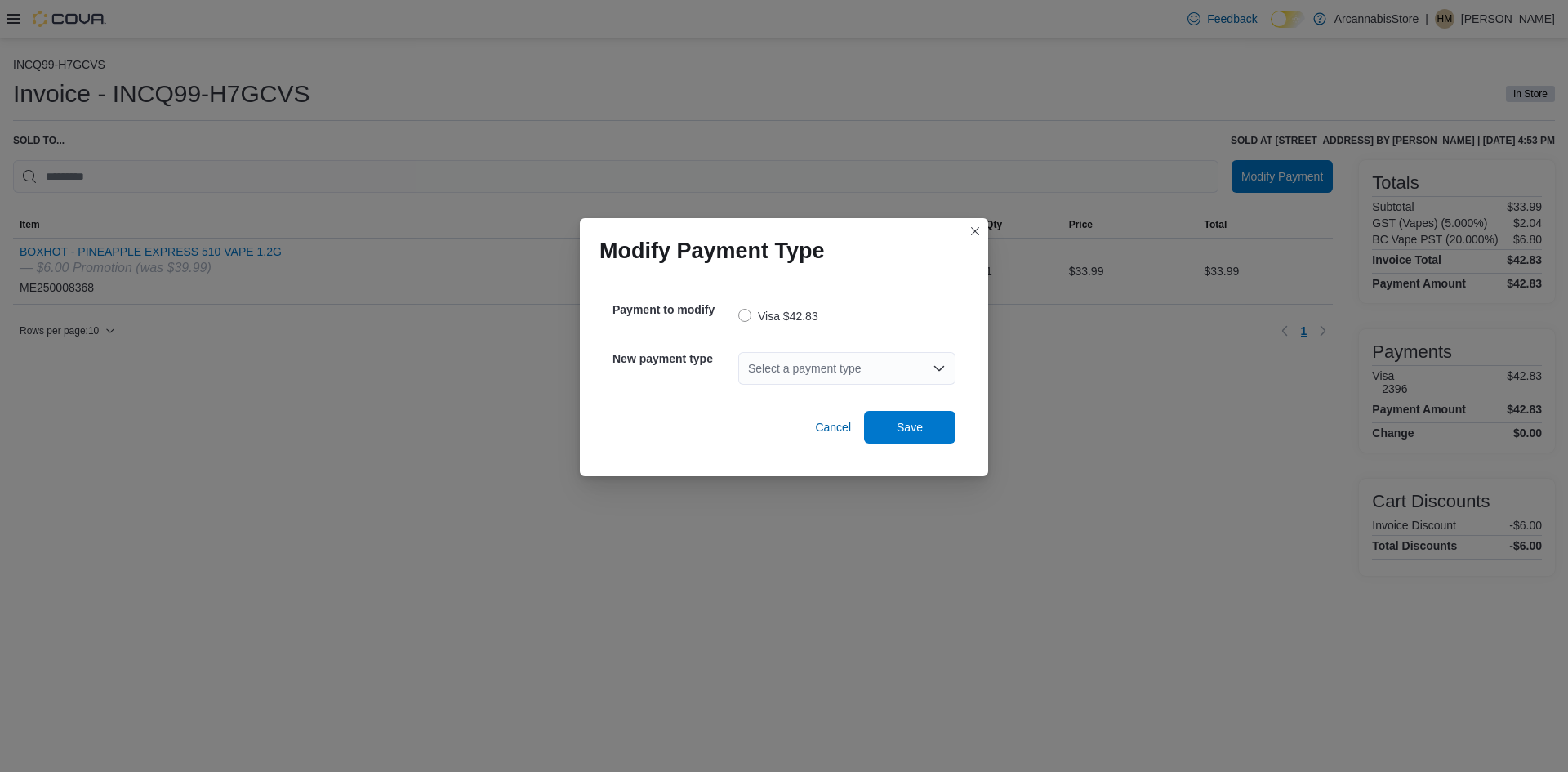
click at [775, 361] on div "Select a payment type" at bounding box center [846, 368] width 217 height 32
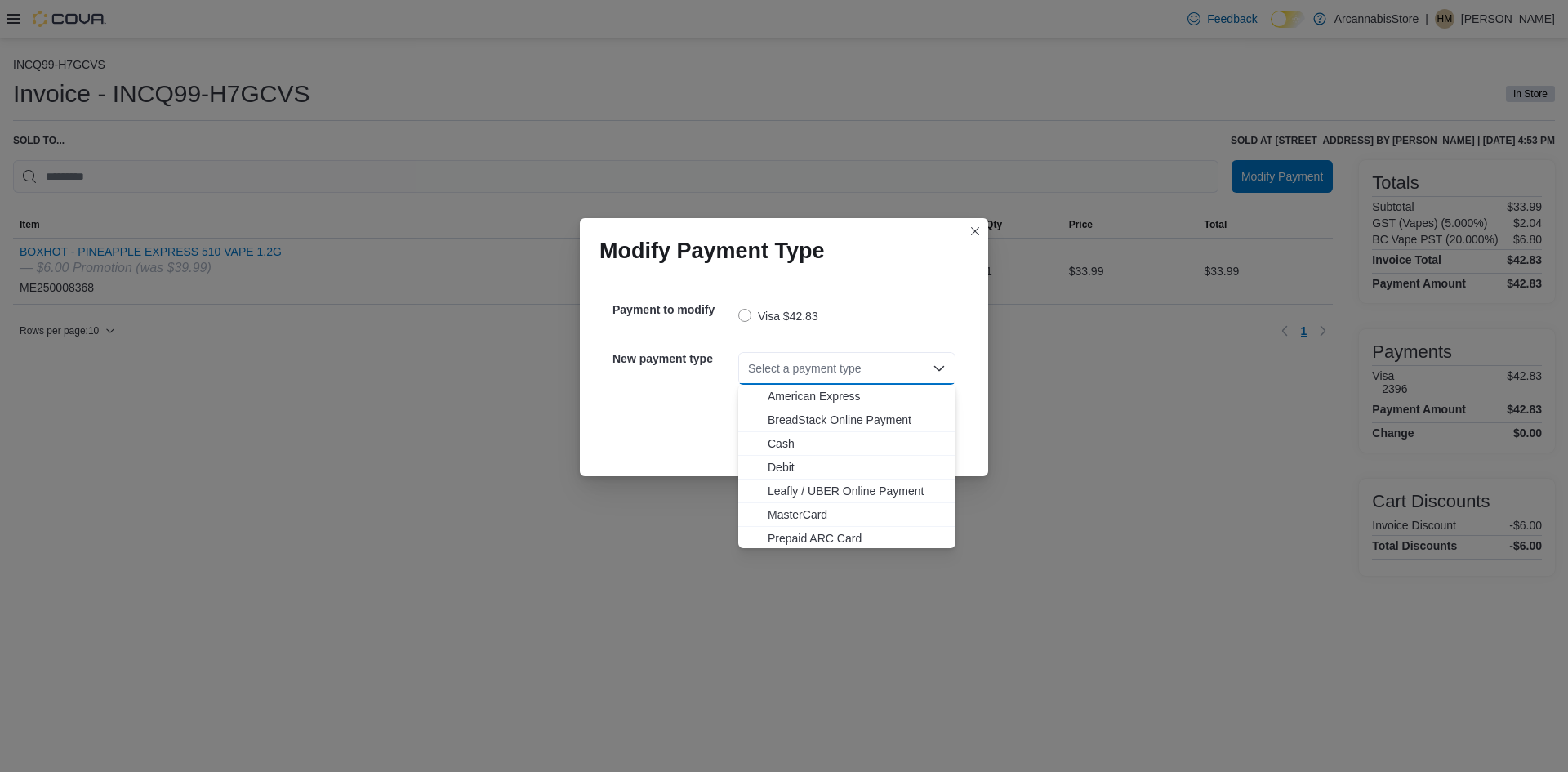
click at [775, 363] on div "Select a payment type Combo box. Selected. Combo box input. Select a payment ty…" at bounding box center [846, 368] width 217 height 32
click at [798, 516] on span "MasterCard" at bounding box center [856, 514] width 178 height 17
click at [798, 516] on div "Modify Payment Type Payment to modify Visa $42.83 New payment type Select a pay…" at bounding box center [784, 386] width 1568 height 772
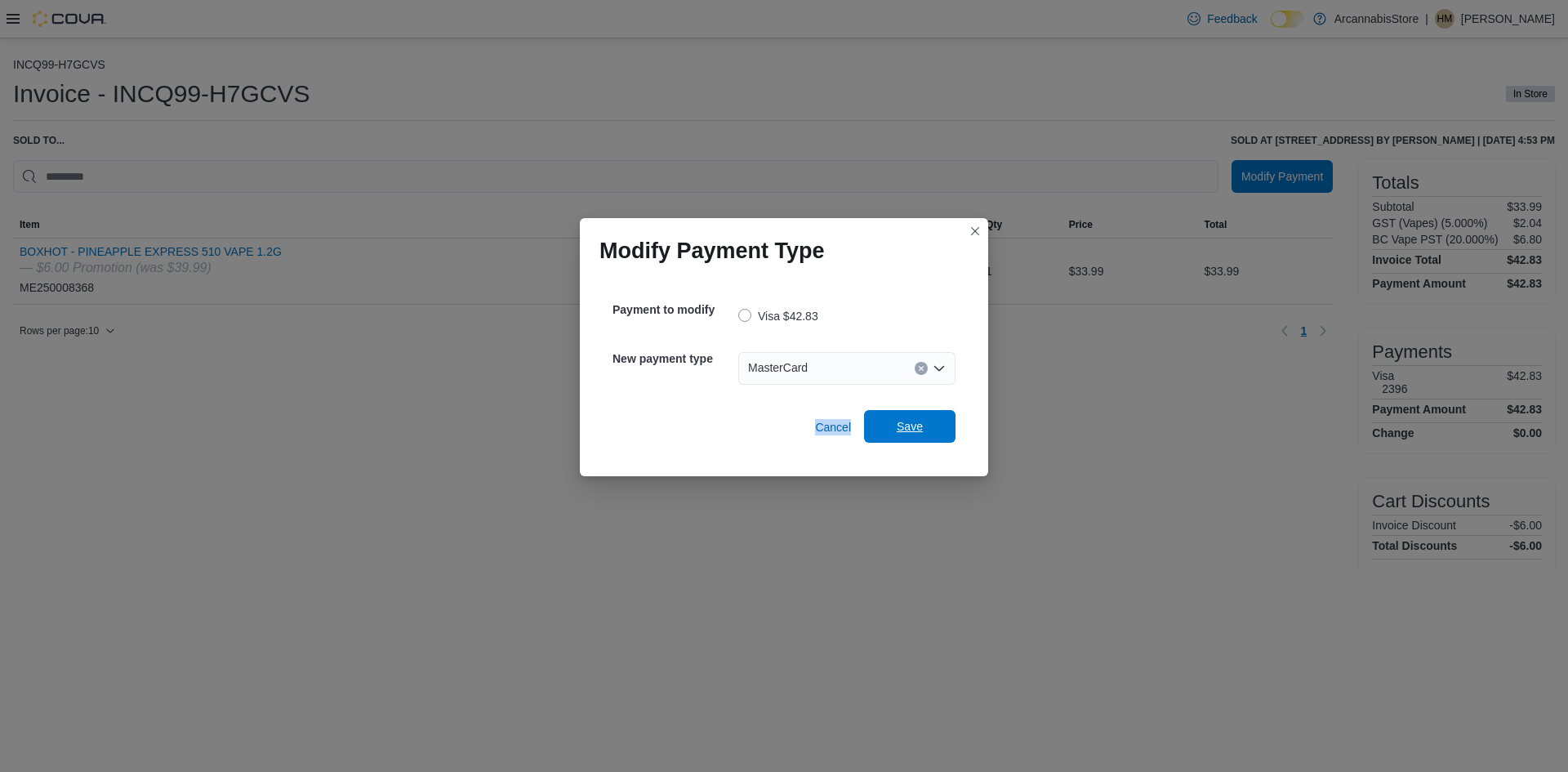
click at [921, 415] on span "Save" at bounding box center [909, 426] width 72 height 32
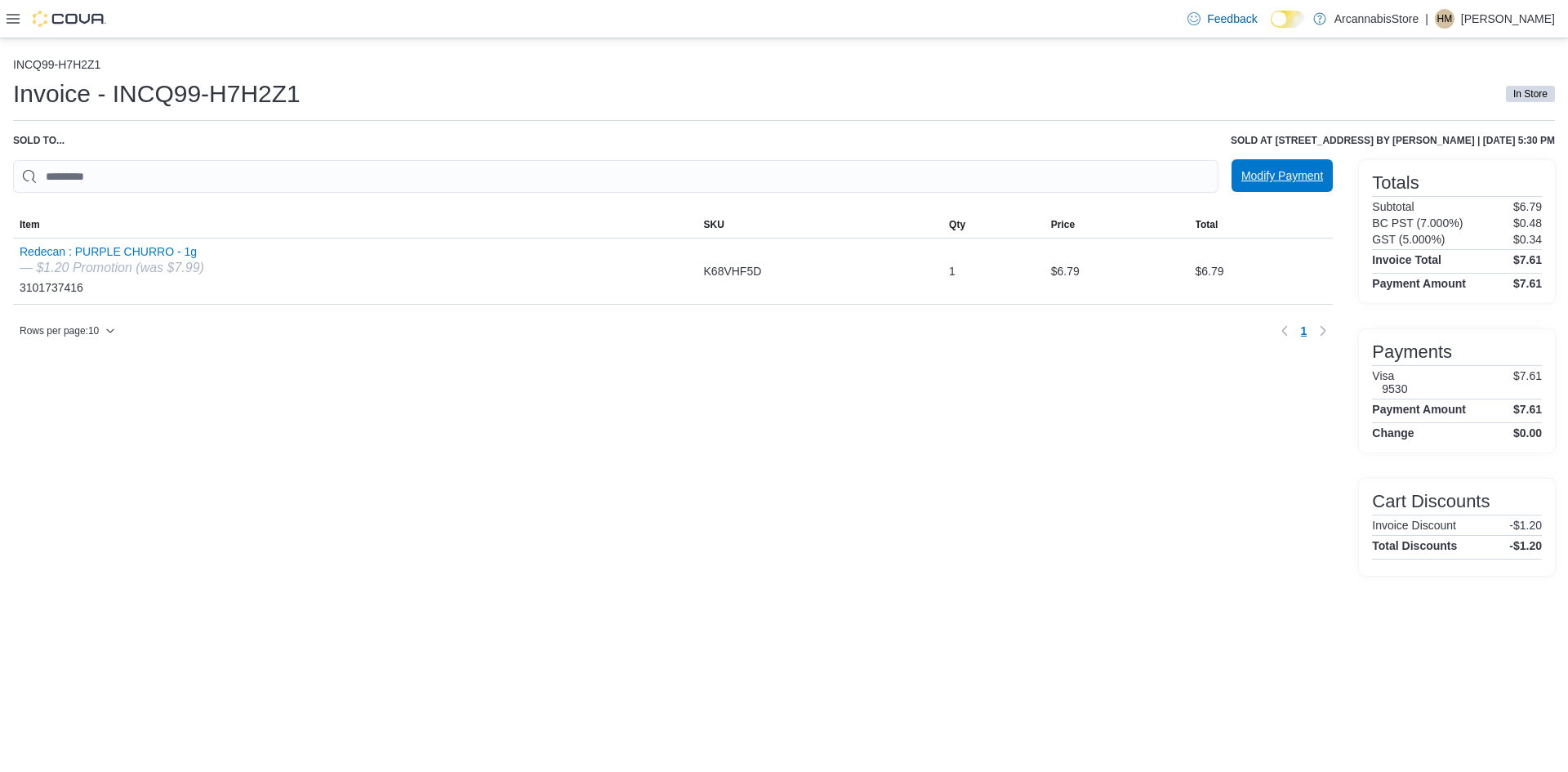
click at [1263, 182] on span "Modify Payment" at bounding box center [1281, 175] width 82 height 17
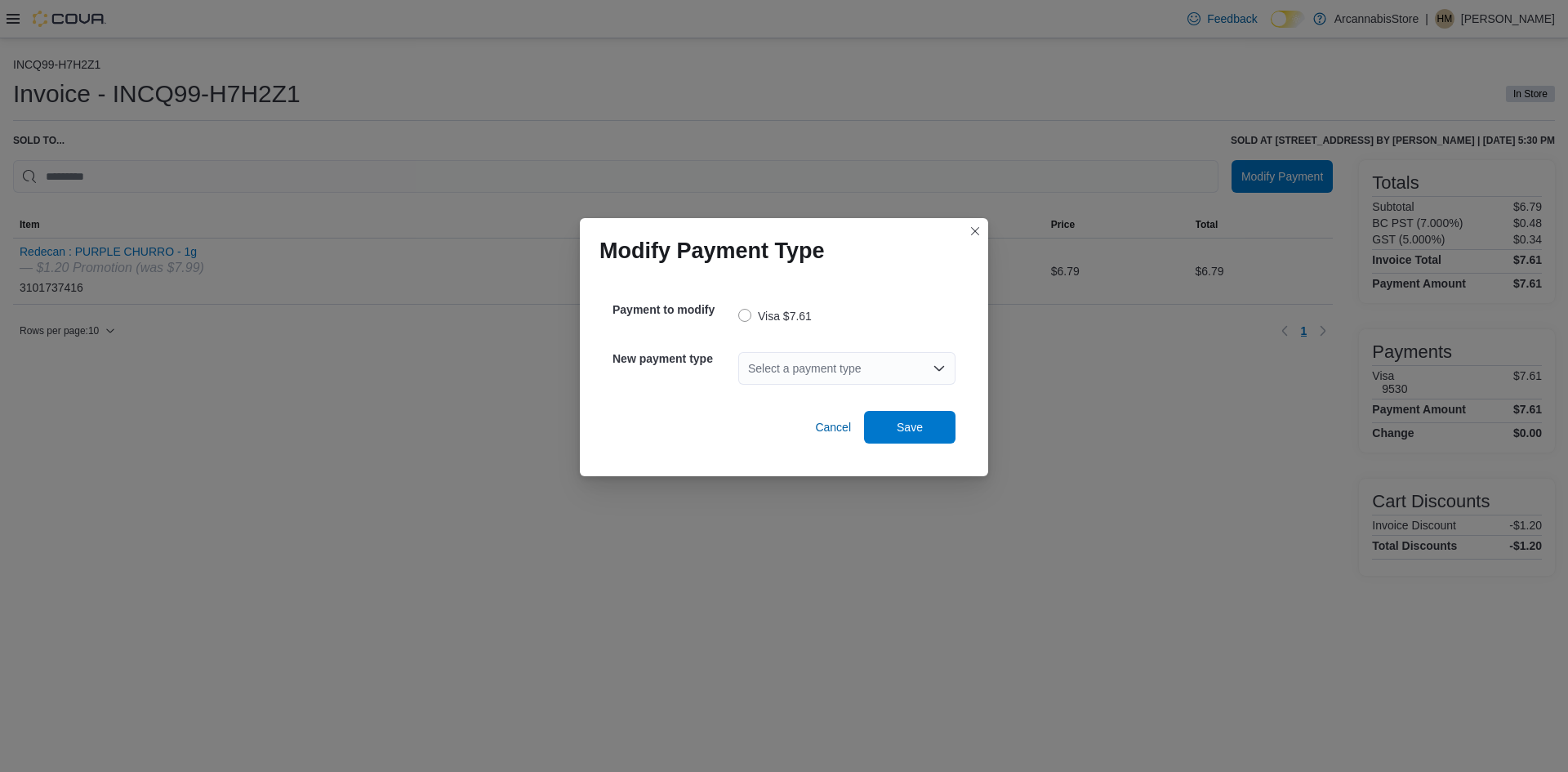
click at [852, 391] on div "Select a payment type" at bounding box center [846, 368] width 217 height 52
drag, startPoint x: 841, startPoint y: 381, endPoint x: 817, endPoint y: 361, distance: 31.2
click at [835, 378] on div "Select a payment type" at bounding box center [846, 368] width 217 height 32
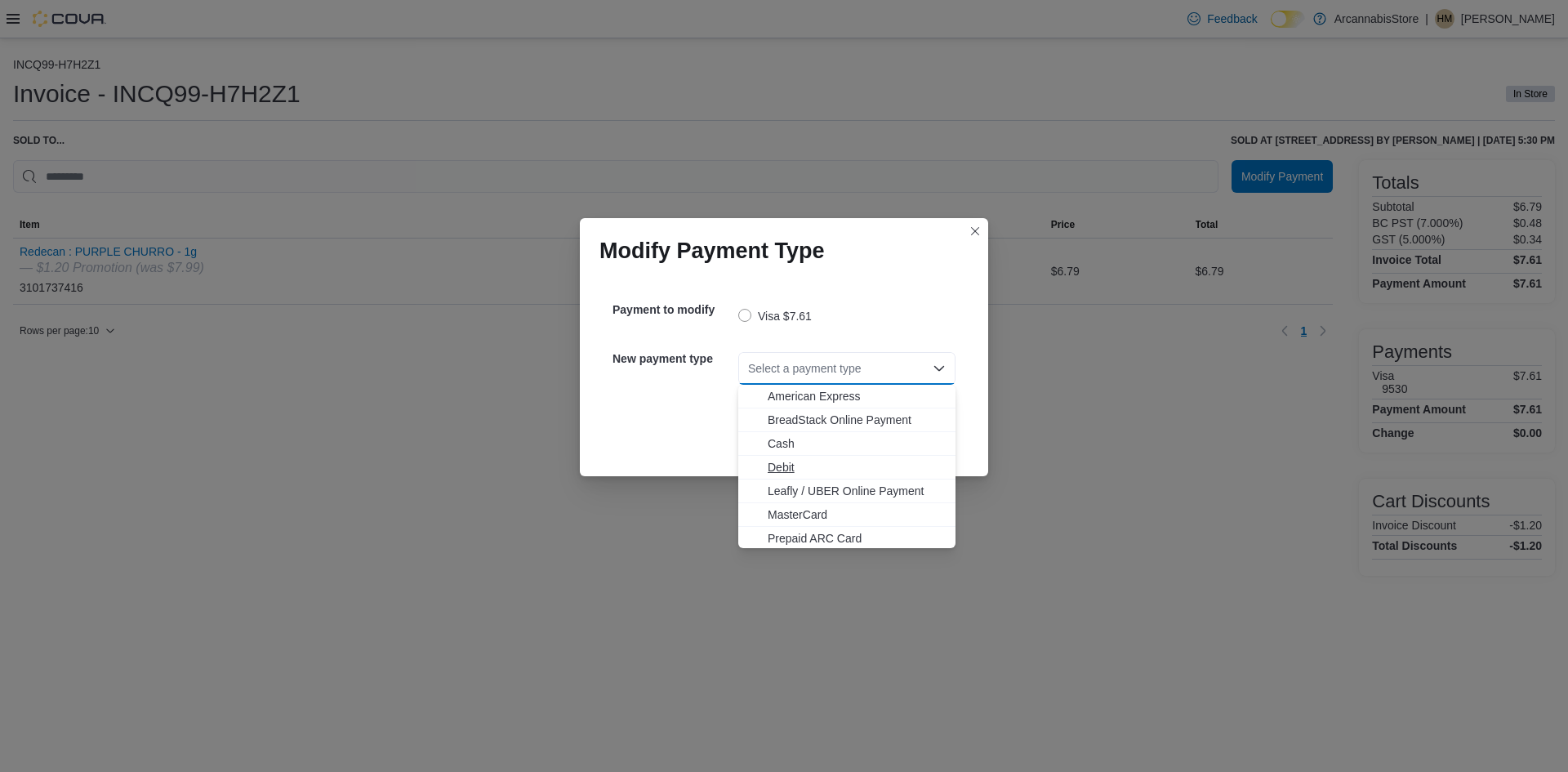
click at [779, 463] on span "Debit" at bounding box center [856, 467] width 178 height 17
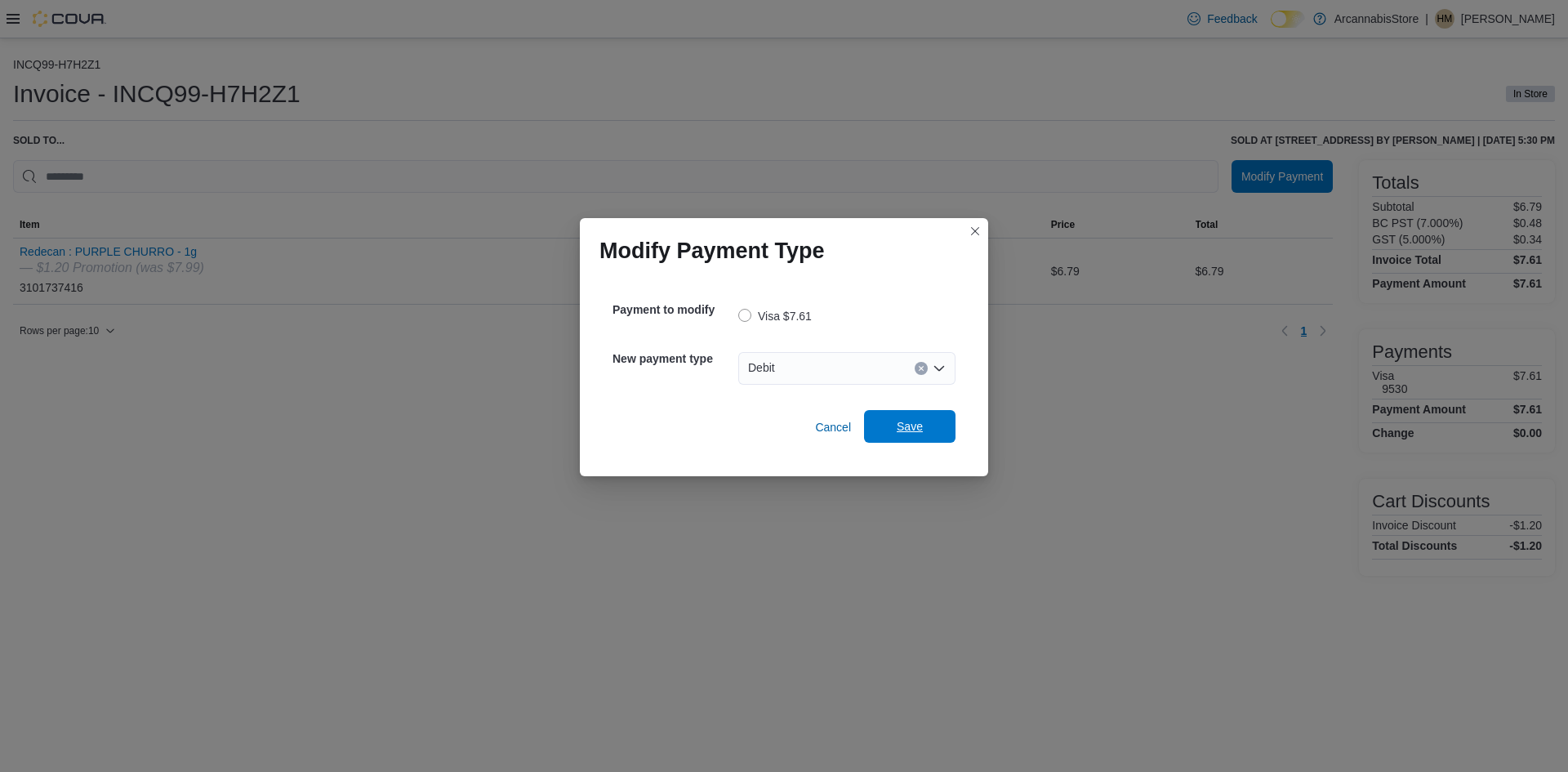
click at [914, 431] on span "Save" at bounding box center [909, 426] width 27 height 17
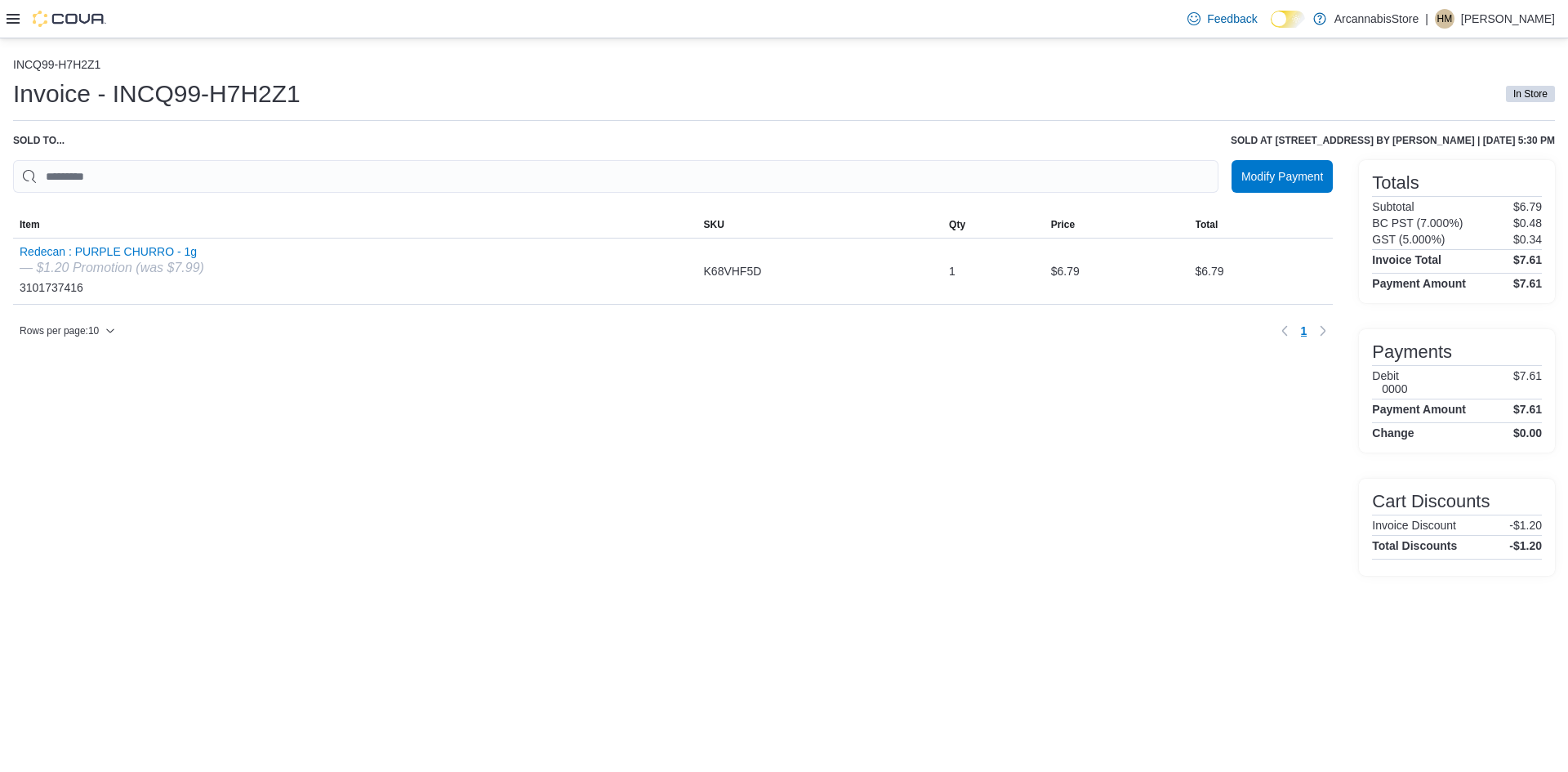
click at [18, 20] on icon at bounding box center [13, 19] width 13 height 10
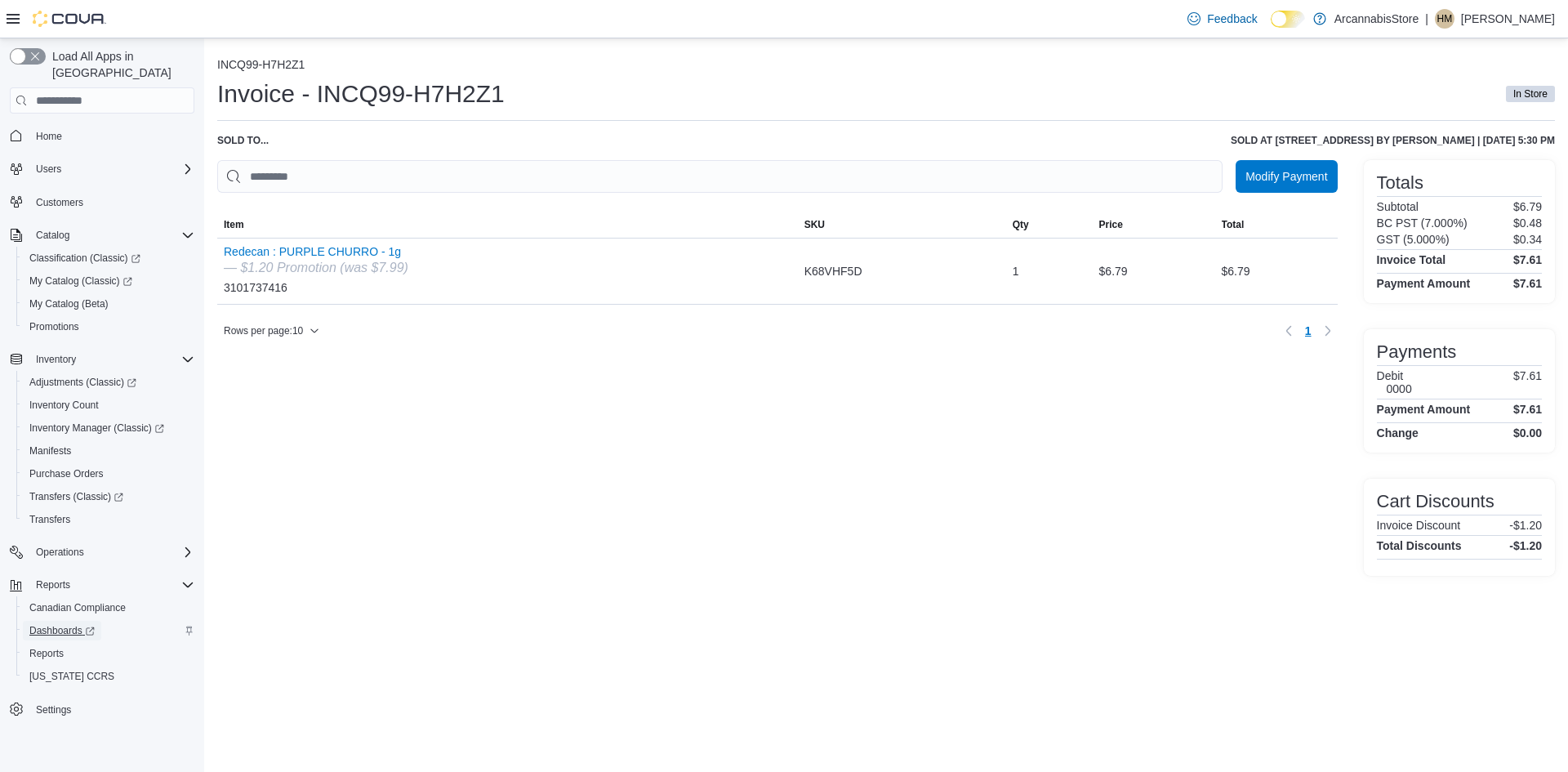
click at [42, 621] on span "Dashboards" at bounding box center [62, 630] width 65 height 20
click at [42, 647] on span "Reports" at bounding box center [46, 653] width 34 height 13
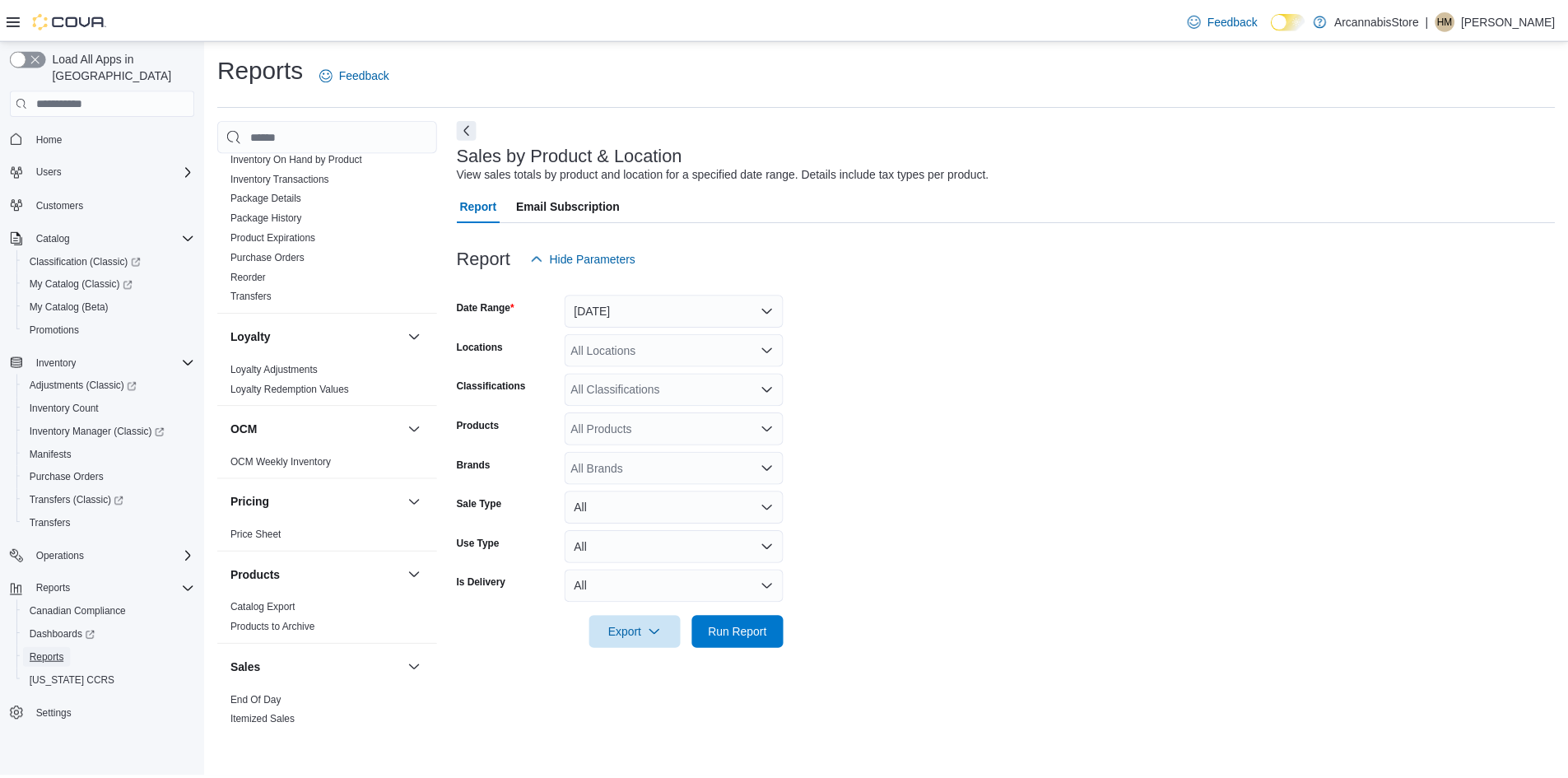
scroll to position [658, 0]
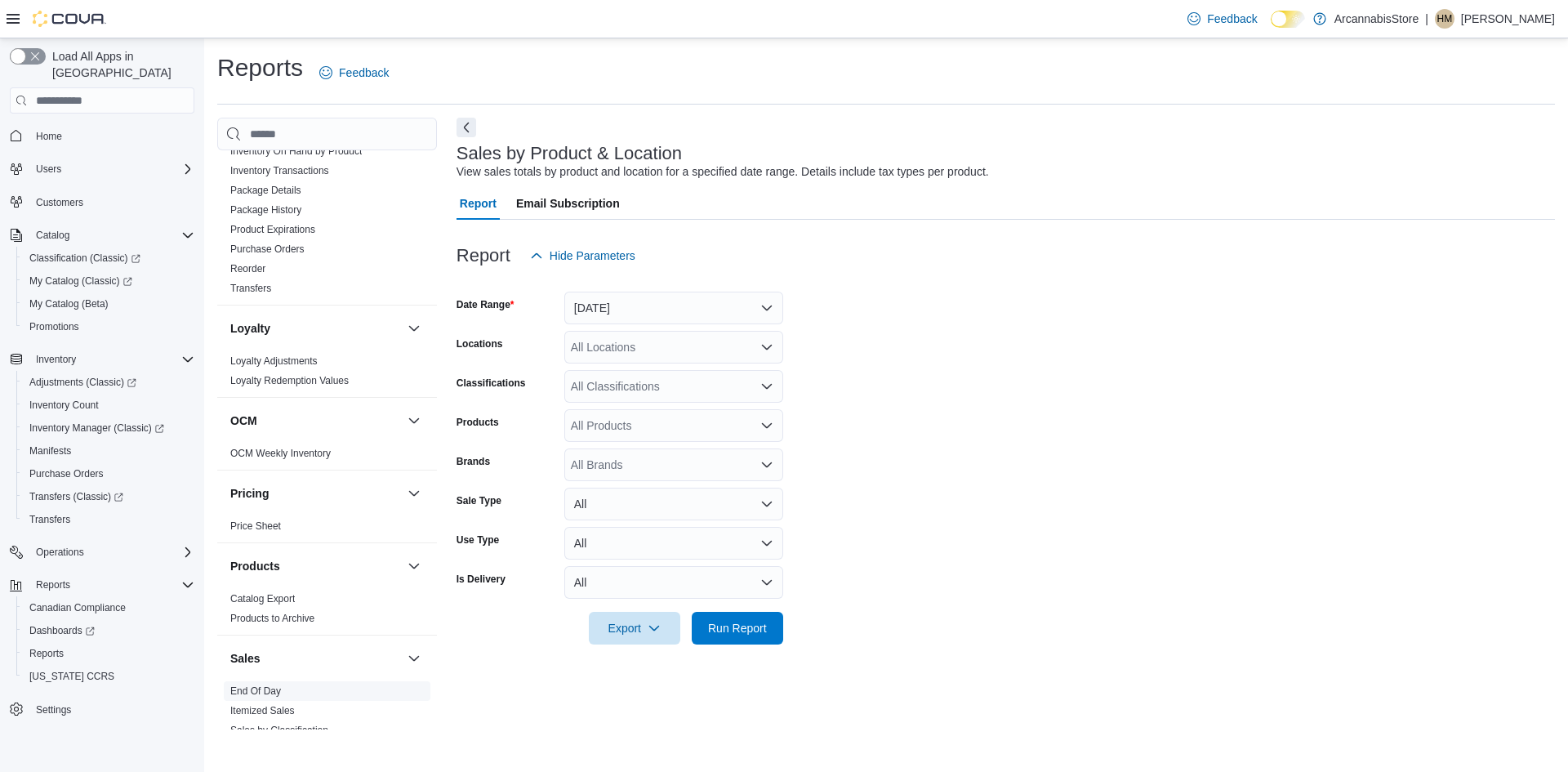
click at [259, 693] on link "End Of Day" at bounding box center [255, 691] width 50 height 12
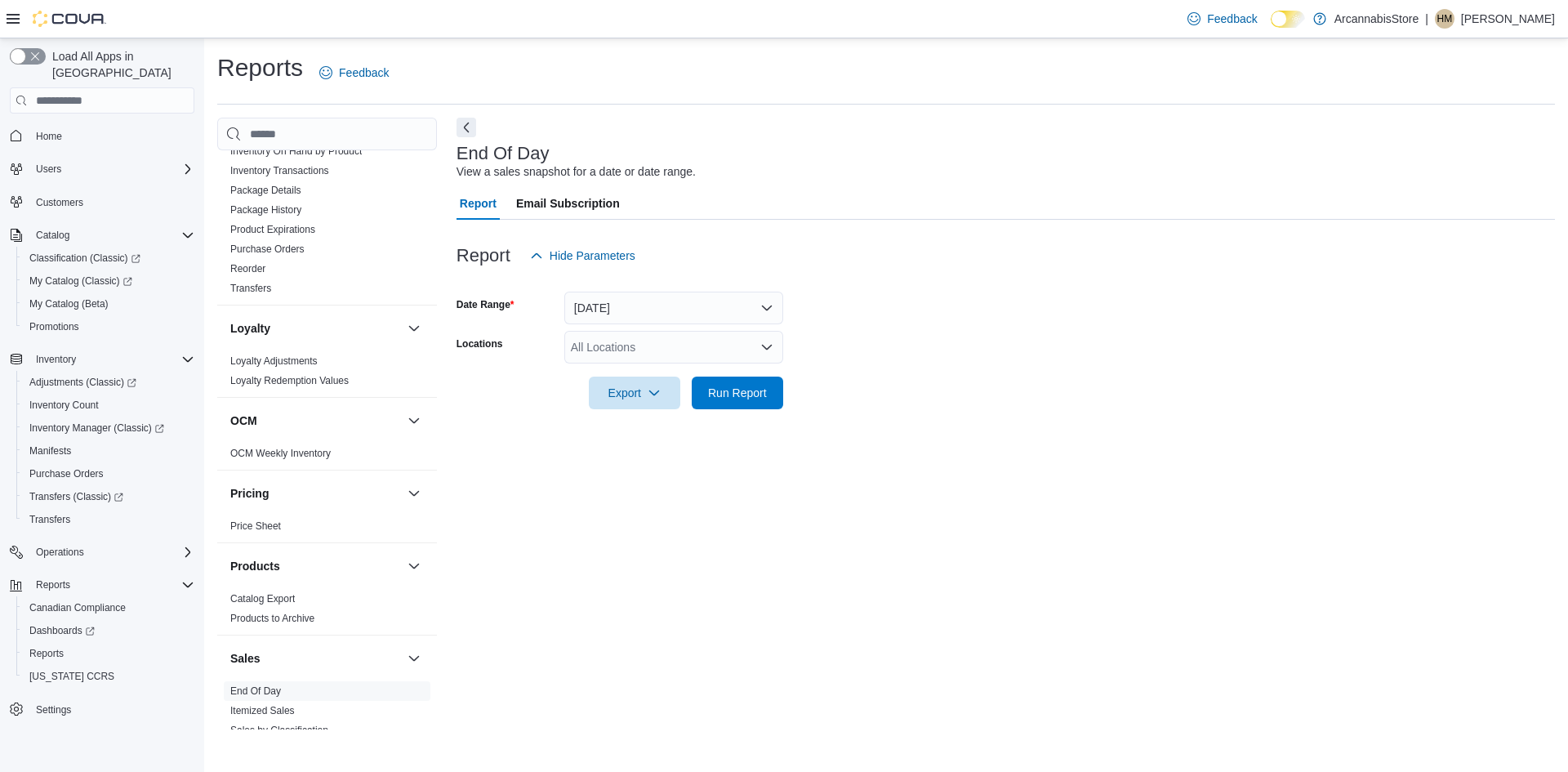
drag, startPoint x: 624, startPoint y: 372, endPoint x: 621, endPoint y: 358, distance: 14.3
click at [624, 369] on div at bounding box center [1005, 370] width 1098 height 13
click at [620, 355] on div "All Locations" at bounding box center [673, 346] width 219 height 32
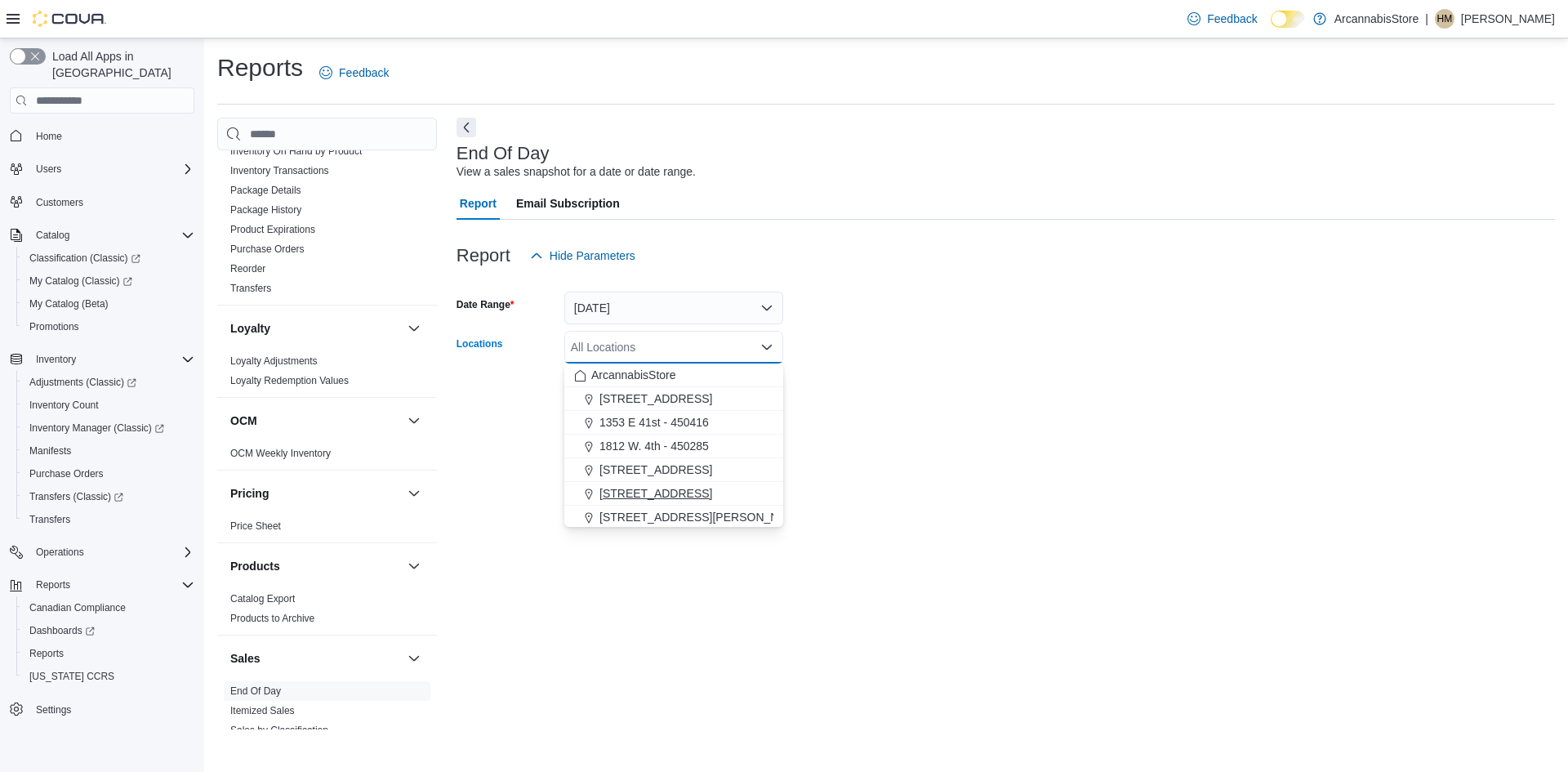
click at [644, 499] on span "[STREET_ADDRESS]" at bounding box center [656, 493] width 113 height 17
click at [791, 470] on div "End Of Day View a sales snapshot for a date or date range. Report Email Subscri…" at bounding box center [1005, 424] width 1098 height 612
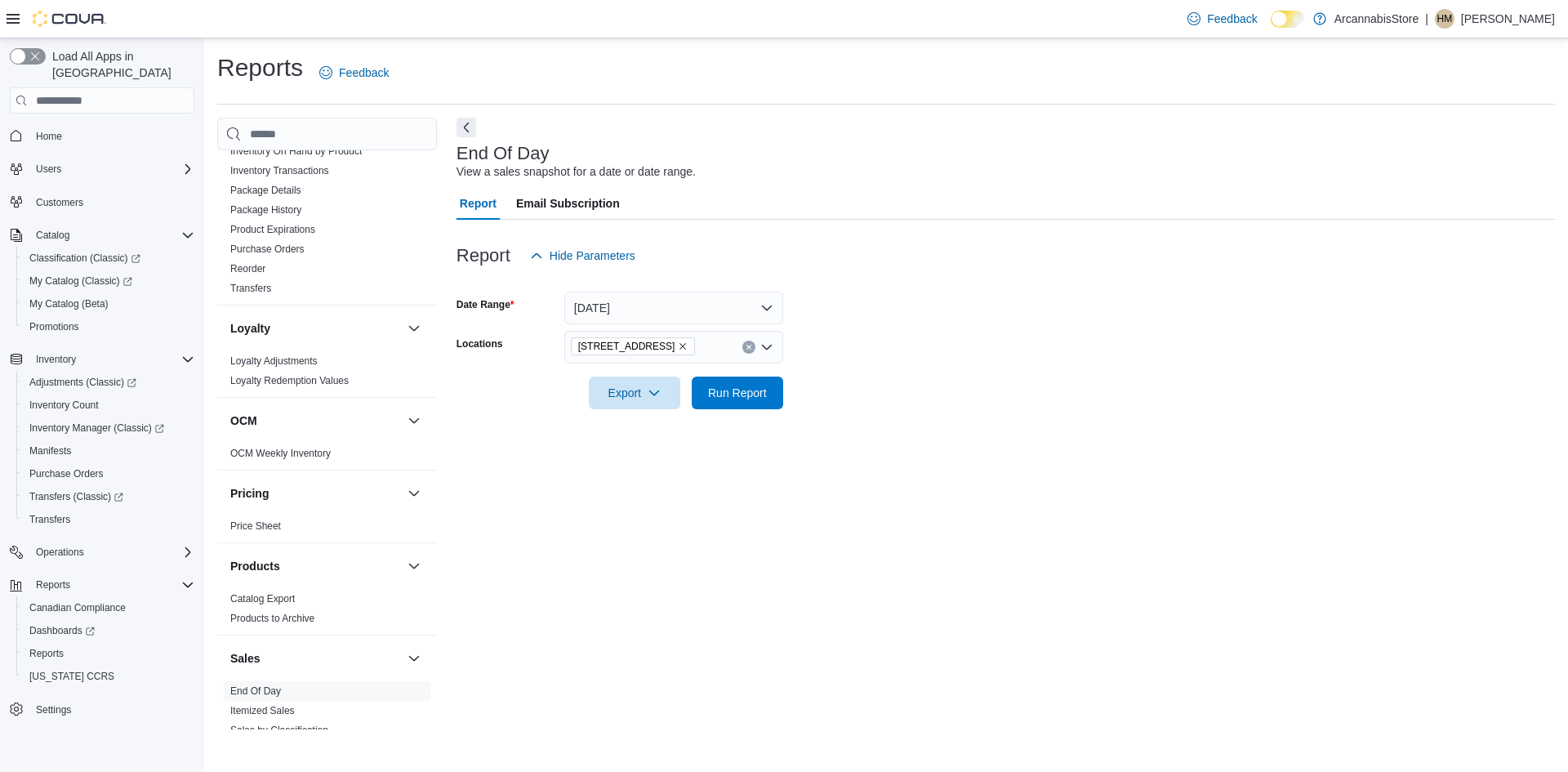
click at [744, 412] on div at bounding box center [1005, 419] width 1098 height 20
click at [741, 402] on span "Run Report" at bounding box center [736, 391] width 72 height 32
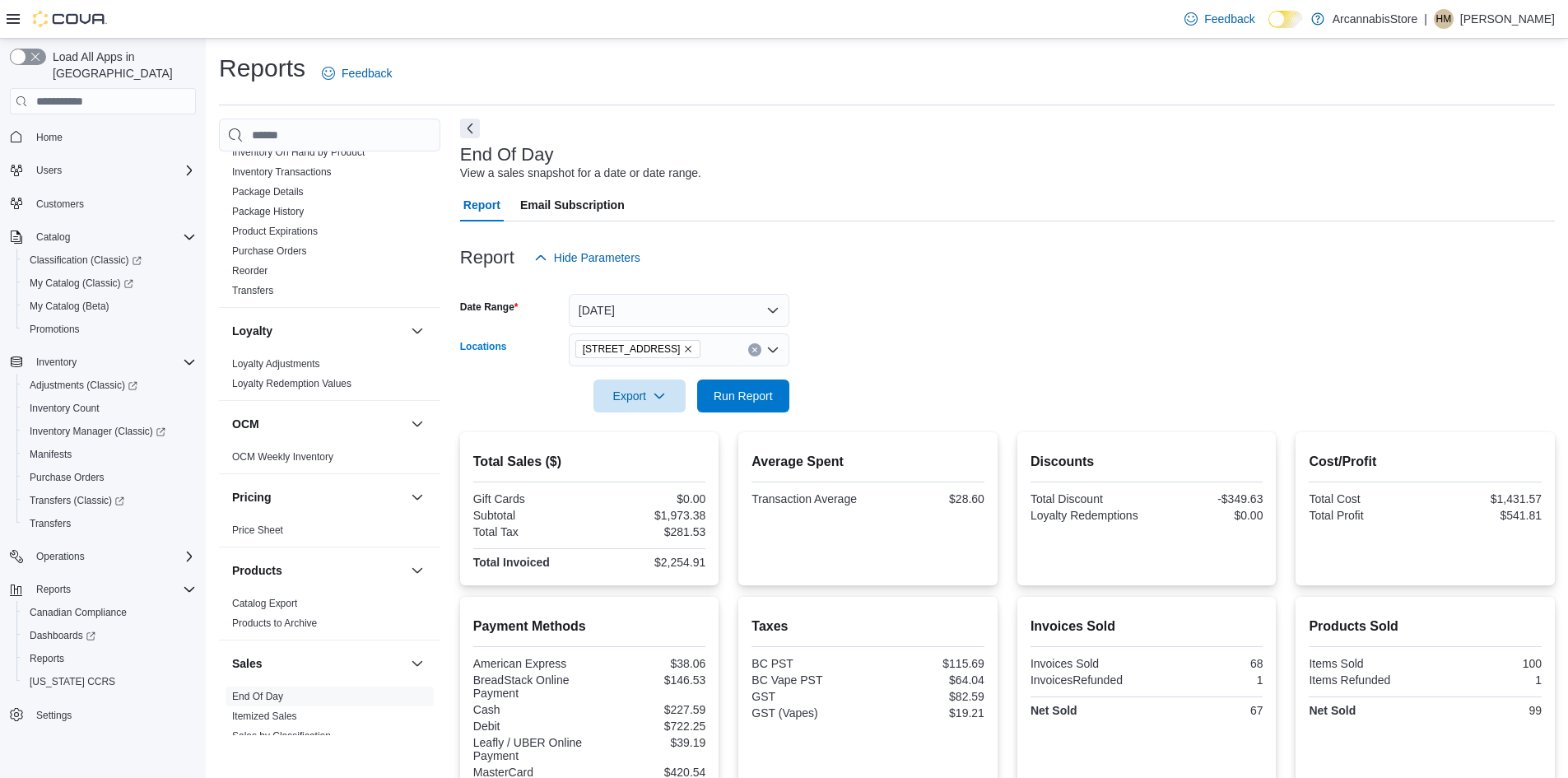
click at [693, 346] on icon "Remove 2267 Kingsway - 450548 from selection in this group" at bounding box center [688, 349] width 10 height 10
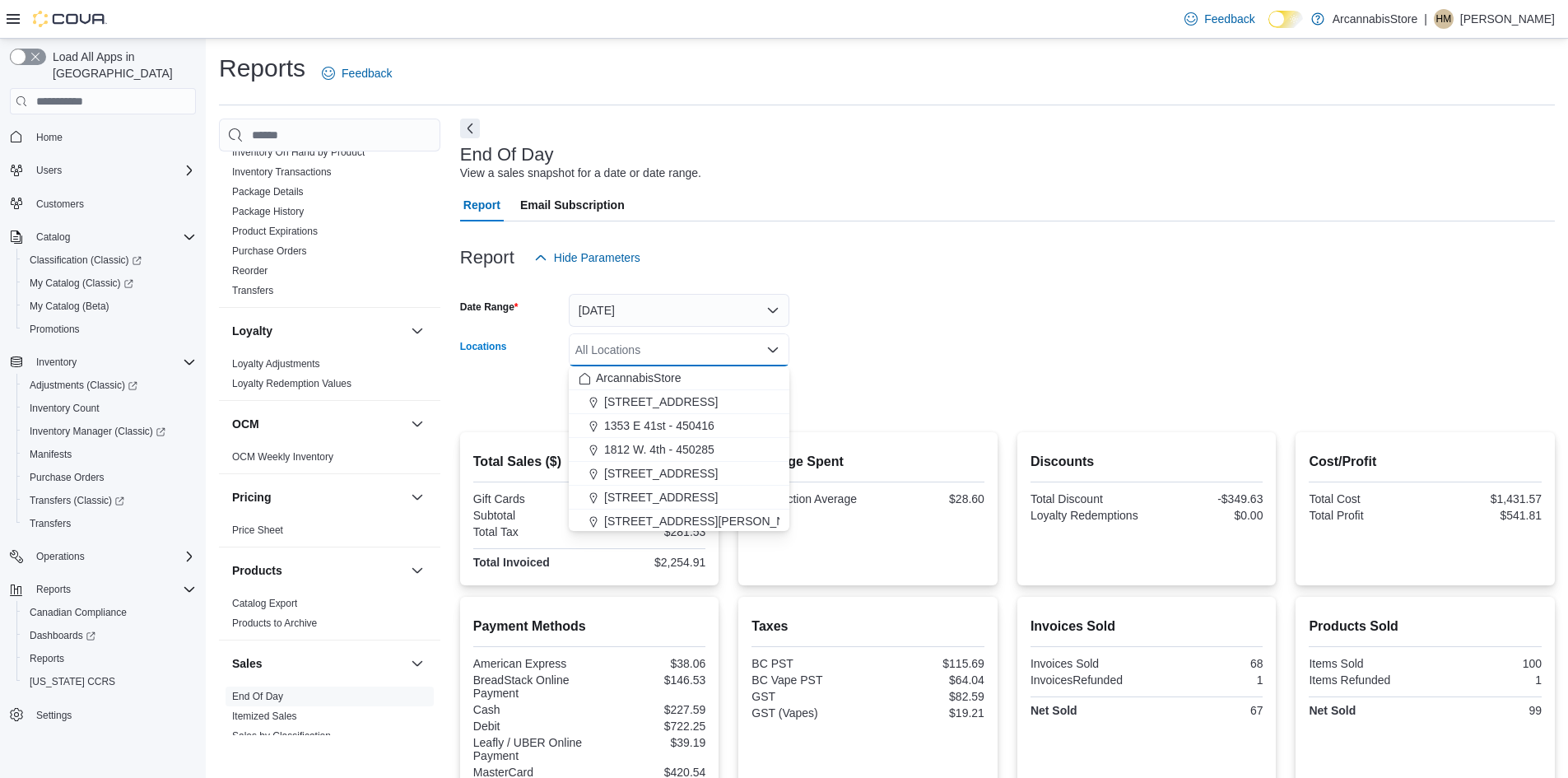
drag, startPoint x: 872, startPoint y: 377, endPoint x: 859, endPoint y: 377, distance: 13.0
click at [862, 377] on div at bounding box center [1007, 373] width 1095 height 13
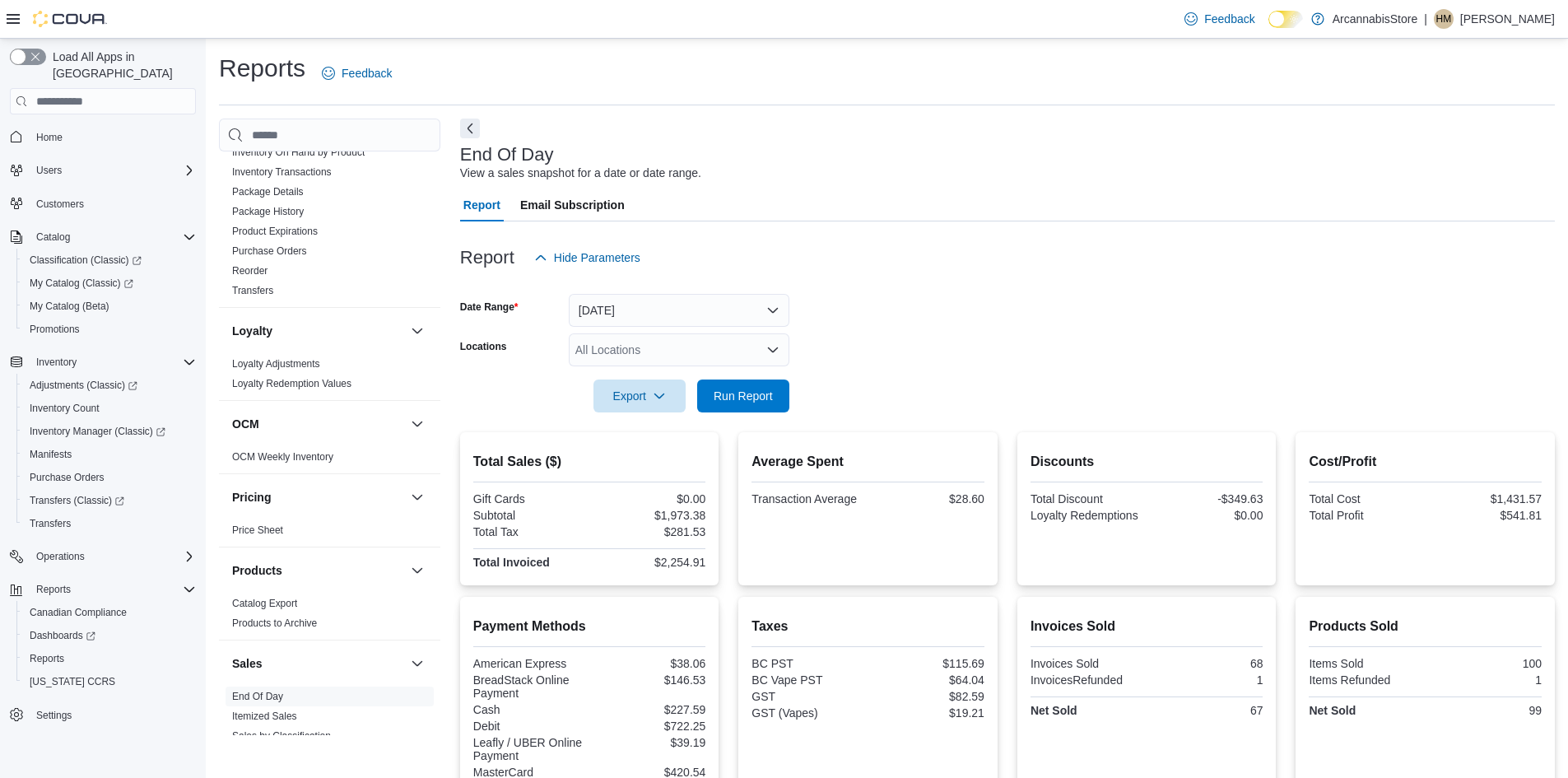
click at [792, 395] on form "Date Range [DATE] Locations All Locations Export Run Report" at bounding box center [1007, 344] width 1095 height 139
click at [768, 394] on span "Run Report" at bounding box center [743, 394] width 59 height 17
click at [613, 318] on button "[DATE]" at bounding box center [679, 309] width 221 height 33
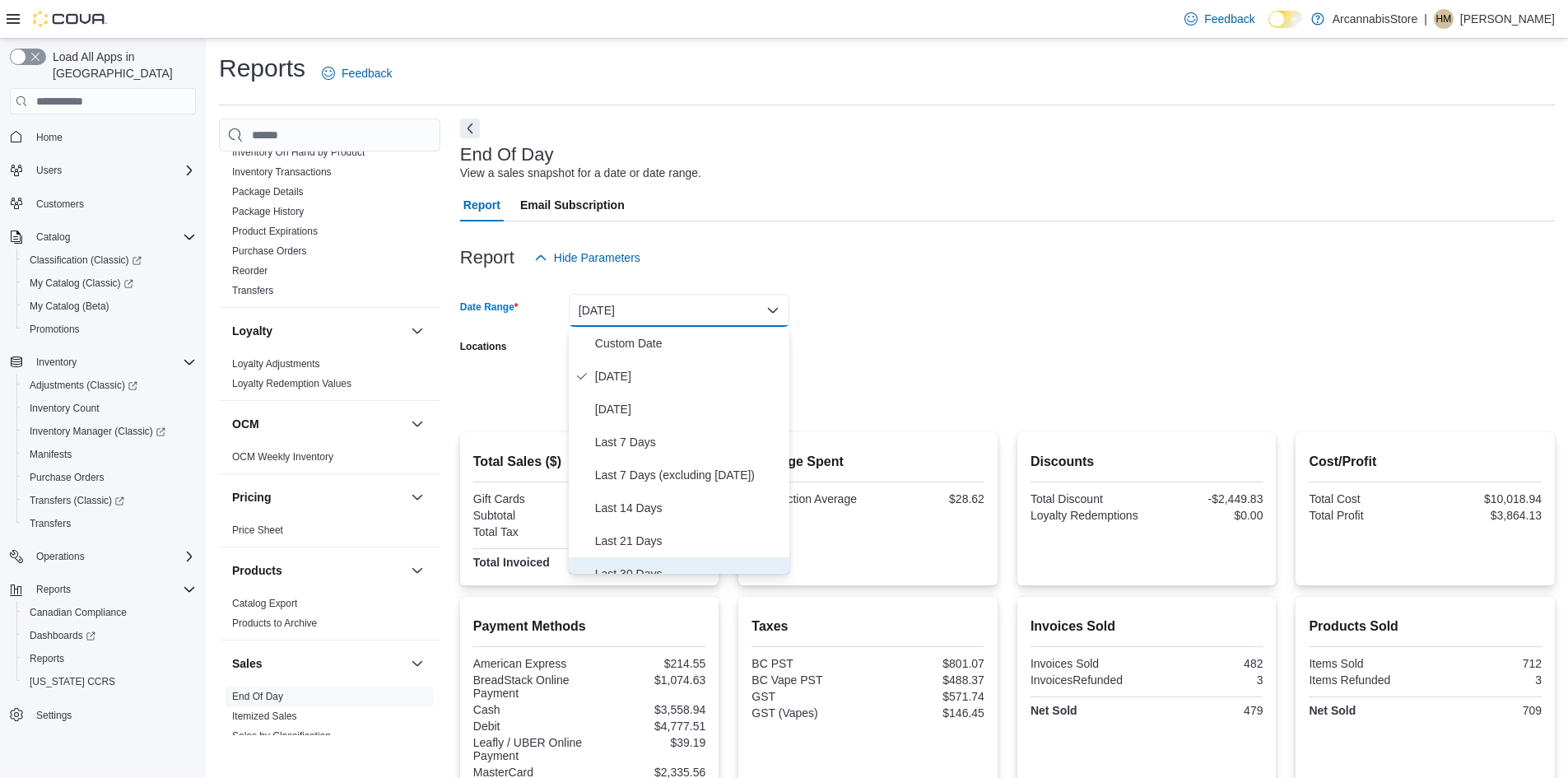
click at [654, 562] on button "Last 30 Days" at bounding box center [679, 573] width 221 height 33
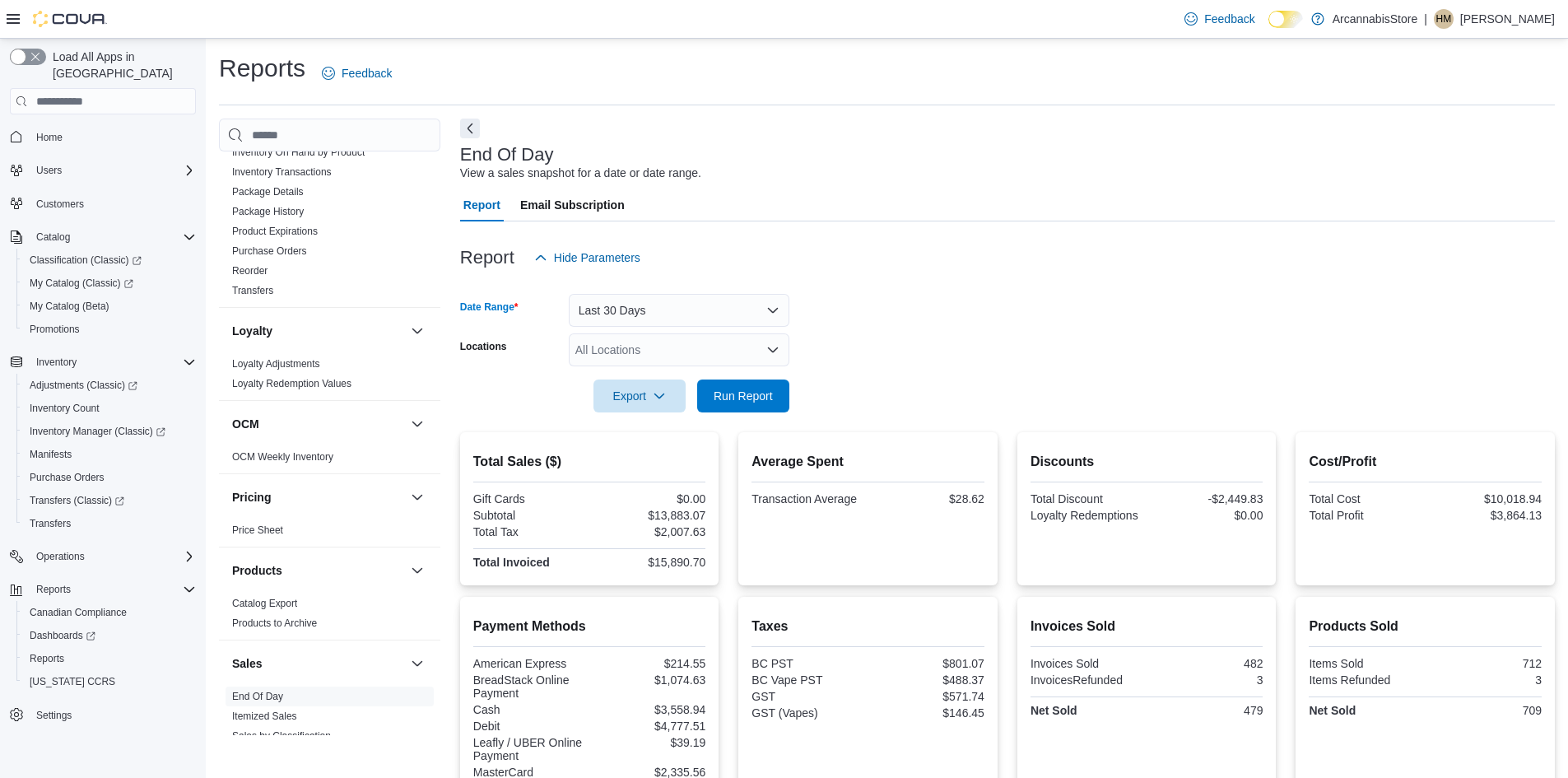
click at [827, 270] on div "Report Hide Parameters" at bounding box center [1007, 257] width 1095 height 33
click at [686, 347] on div "All Locations" at bounding box center [679, 349] width 221 height 33
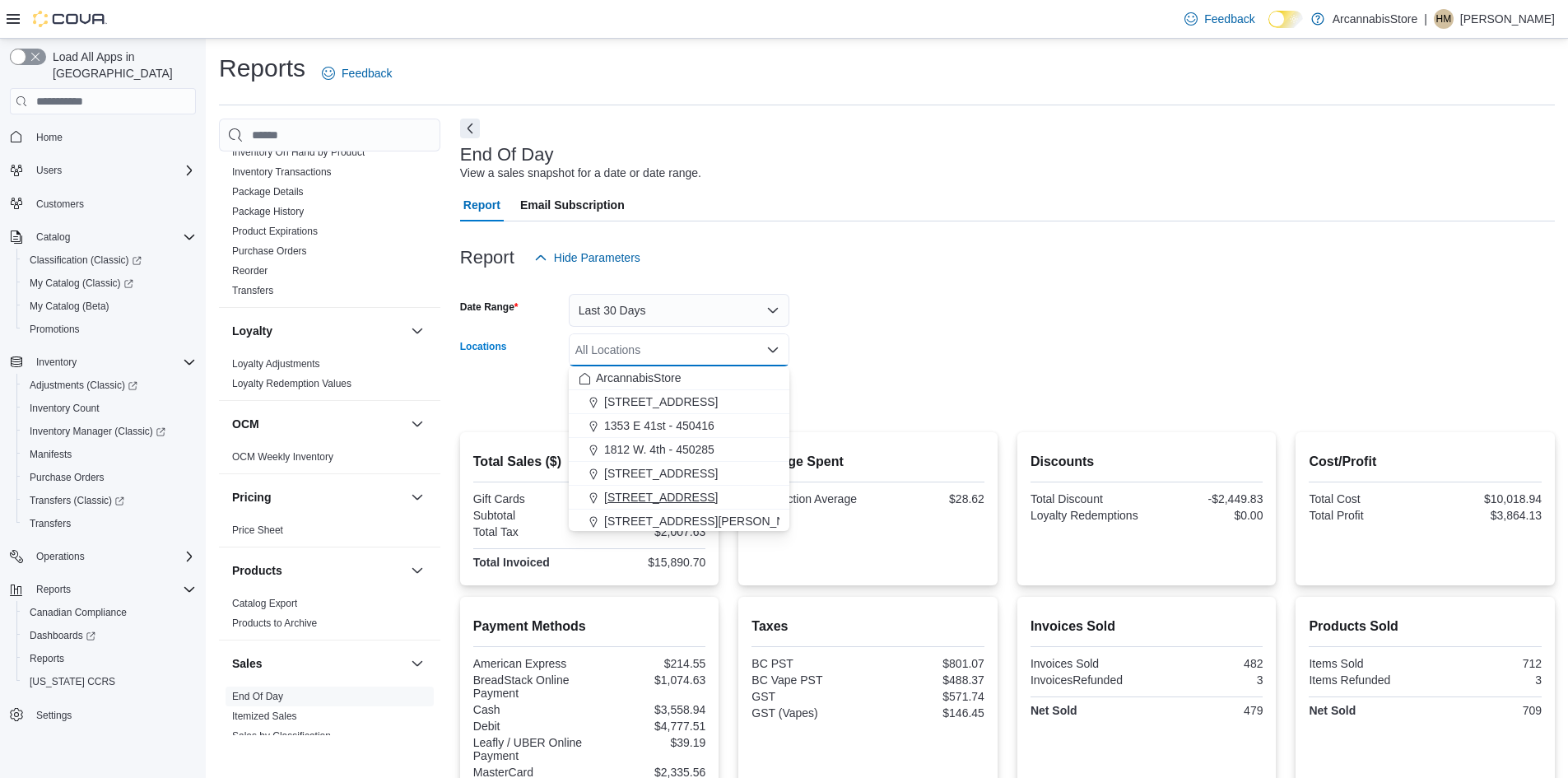
click at [661, 502] on span "[STREET_ADDRESS]" at bounding box center [661, 497] width 114 height 17
click at [983, 255] on div "Report Hide Parameters" at bounding box center [1007, 257] width 1095 height 33
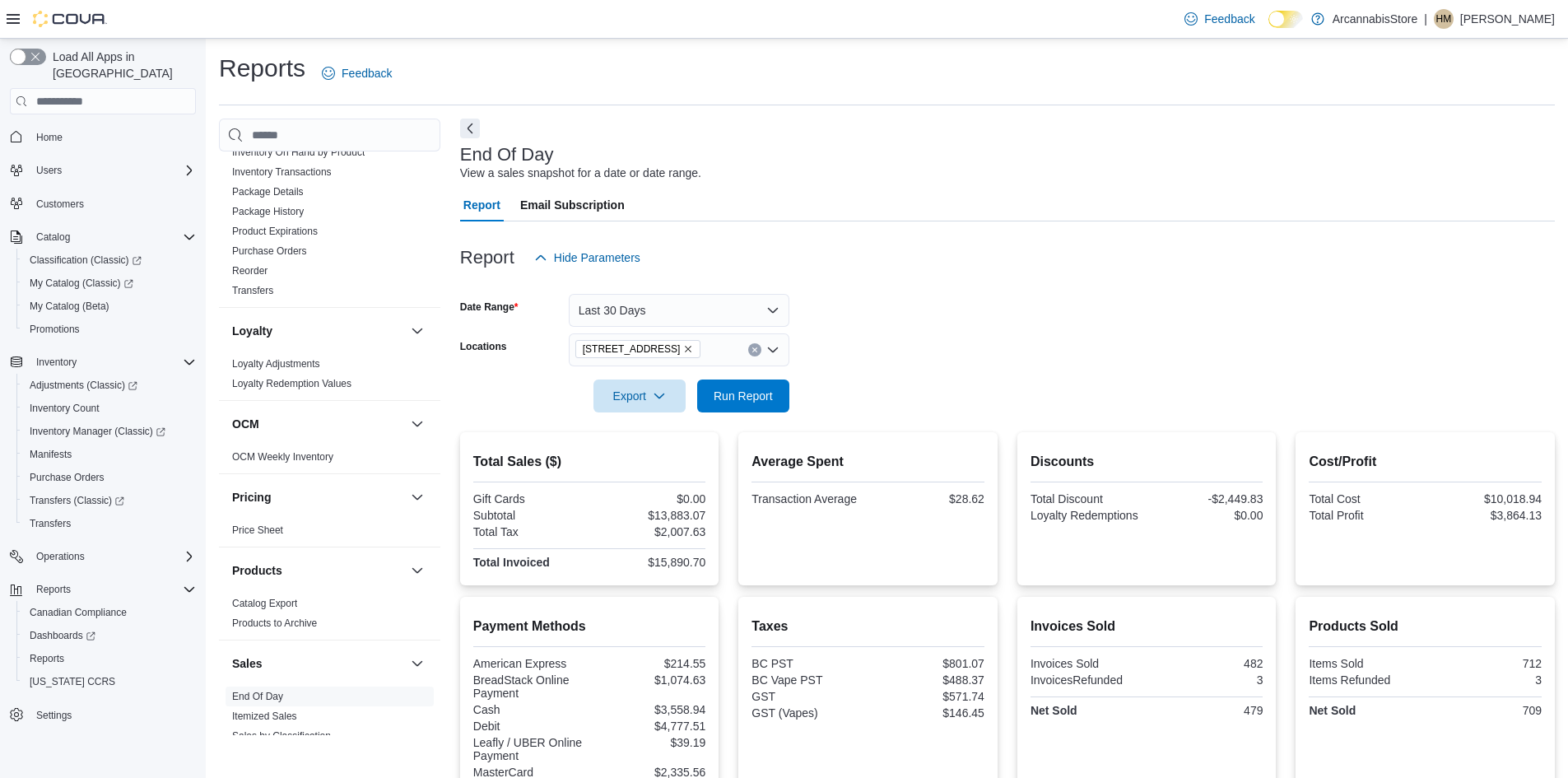
click at [765, 372] on div at bounding box center [1007, 373] width 1095 height 13
click at [762, 385] on span "Run Report" at bounding box center [742, 394] width 72 height 33
click at [754, 403] on span "Run Report" at bounding box center [743, 394] width 59 height 17
click at [616, 296] on button "Last 30 Days" at bounding box center [679, 309] width 221 height 33
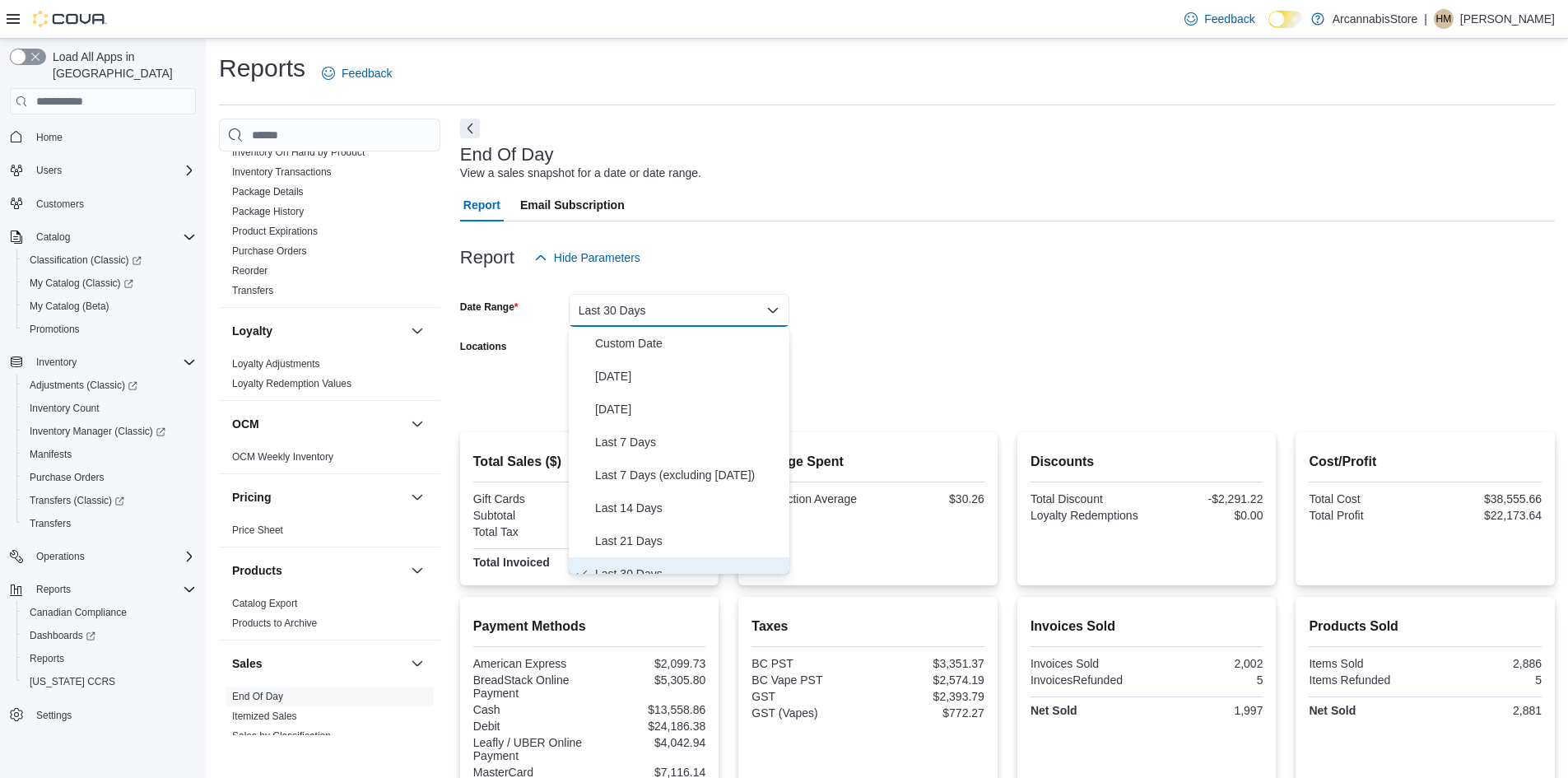
scroll to position [17, 0]
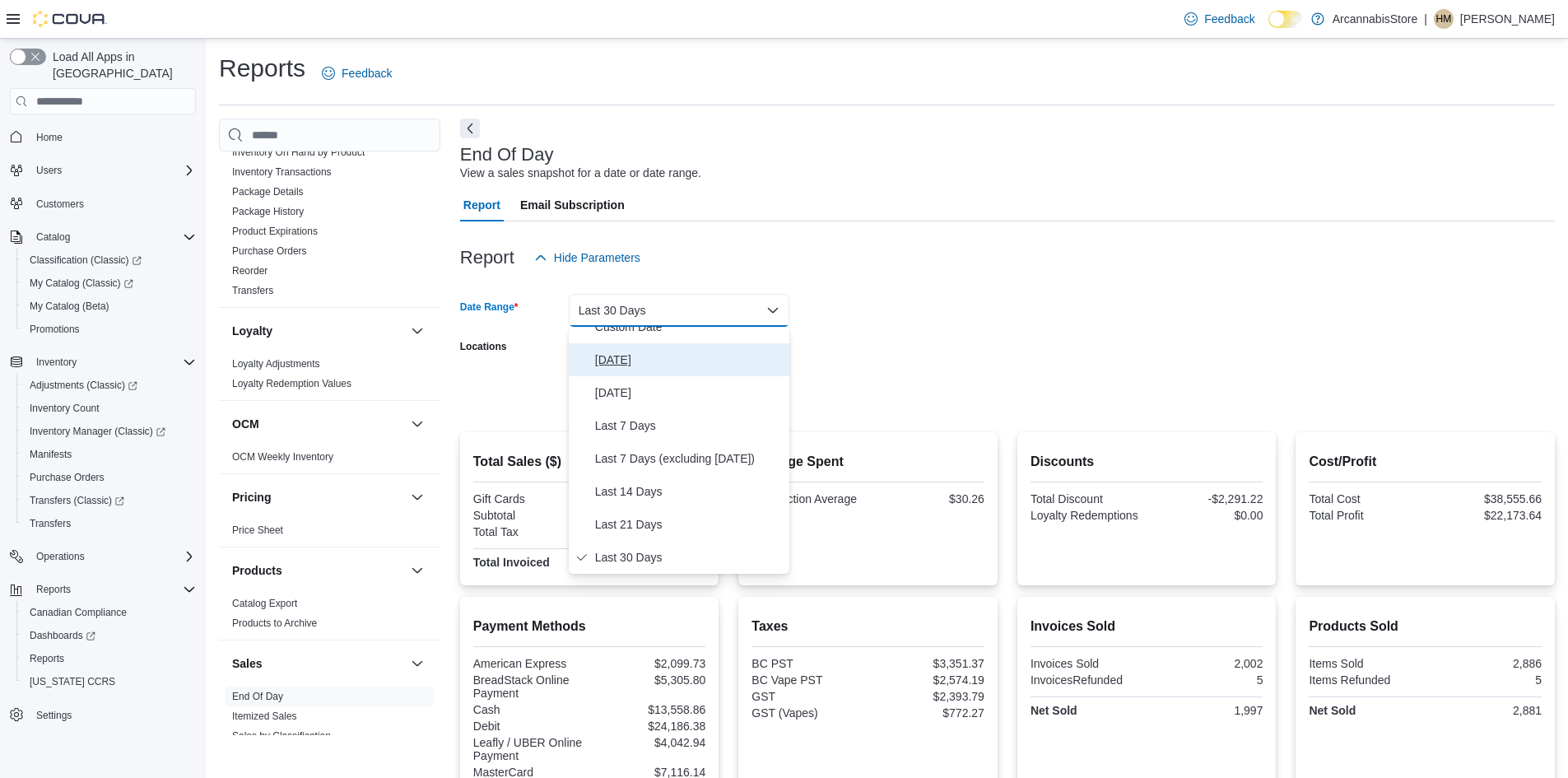
click at [630, 368] on span "[DATE]" at bounding box center [688, 360] width 187 height 20
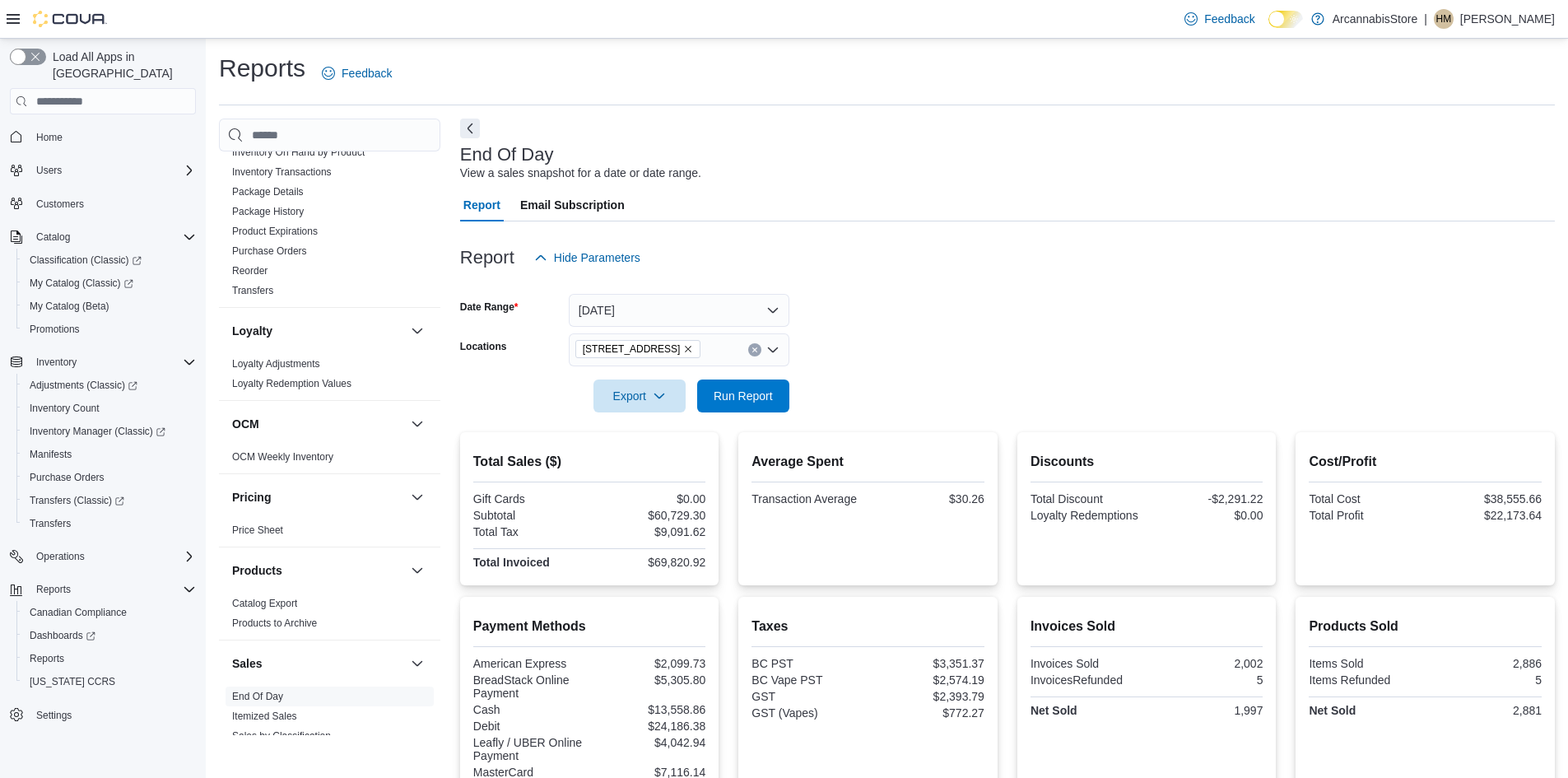
click at [790, 321] on form "Date Range [DATE] Locations [STREET_ADDRESS] Export Run Report" at bounding box center [1007, 344] width 1095 height 139
click at [760, 401] on span "Run Report" at bounding box center [743, 394] width 59 height 17
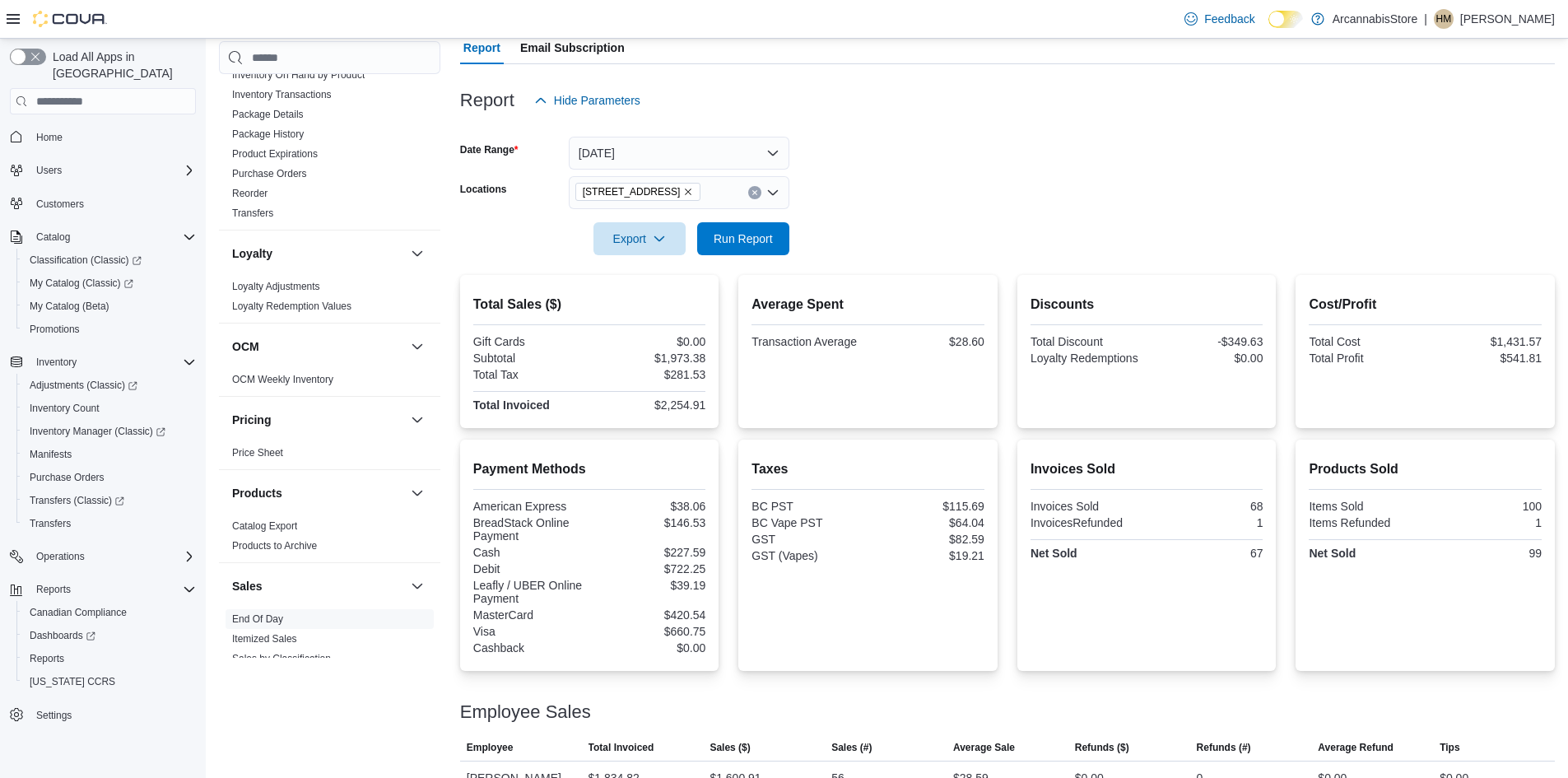
scroll to position [275, 0]
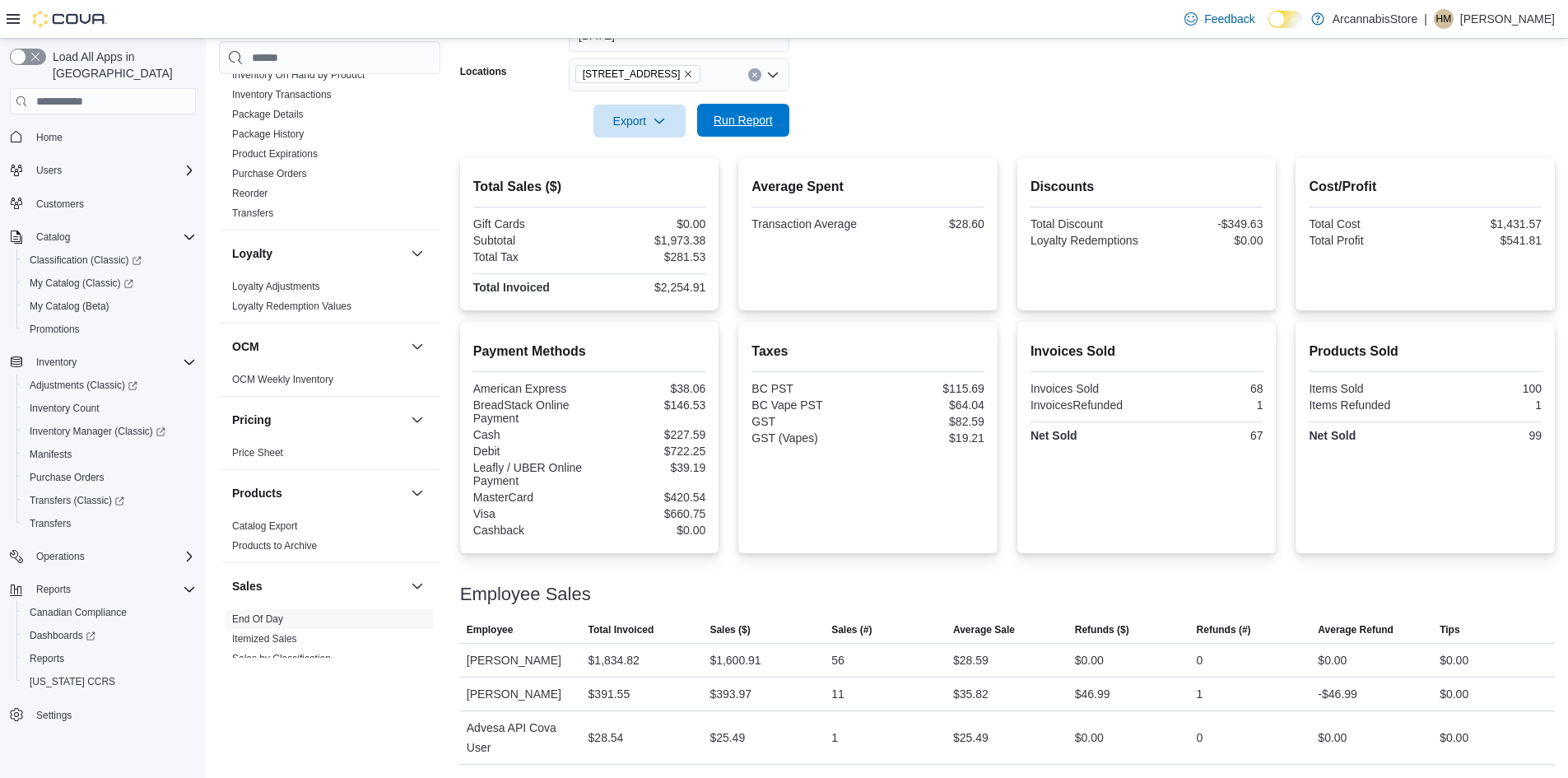
click at [727, 115] on span "Run Report" at bounding box center [743, 120] width 59 height 17
click at [716, 131] on span "Run Report" at bounding box center [742, 120] width 72 height 33
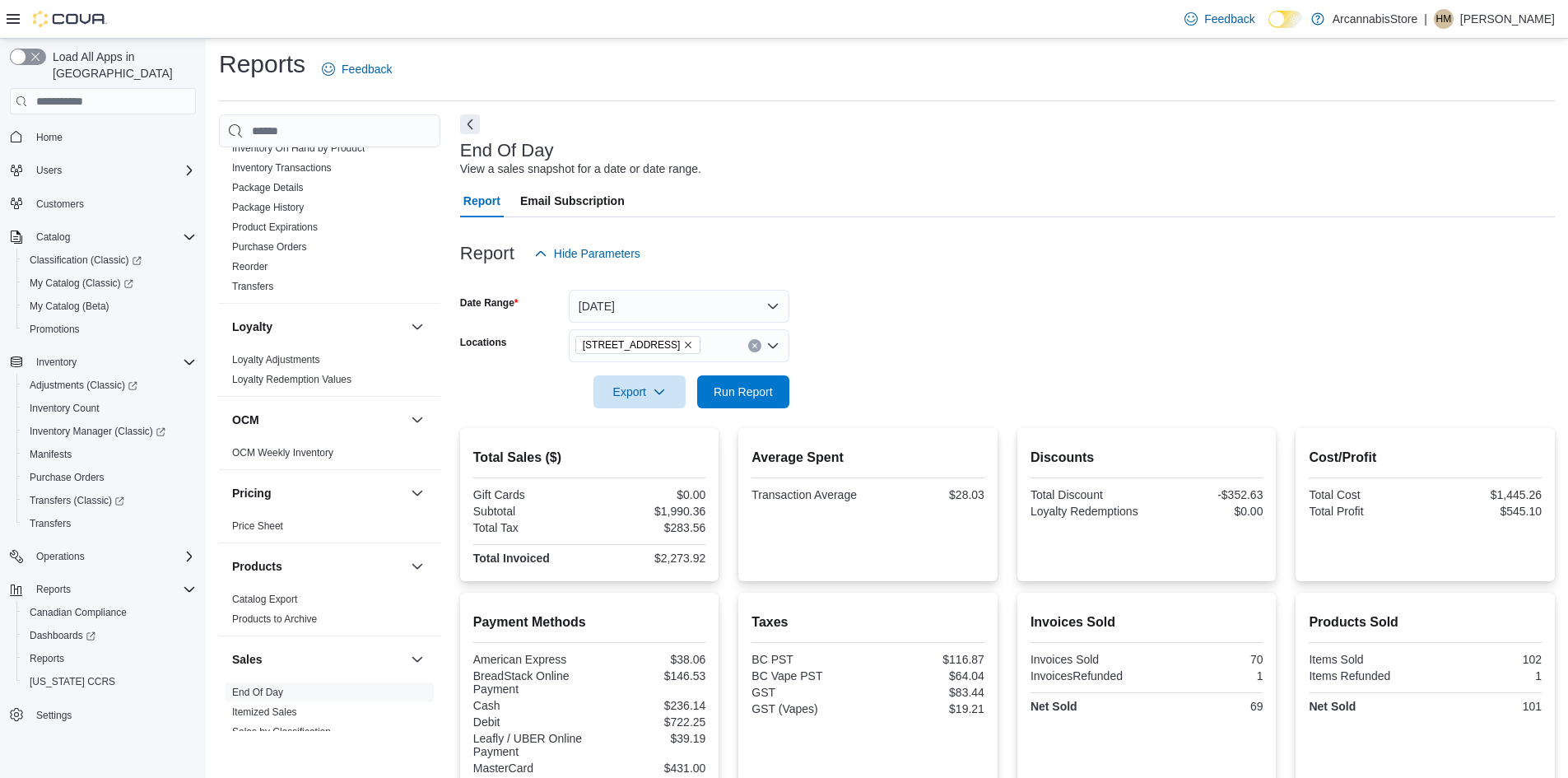
scroll to position [0, 0]
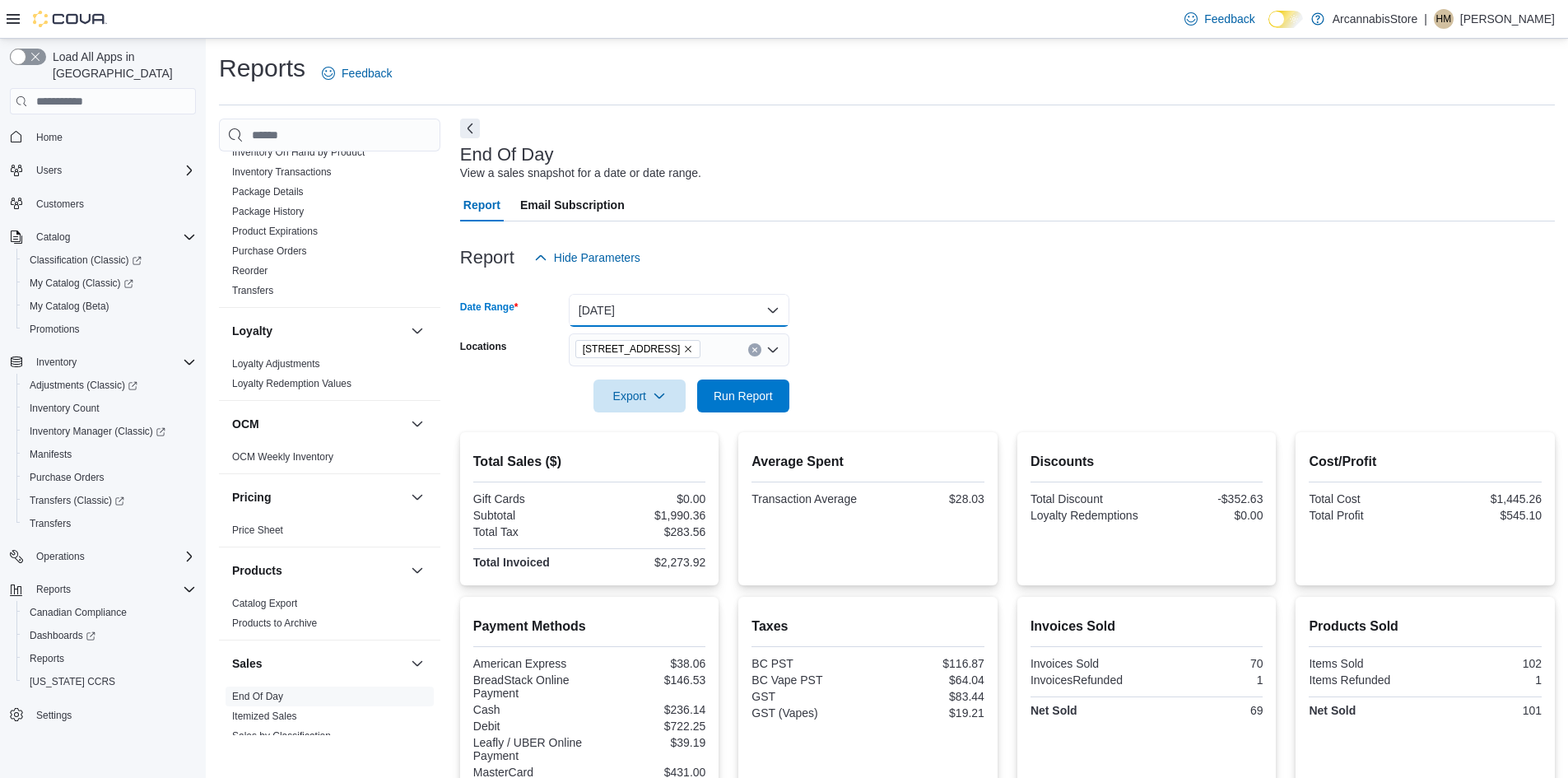
click at [694, 326] on button "[DATE]" at bounding box center [679, 309] width 221 height 33
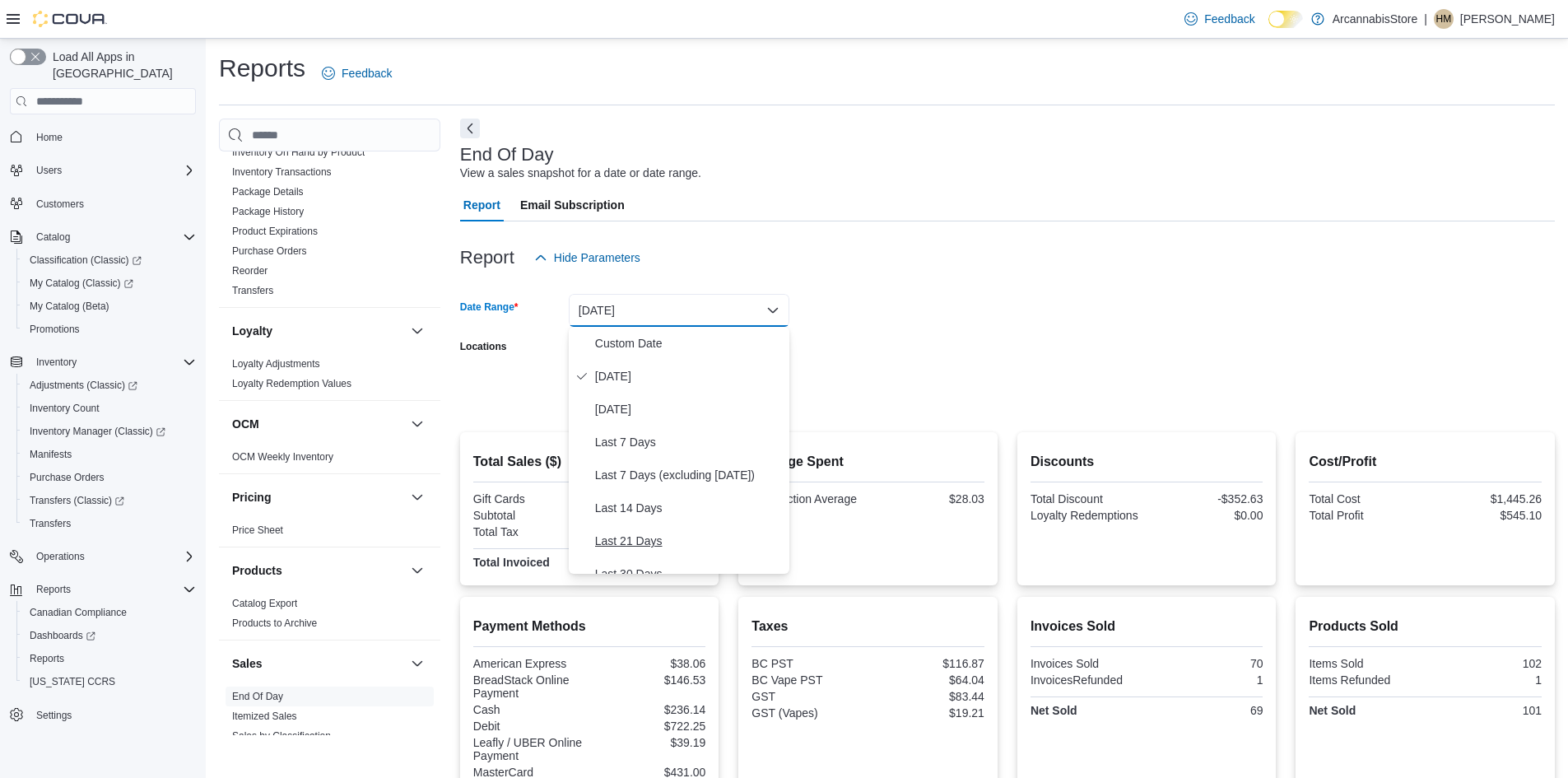
scroll to position [82, 0]
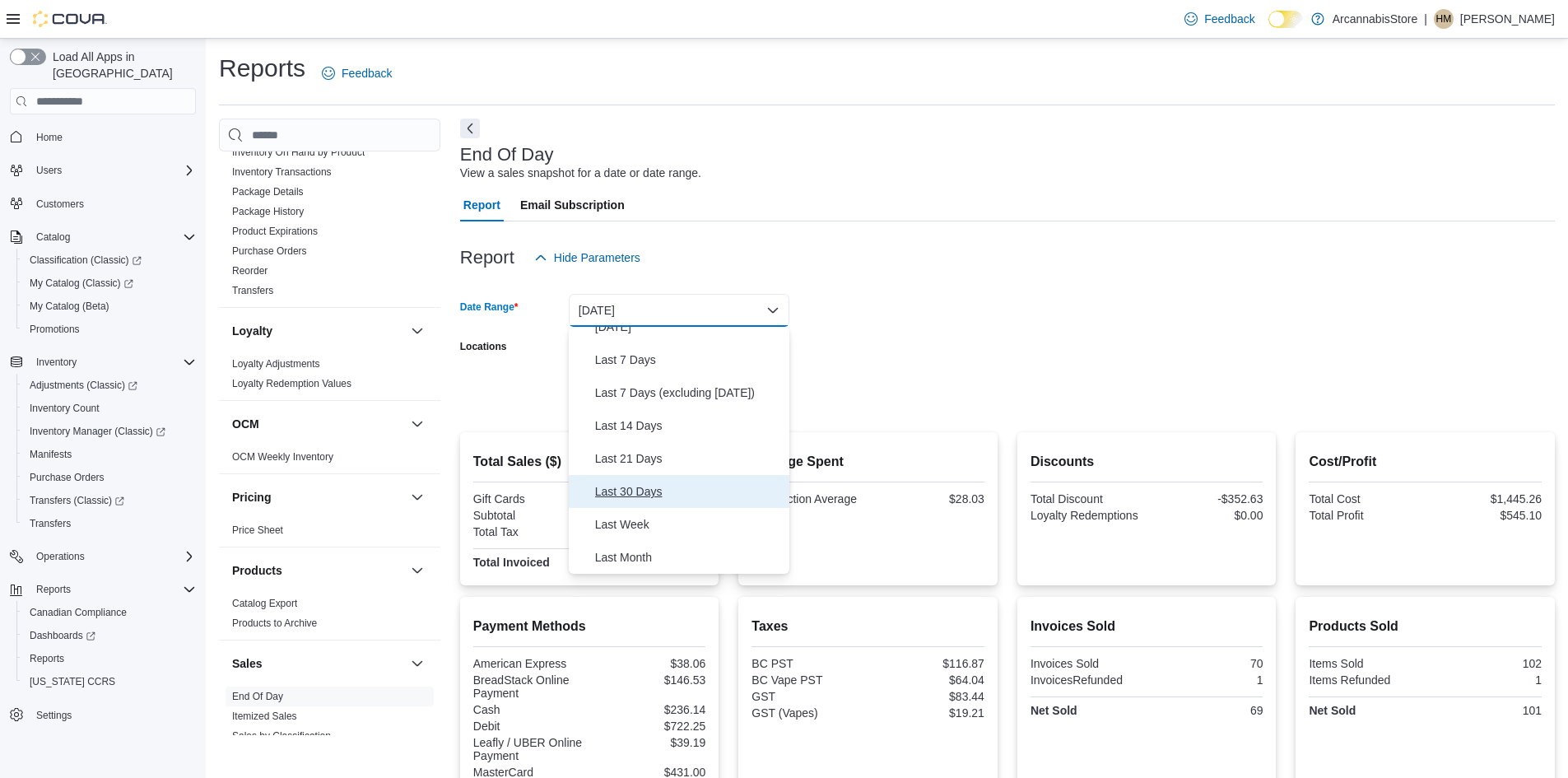
click at [640, 486] on span "Last 30 Days" at bounding box center [688, 492] width 187 height 20
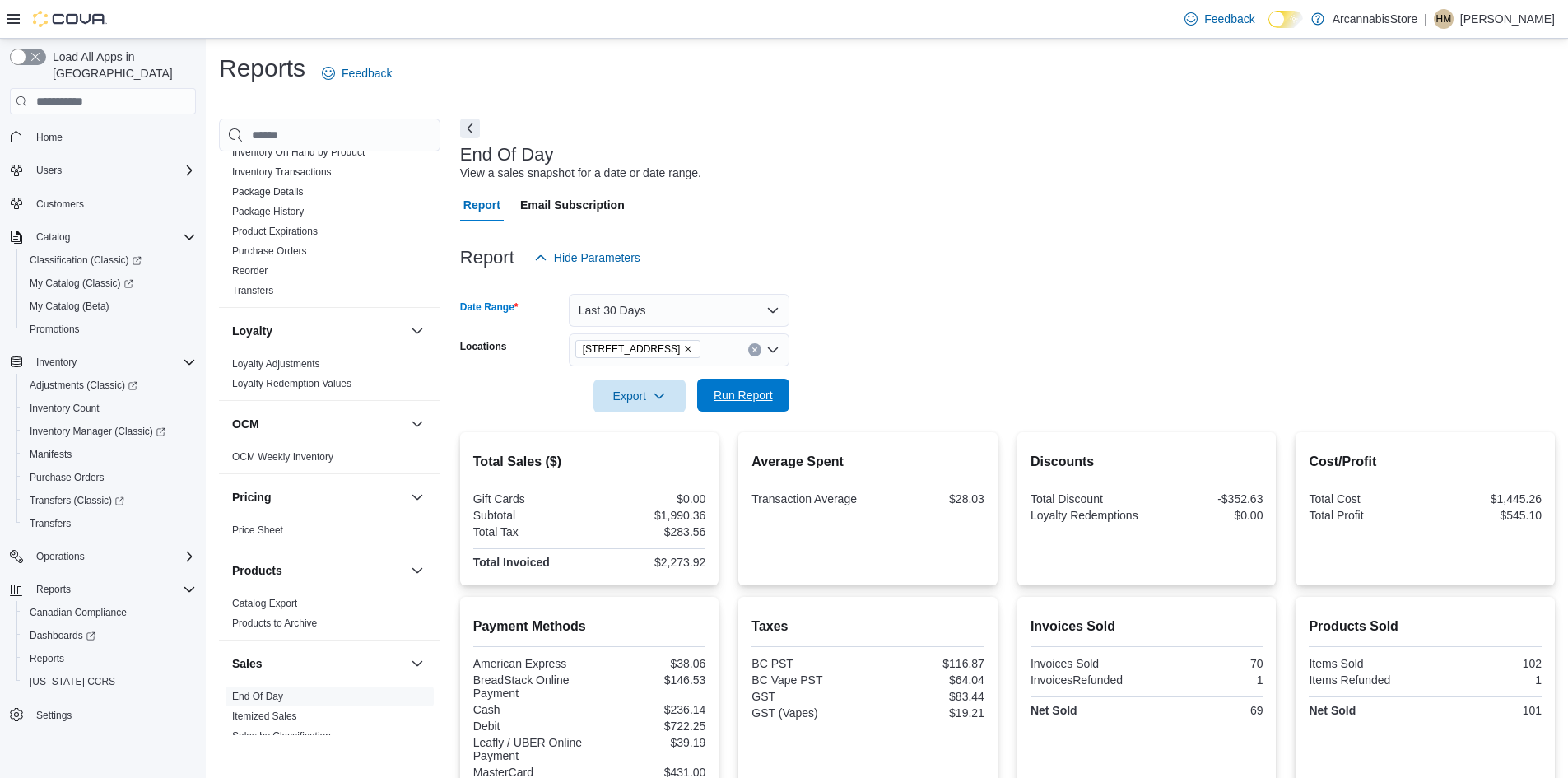
click at [774, 390] on span "Run Report" at bounding box center [742, 394] width 72 height 33
